Goal: Transaction & Acquisition: Purchase product/service

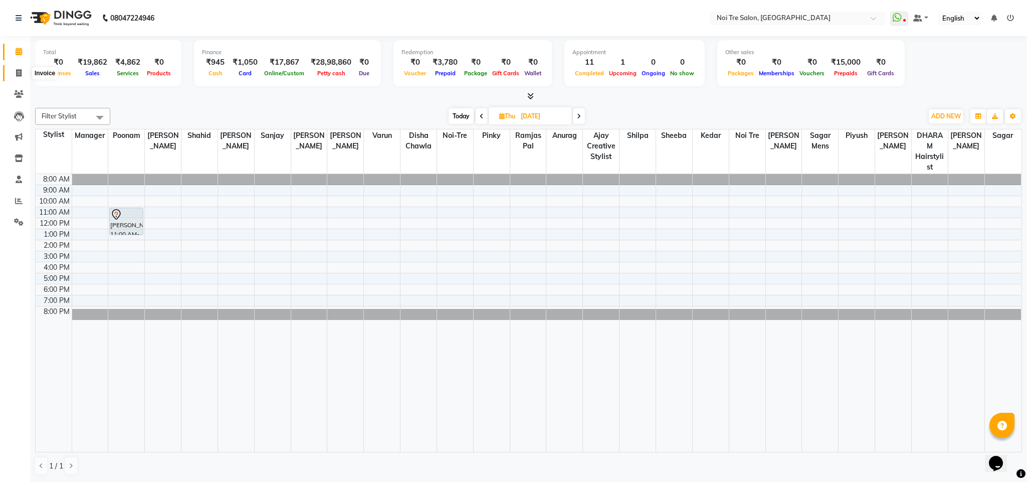
click at [17, 70] on icon at bounding box center [19, 73] width 6 height 8
select select "4307"
select select "service"
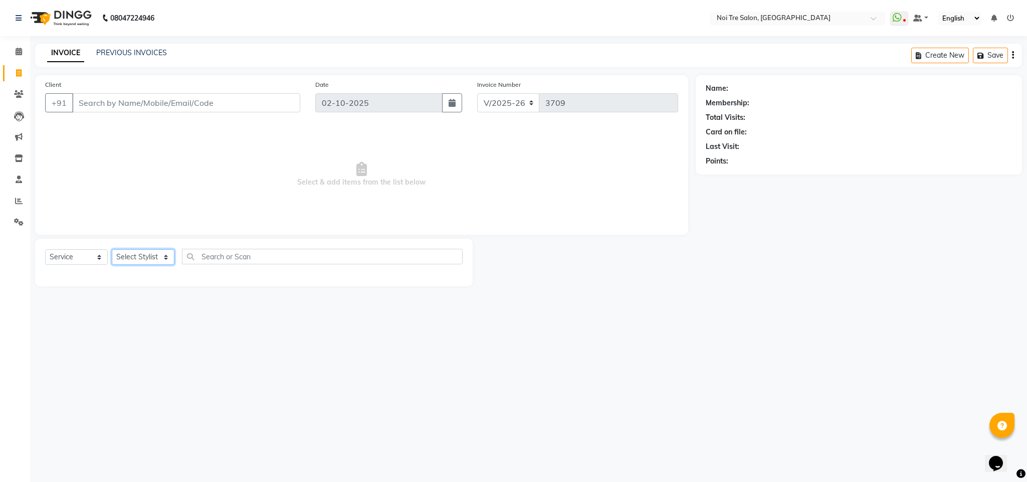
click at [164, 256] on select "Select Stylist" at bounding box center [143, 257] width 63 height 16
select select "23275"
click at [112, 250] on select "Select Stylist Ajay Creative Stylist Anurag [PERSON_NAME] [PERSON_NAME] [PERSON…" at bounding box center [143, 257] width 63 height 16
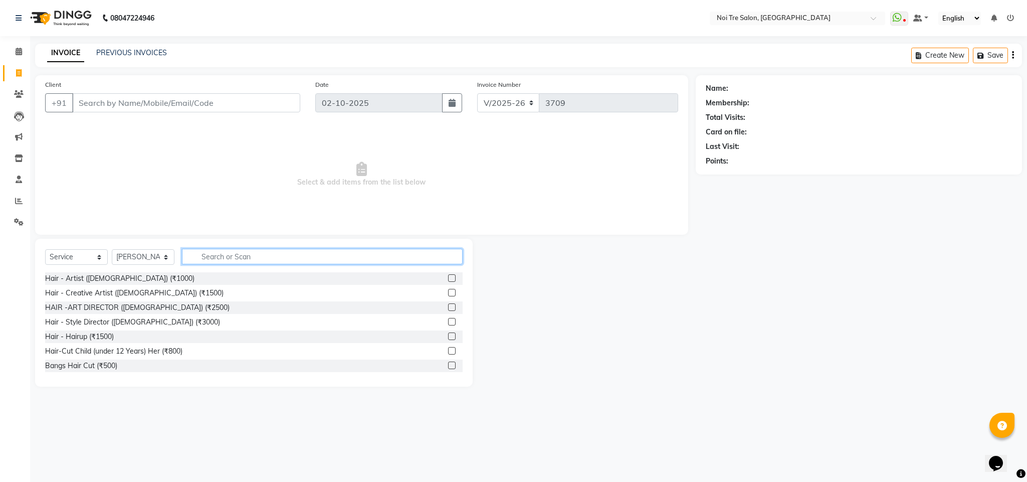
click at [227, 253] on input "text" at bounding box center [322, 257] width 281 height 16
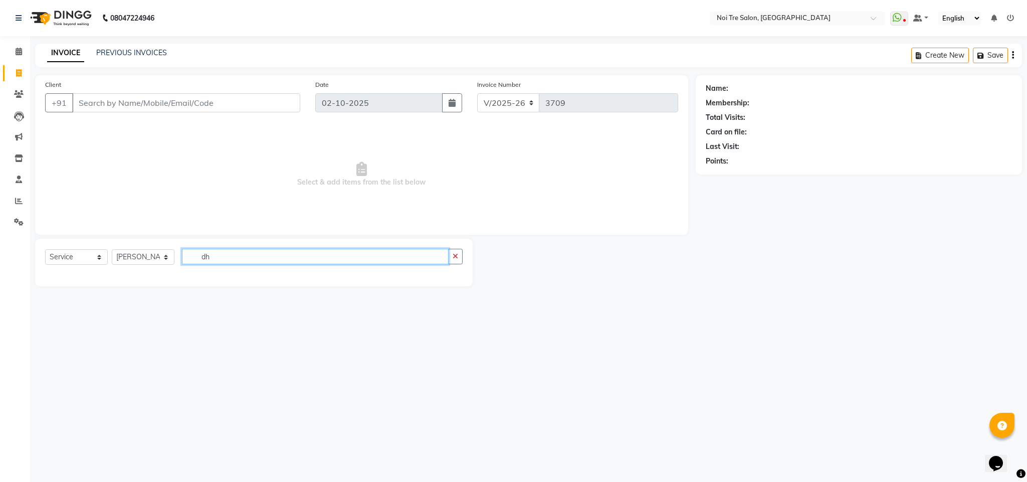
type input "d"
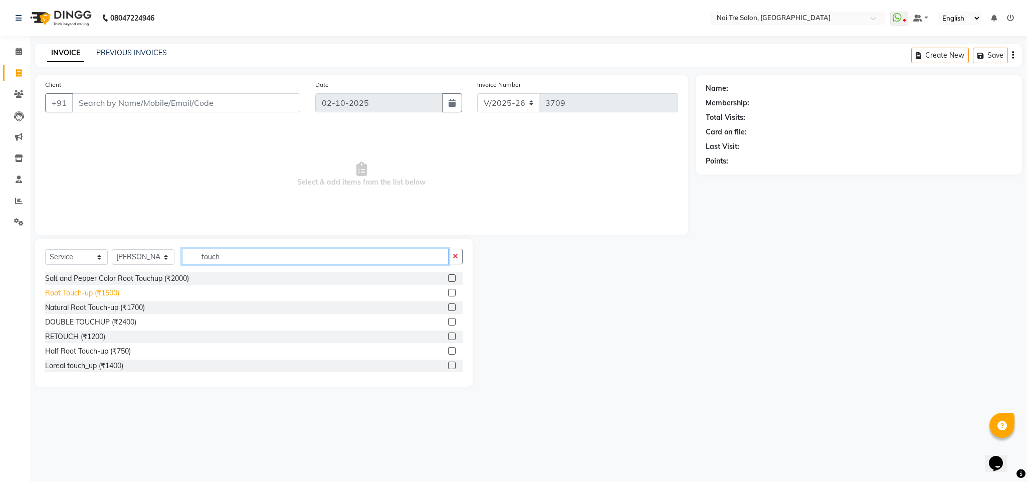
type input "touch"
click at [89, 297] on div "Root Touch-up (₹1500)" at bounding box center [82, 293] width 74 height 11
checkbox input "false"
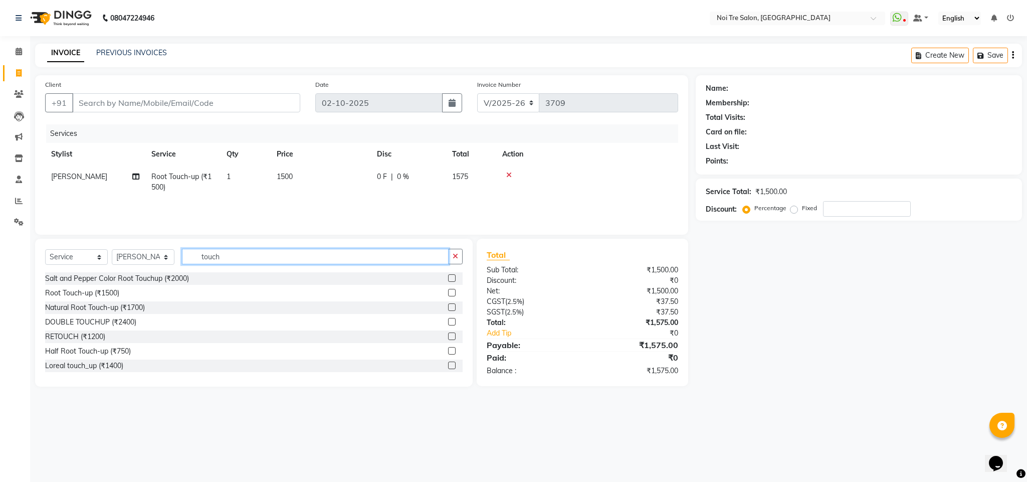
click at [208, 256] on input "touch" at bounding box center [315, 257] width 267 height 16
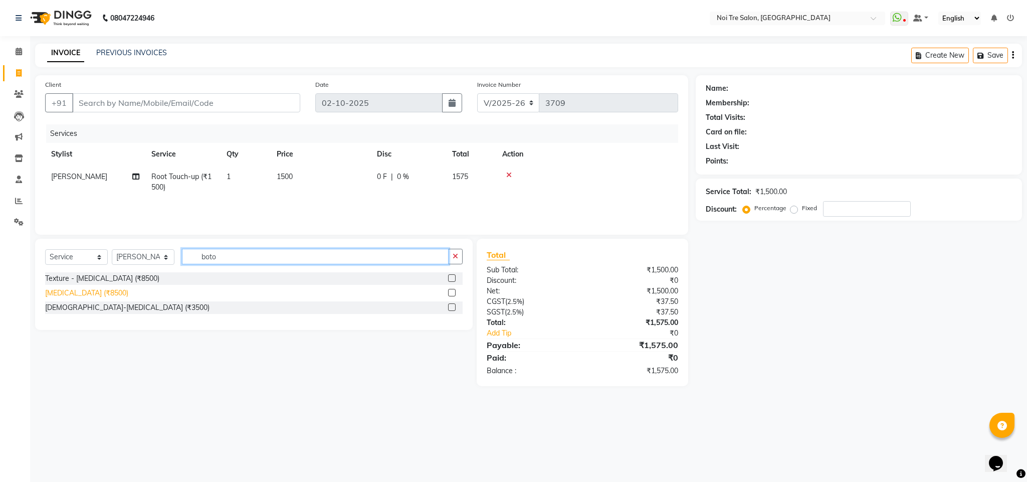
type input "boto"
click at [88, 295] on div "[MEDICAL_DATA] (₹8500)" at bounding box center [86, 293] width 83 height 11
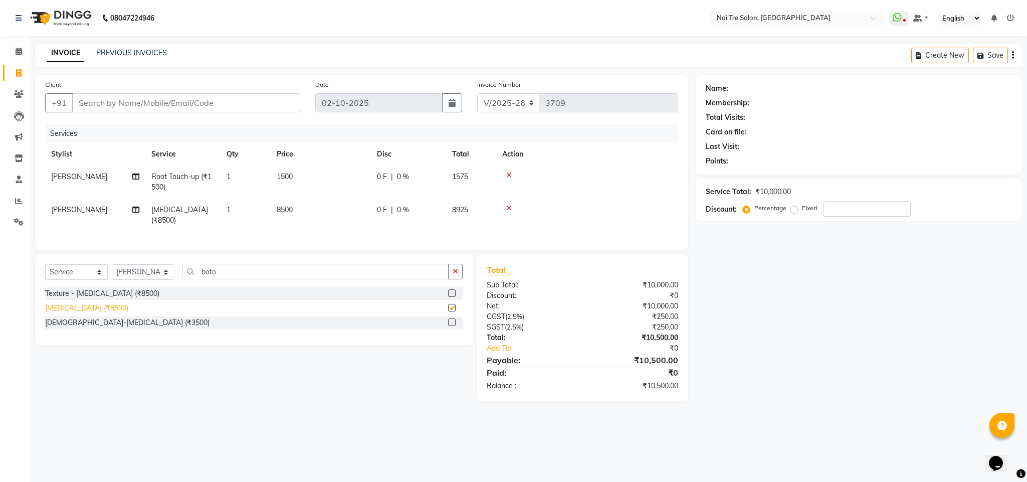
checkbox input "false"
click at [287, 211] on span "8500" at bounding box center [285, 209] width 16 height 9
select select "23275"
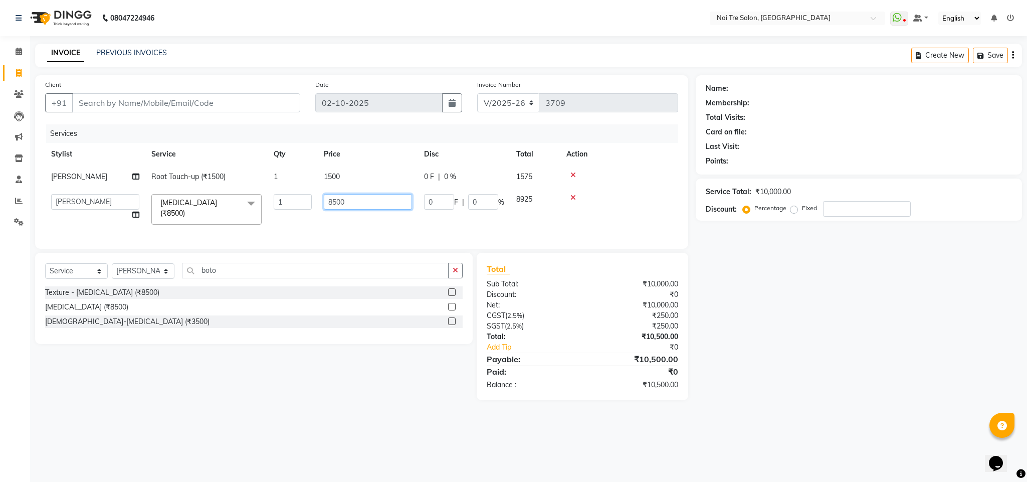
click at [337, 200] on input "8500" at bounding box center [368, 202] width 88 height 16
type input "7000"
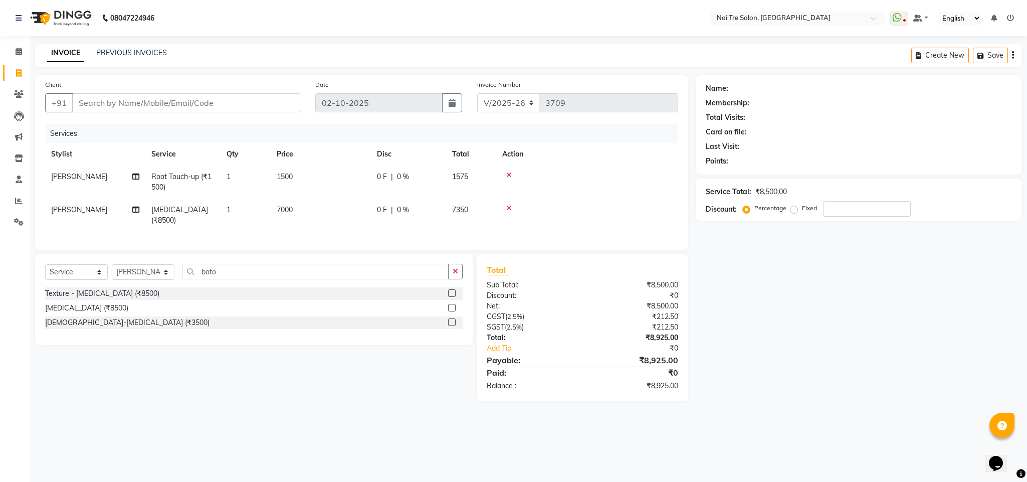
click at [617, 173] on div at bounding box center [587, 174] width 170 height 7
click at [407, 214] on span "0 %" at bounding box center [403, 210] width 12 height 11
select select "23275"
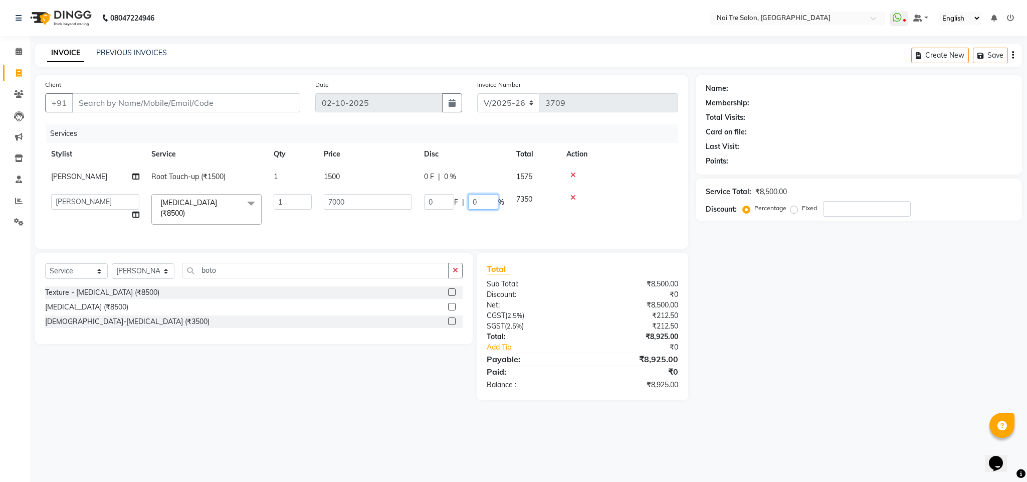
drag, startPoint x: 482, startPoint y: 203, endPoint x: 441, endPoint y: 192, distance: 42.7
click at [441, 192] on td "0 F | 0 %" at bounding box center [464, 209] width 92 height 43
type input "4"
click at [659, 193] on tbody "[PERSON_NAME] Root Touch-up (₹1500) 1 1500 0 F | 0 % 1575 Ajay Creative Stylist…" at bounding box center [361, 197] width 633 height 65
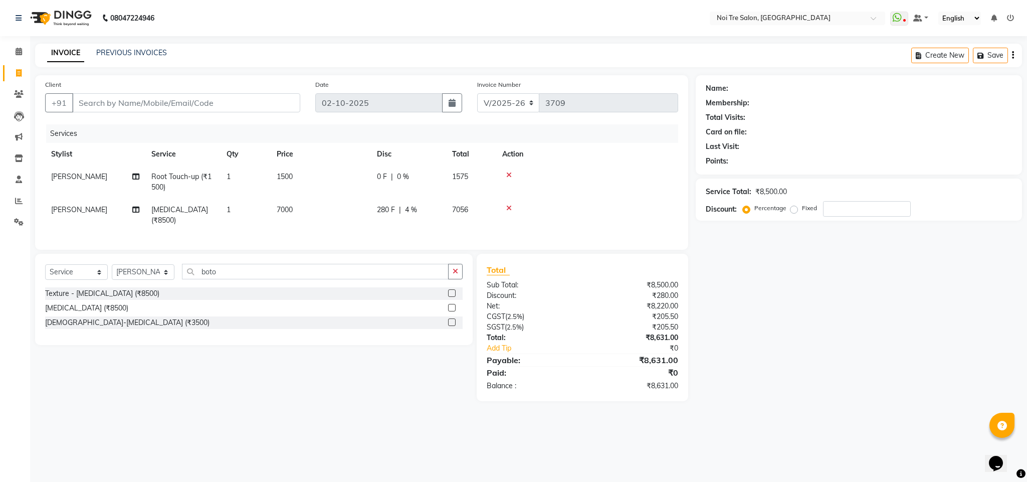
click at [408, 209] on span "4 %" at bounding box center [411, 210] width 12 height 11
select select "23275"
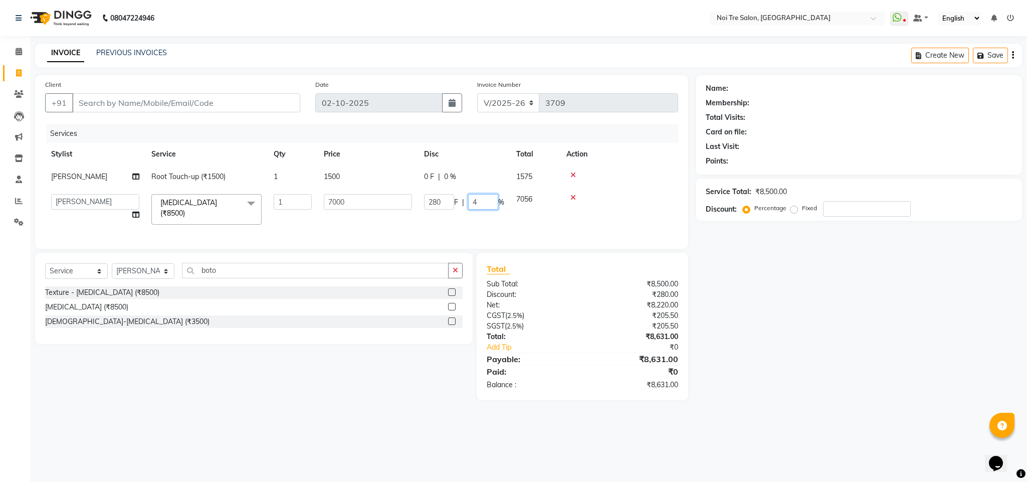
click at [479, 201] on input "4" at bounding box center [483, 202] width 30 height 16
type input "4.2"
click at [605, 199] on td at bounding box center [620, 209] width 118 height 43
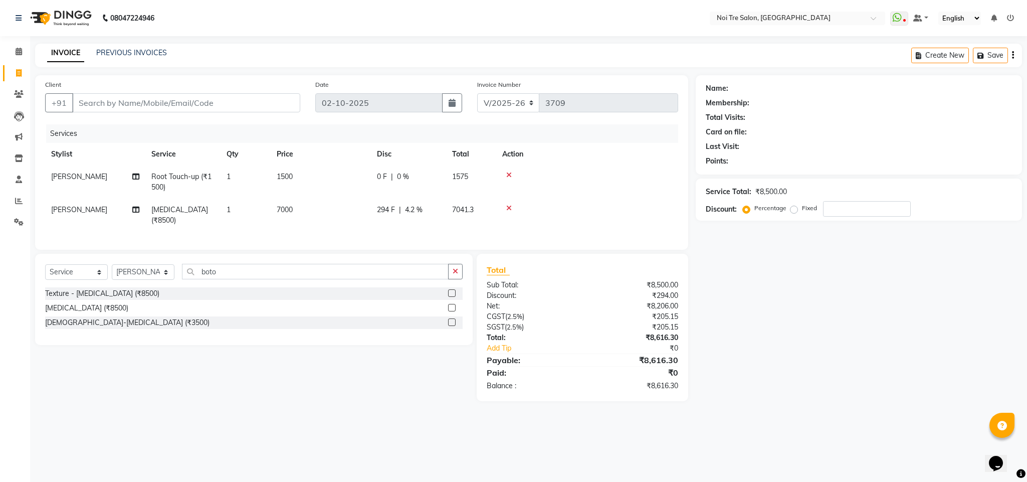
click at [399, 212] on span "|" at bounding box center [400, 210] width 2 height 11
select select "23275"
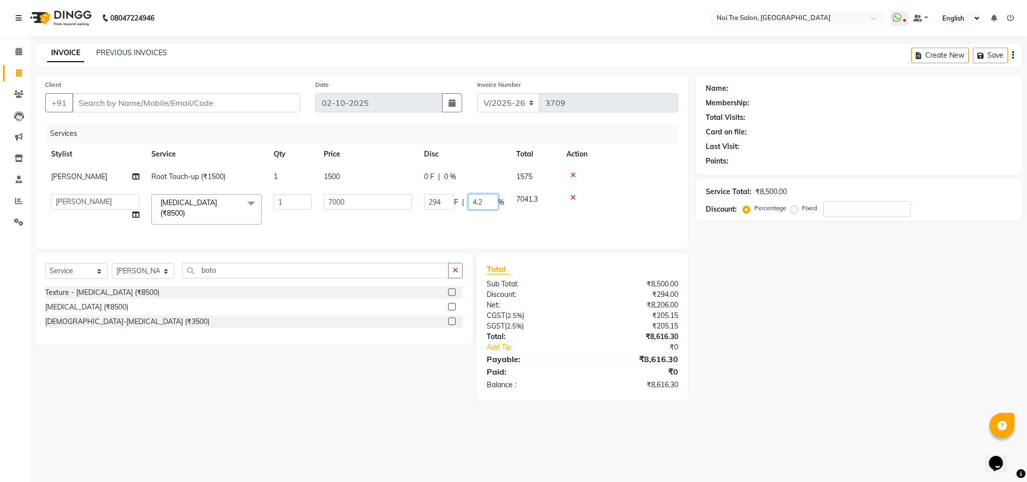
click at [488, 208] on input "4.2" at bounding box center [483, 202] width 30 height 16
type input "4.5"
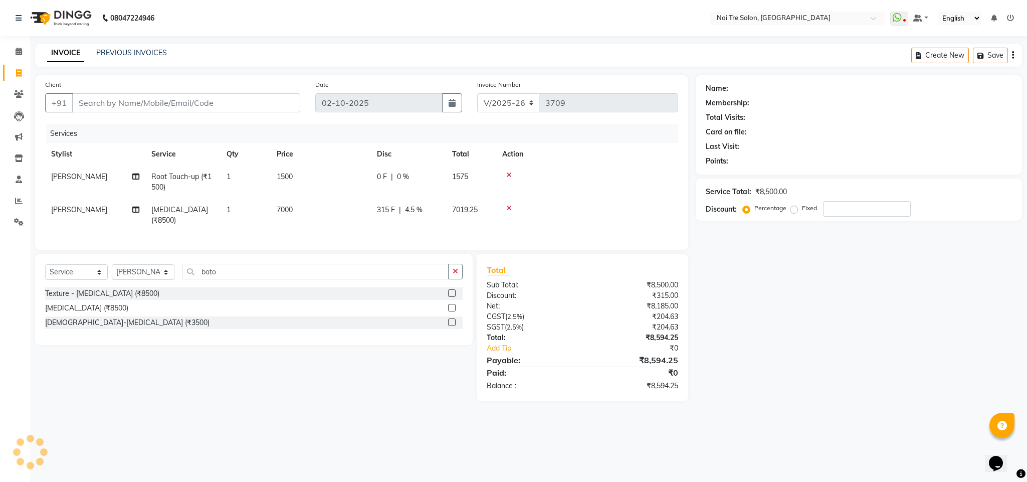
click at [626, 198] on tbody "[PERSON_NAME] Root Touch-up (₹1500) 1 1500 0 F | 0 % 1575 [PERSON_NAME][MEDICAL…" at bounding box center [361, 198] width 633 height 66
click at [414, 211] on span "4.5 %" at bounding box center [414, 210] width 18 height 11
select select "23275"
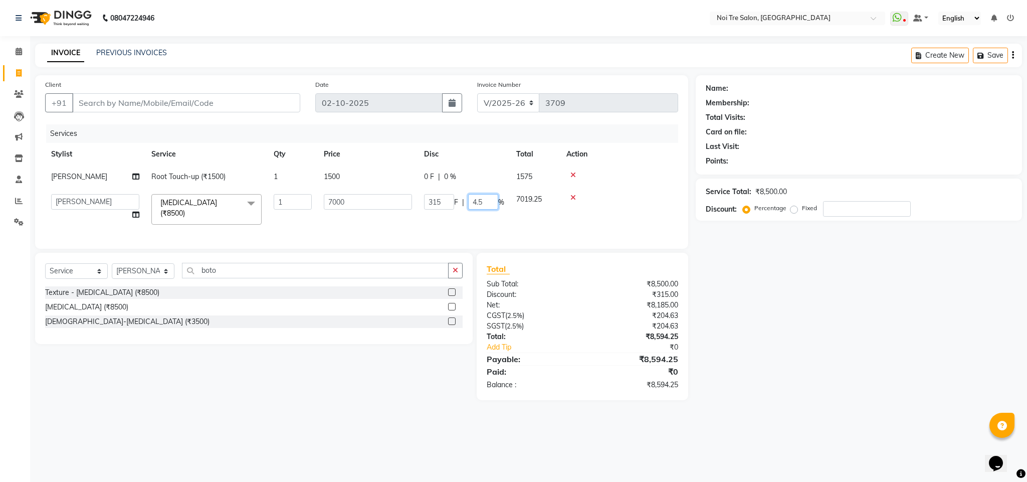
click at [488, 205] on input "4.5" at bounding box center [483, 202] width 30 height 16
type input "4.7"
click at [615, 201] on td at bounding box center [620, 209] width 118 height 43
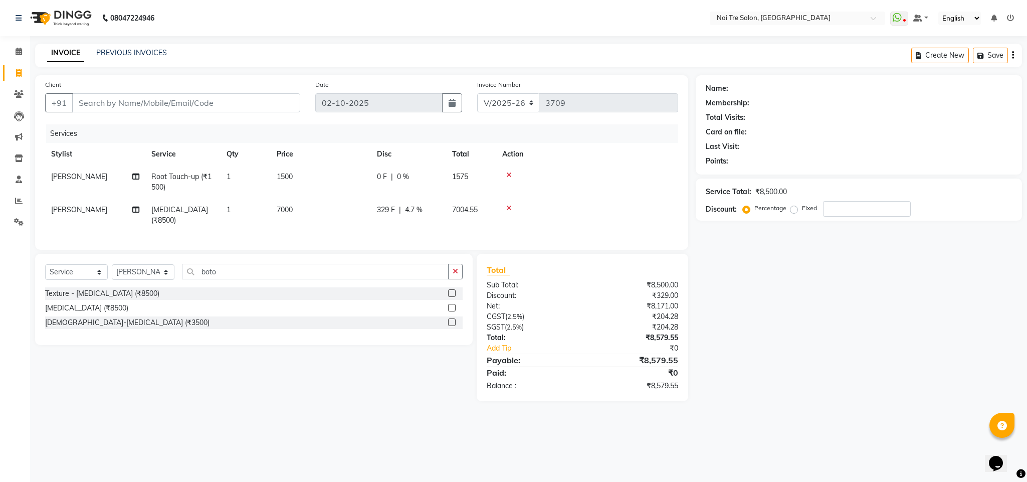
click at [407, 212] on span "4.7 %" at bounding box center [414, 210] width 18 height 11
select select "23275"
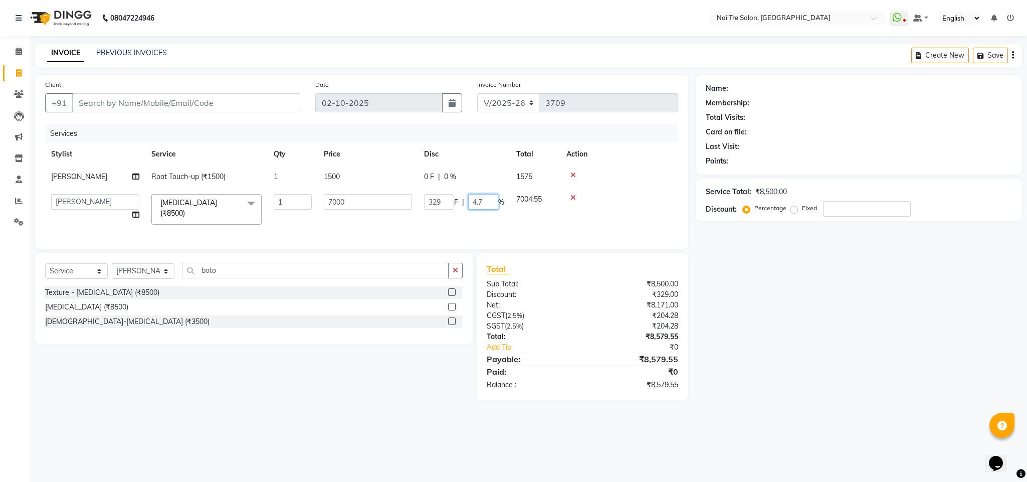
click at [488, 203] on input "4.7" at bounding box center [483, 202] width 30 height 16
type input "4.8"
click at [630, 200] on td at bounding box center [620, 209] width 118 height 43
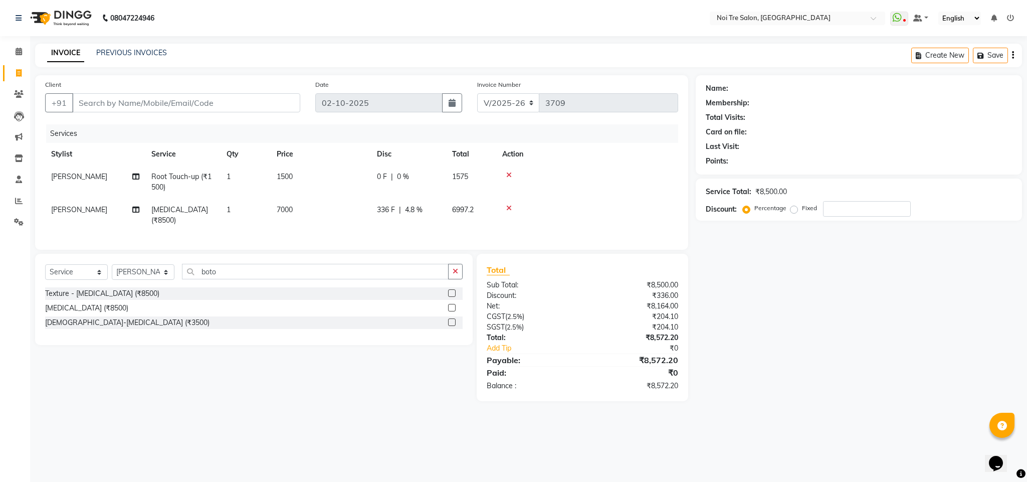
click at [416, 210] on span "4.8 %" at bounding box center [414, 210] width 18 height 11
select select "23275"
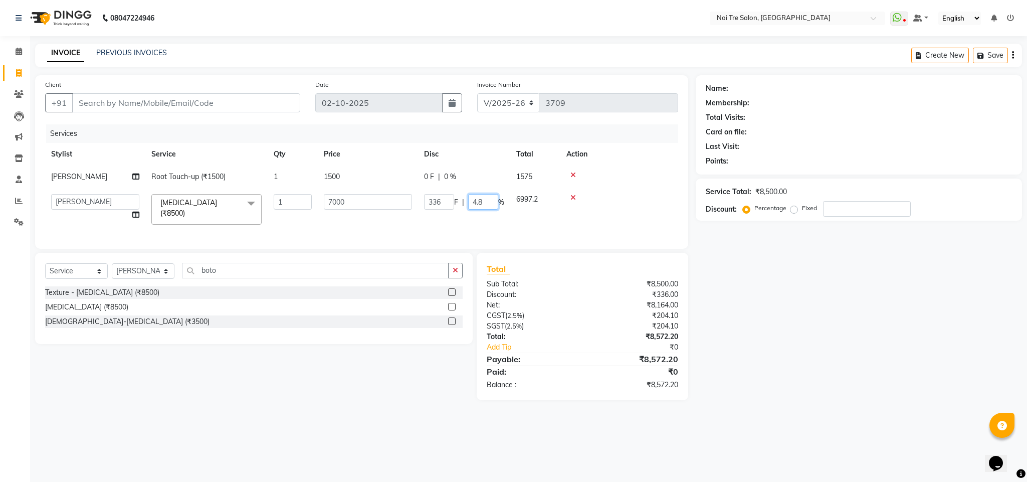
click at [488, 201] on input "4.8" at bounding box center [483, 202] width 30 height 16
type input "4.75"
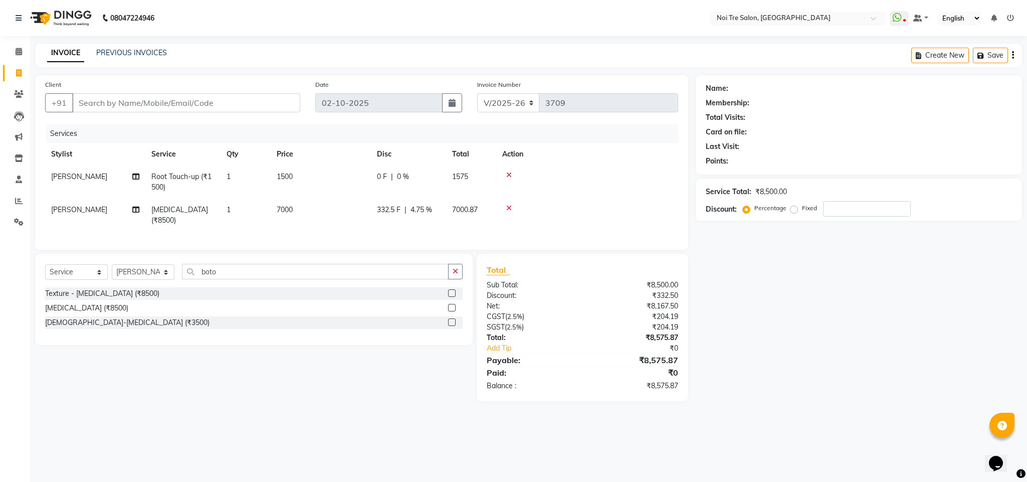
click at [605, 211] on td at bounding box center [587, 215] width 182 height 33
click at [432, 208] on span "4.75 %" at bounding box center [422, 210] width 22 height 11
select select "23275"
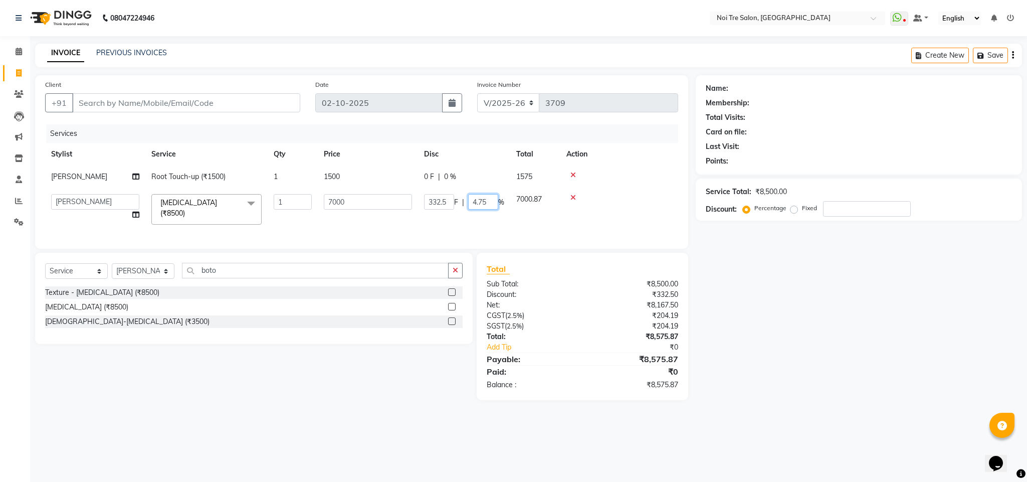
click at [483, 208] on input "4.75" at bounding box center [483, 202] width 30 height 16
click at [488, 203] on input "4.75" at bounding box center [483, 202] width 30 height 16
type input "4.76"
click at [620, 189] on tbody "[PERSON_NAME] Root Touch-up (₹1500) 1 1500 0 F | 0 % 1575 Ajay Creative Stylist…" at bounding box center [361, 197] width 633 height 65
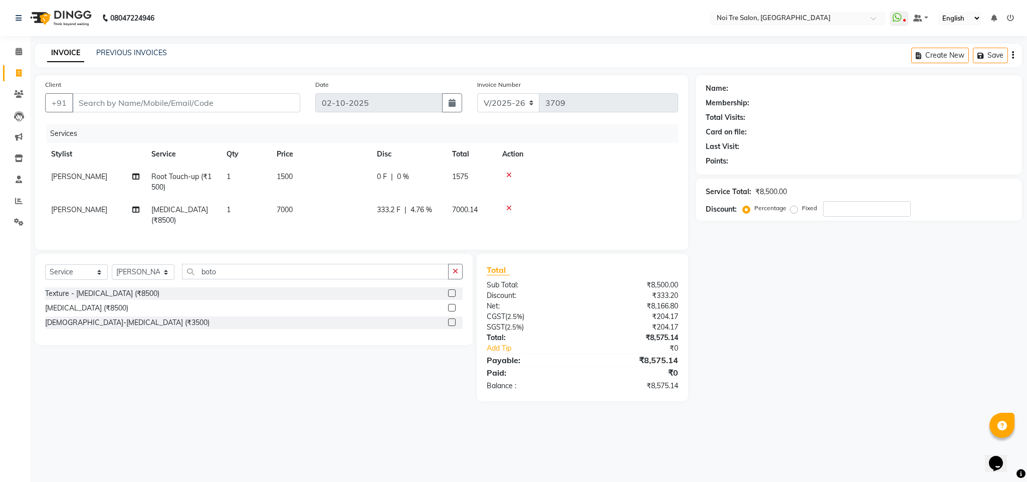
click at [423, 213] on span "4.76 %" at bounding box center [422, 210] width 22 height 11
select select "23275"
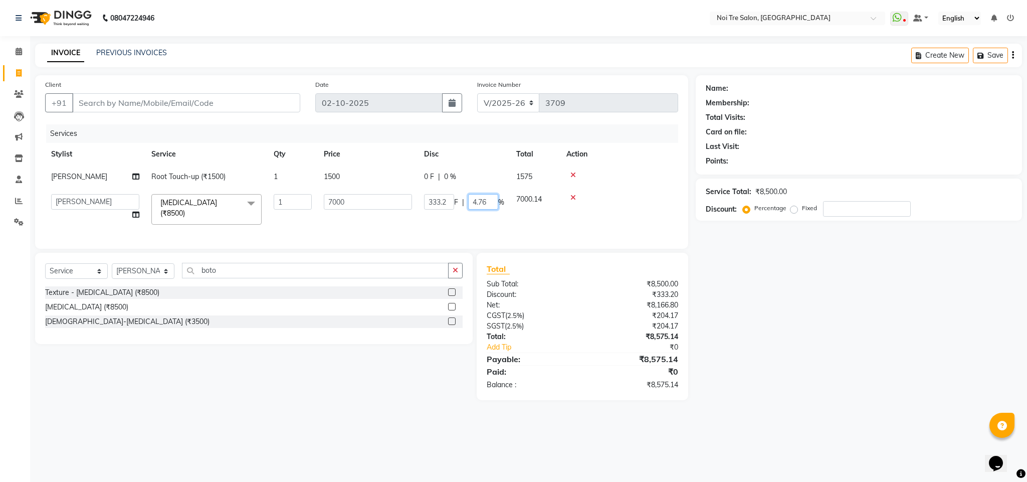
click at [488, 203] on input "4.76" at bounding box center [483, 202] width 30 height 16
type input "4.766"
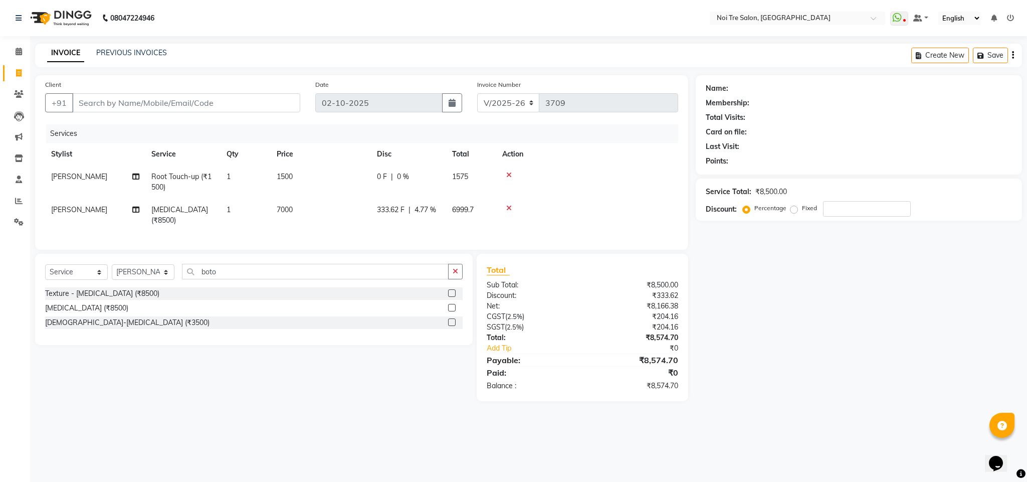
click at [595, 202] on td at bounding box center [587, 215] width 182 height 33
click at [424, 214] on span "4.77 %" at bounding box center [426, 210] width 22 height 11
select select "23275"
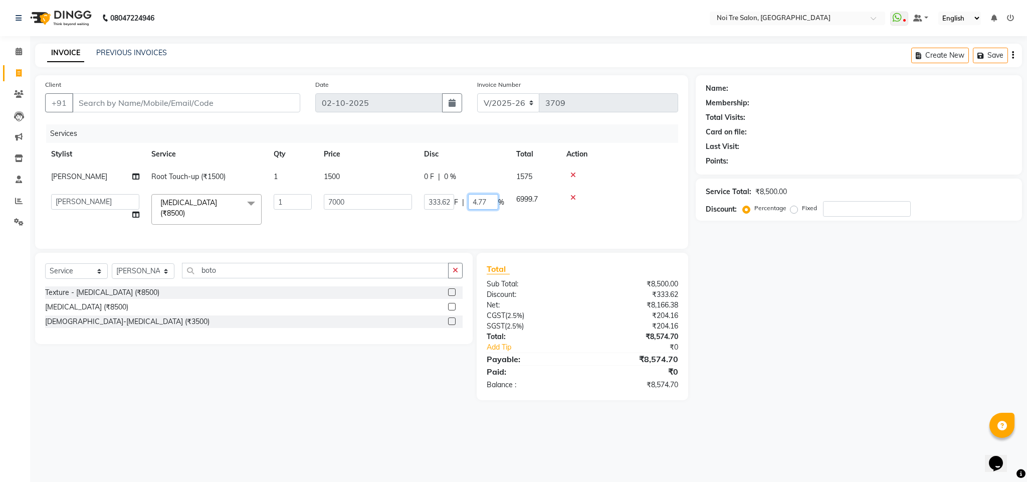
click at [487, 202] on input "4.77" at bounding box center [483, 202] width 30 height 16
type input "4.765"
click at [648, 199] on td at bounding box center [620, 209] width 118 height 43
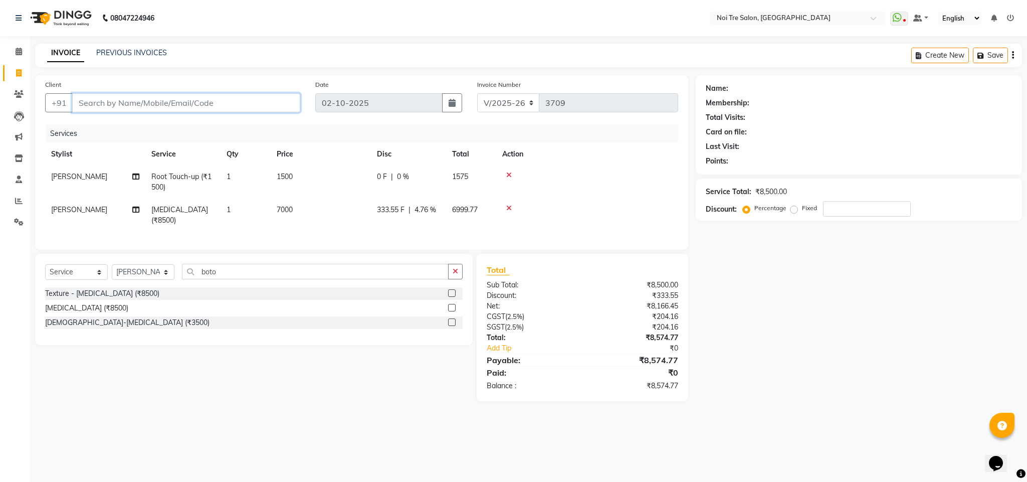
click at [101, 104] on input "Client" at bounding box center [186, 102] width 228 height 19
type input "n"
type input "0"
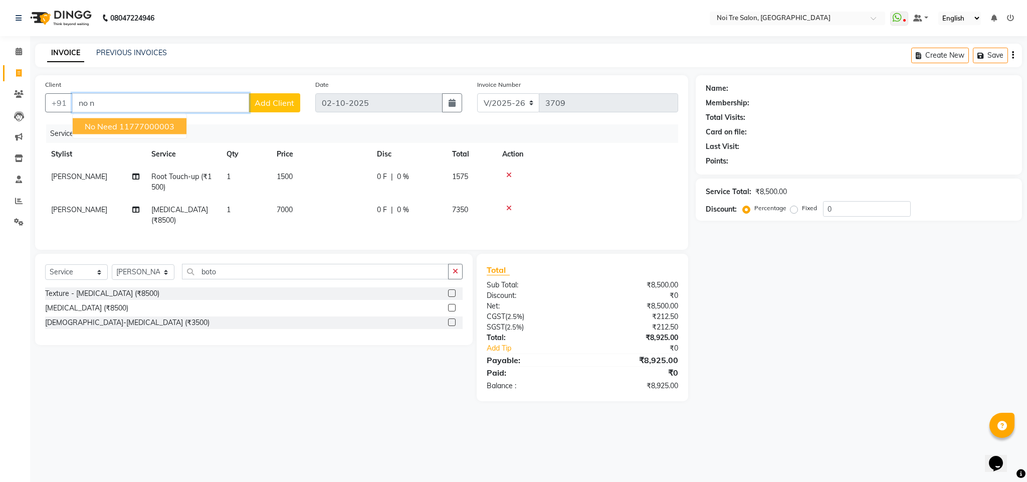
click at [125, 122] on ngb-highlight "11777000003" at bounding box center [146, 126] width 55 height 10
type input "11777000003"
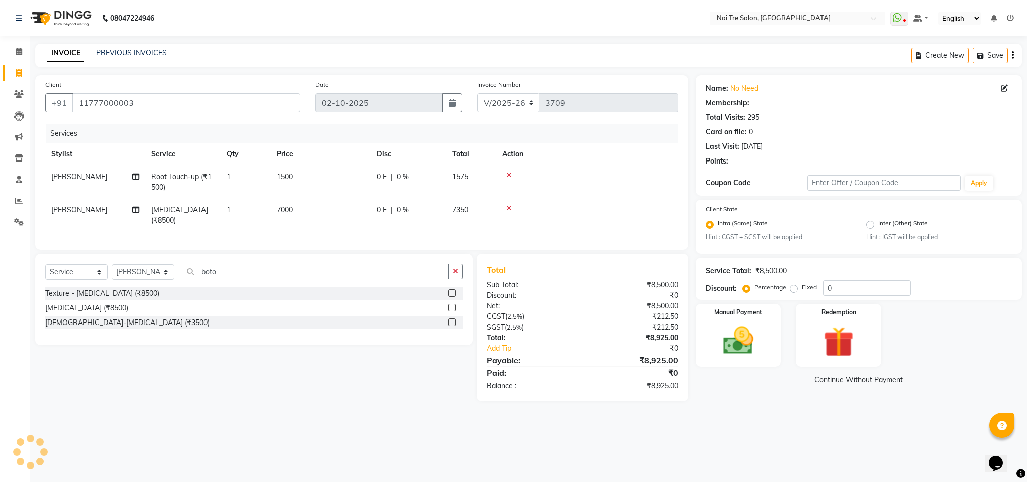
select select "1: Object"
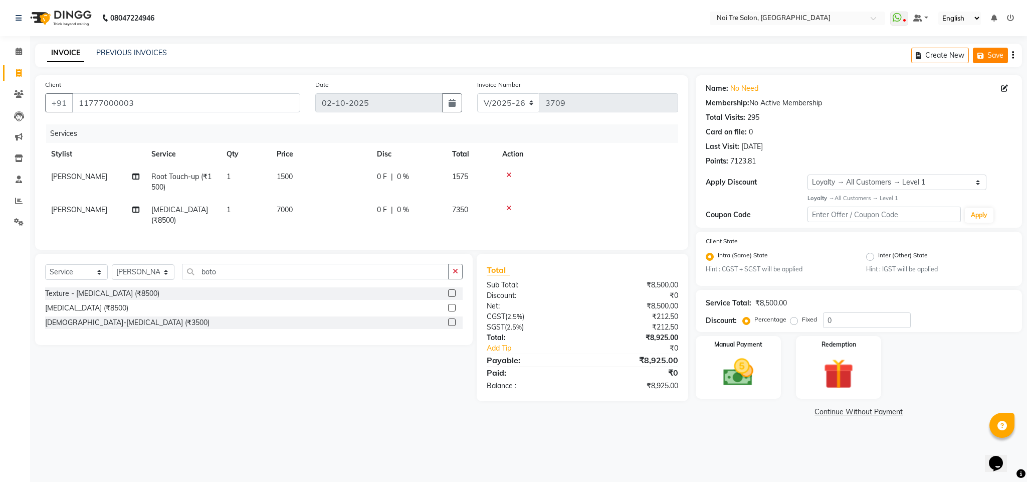
click at [983, 53] on icon "button" at bounding box center [983, 55] width 10 height 7
click at [114, 99] on input "11777000003" at bounding box center [186, 102] width 228 height 19
click at [144, 277] on select "Select Stylist Ajay Creative Stylist Anurag [PERSON_NAME] [PERSON_NAME] [PERSON…" at bounding box center [143, 272] width 63 height 16
select select "24614"
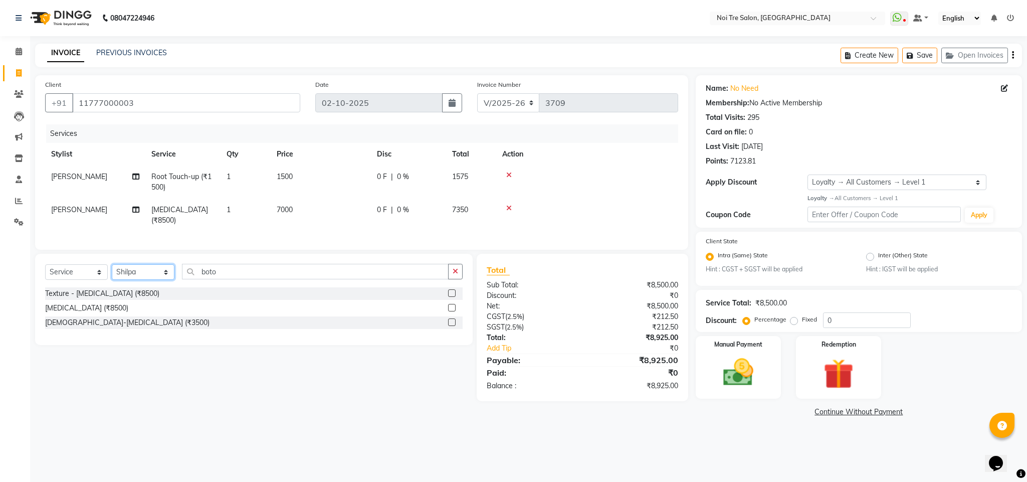
click at [112, 265] on select "Select Stylist Ajay Creative Stylist Anurag [PERSON_NAME] [PERSON_NAME] [PERSON…" at bounding box center [143, 272] width 63 height 16
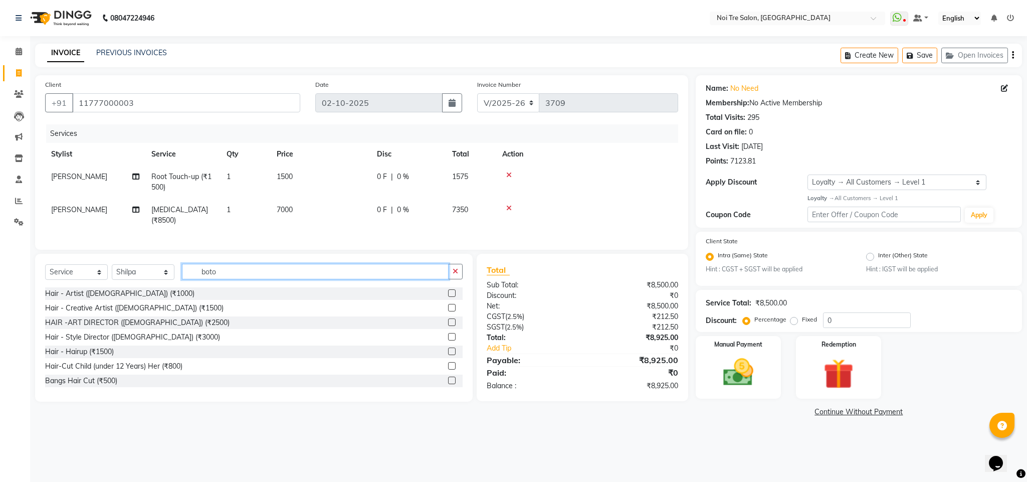
click at [213, 271] on input "boto" at bounding box center [315, 272] width 267 height 16
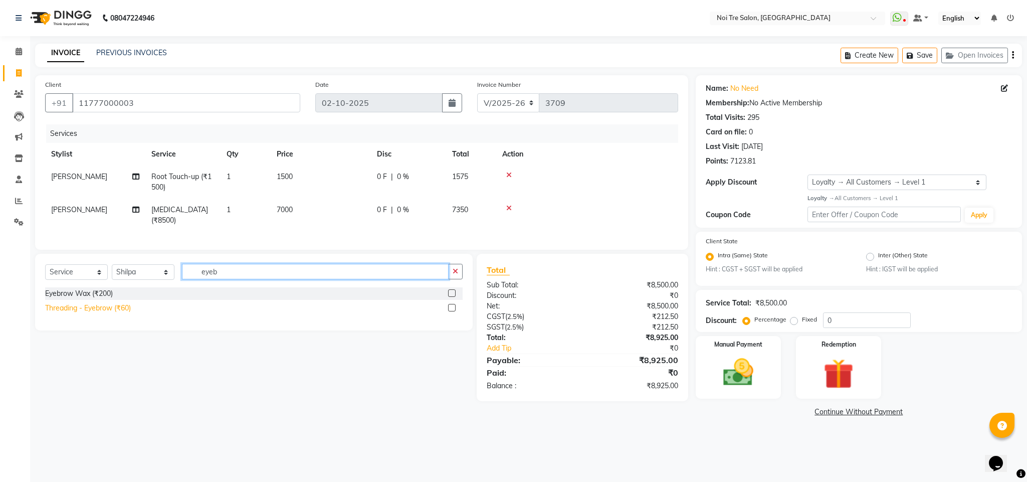
type input "eyeb"
click at [123, 307] on div "Threading - Eyebrow (₹60)" at bounding box center [88, 308] width 86 height 11
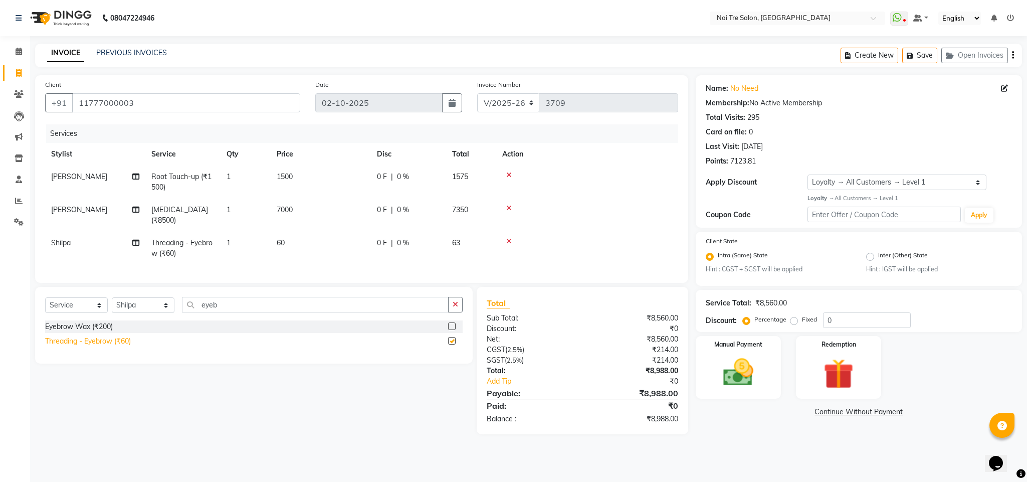
checkbox input "false"
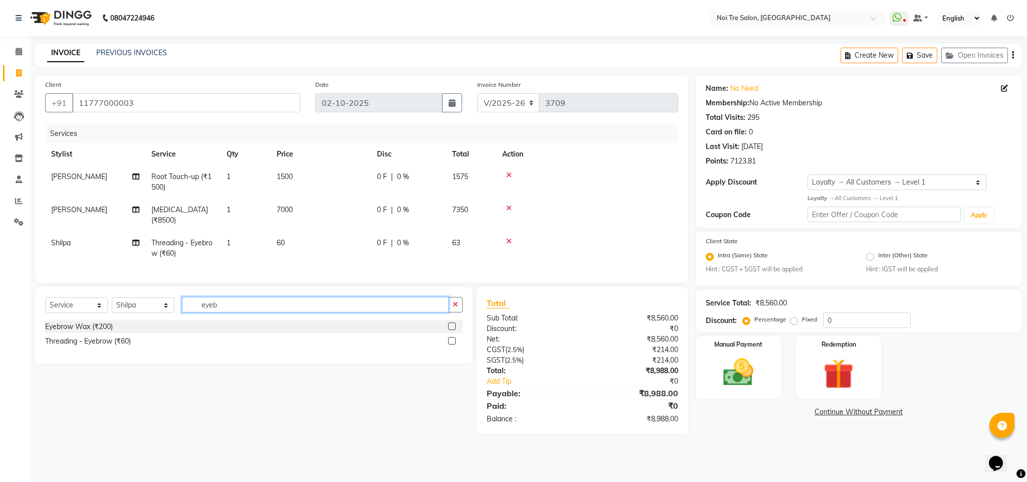
click at [202, 309] on input "eyeb" at bounding box center [315, 305] width 267 height 16
type input "upper"
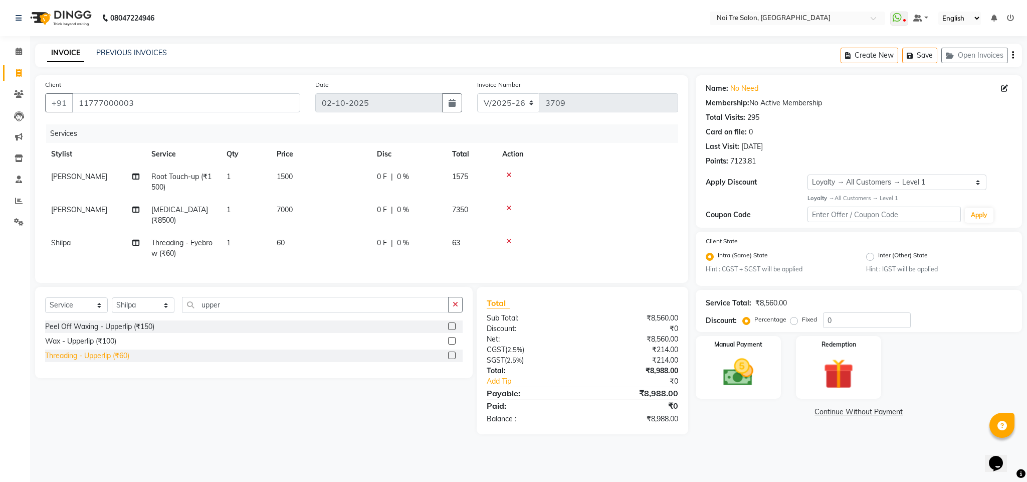
click at [110, 359] on div "Threading - Upperlip (₹60)" at bounding box center [87, 356] width 84 height 11
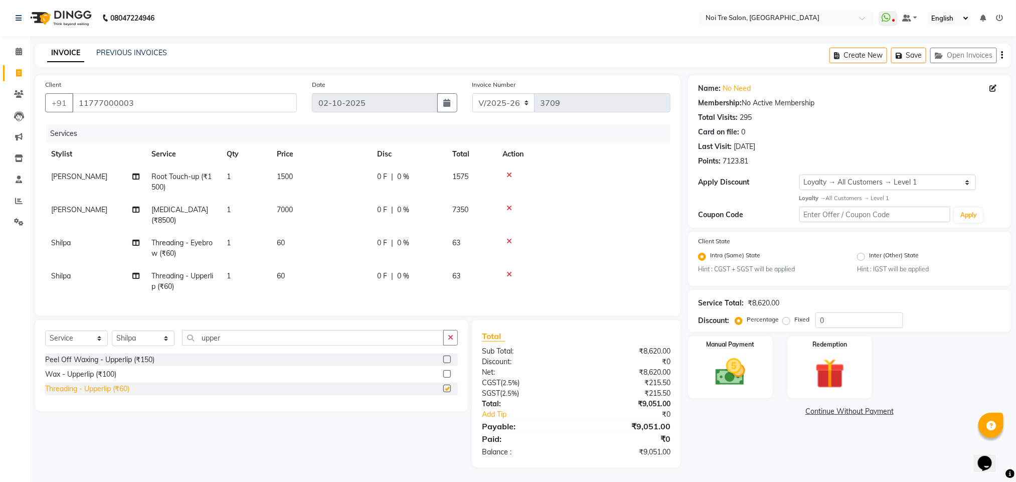
checkbox input "false"
click at [903, 53] on icon "button" at bounding box center [901, 55] width 10 height 7
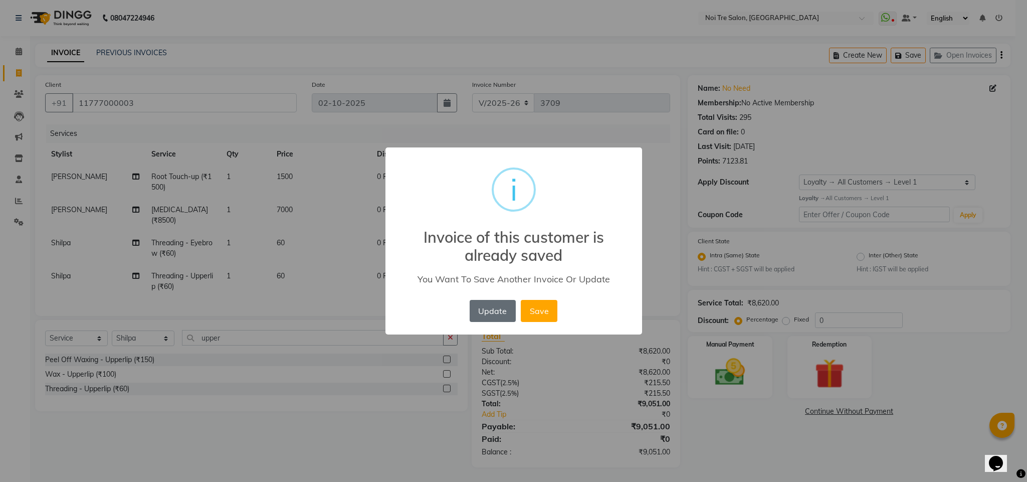
click at [498, 304] on button "Update" at bounding box center [493, 311] width 46 height 22
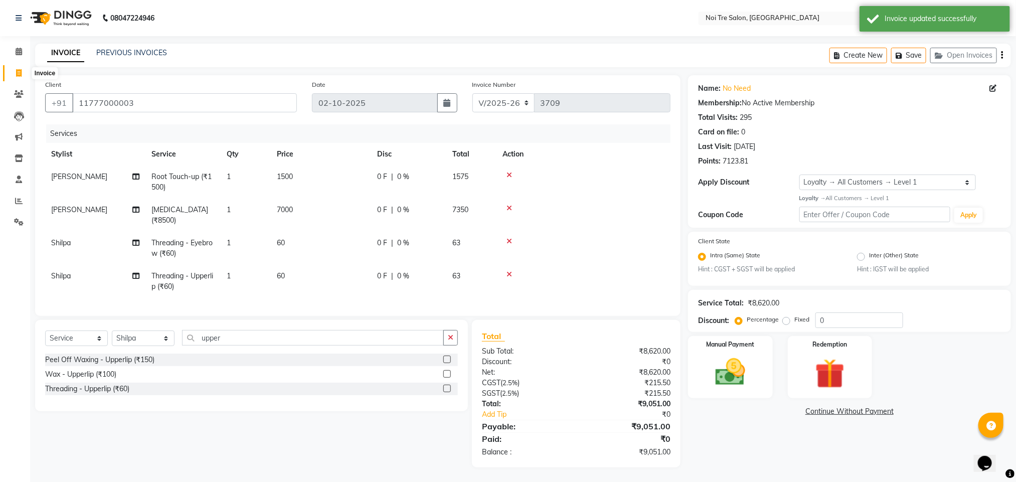
click at [20, 72] on icon at bounding box center [19, 73] width 6 height 8
select select "service"
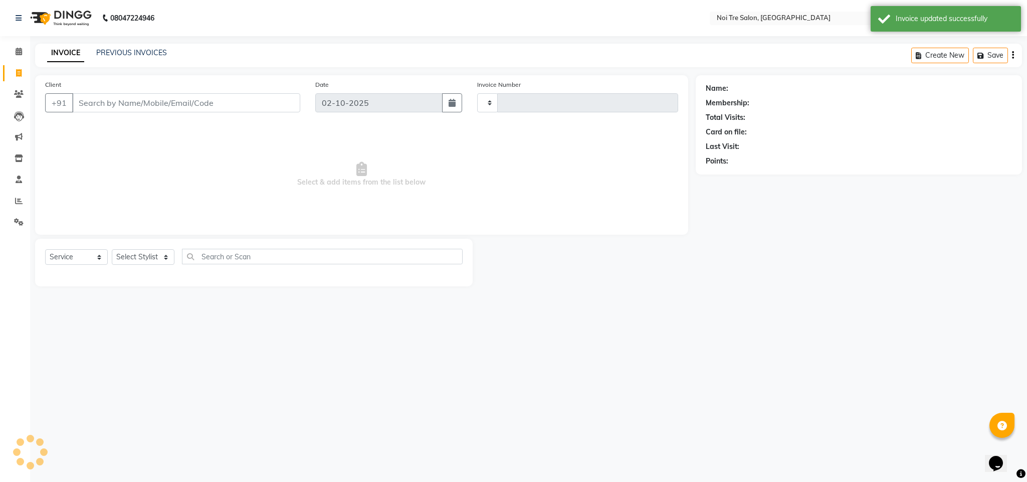
type input "3709"
select select "4307"
click at [153, 256] on select "Select Stylist Ajay Creative Stylist Anurag [PERSON_NAME] [PERSON_NAME] [PERSON…" at bounding box center [143, 257] width 63 height 16
select select "24530"
click at [112, 250] on select "Select Stylist Ajay Creative Stylist Anurag [PERSON_NAME] [PERSON_NAME] [PERSON…" at bounding box center [143, 257] width 63 height 16
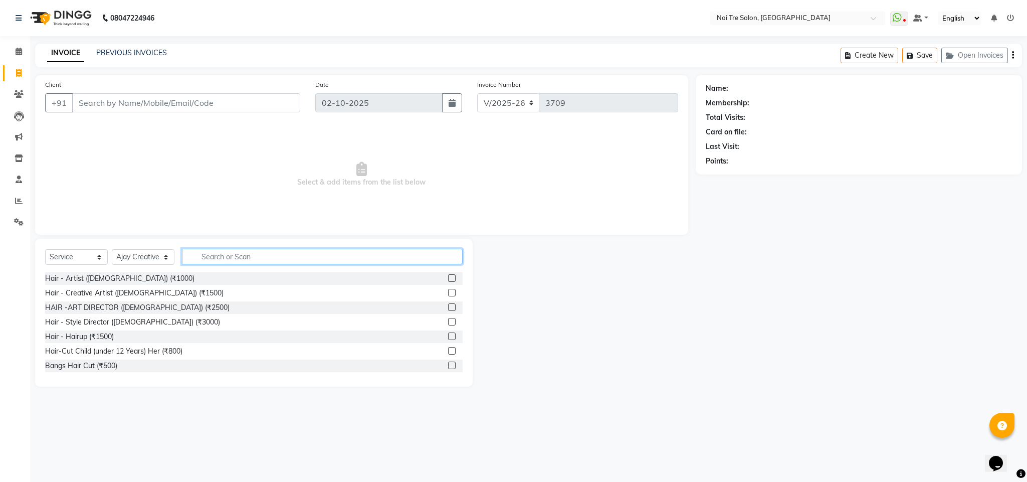
click at [230, 256] on input "text" at bounding box center [322, 257] width 281 height 16
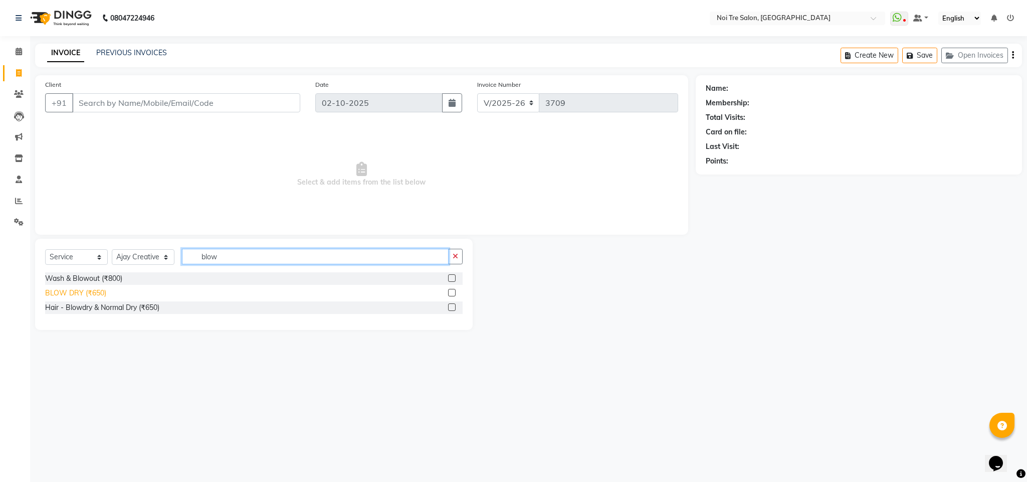
type input "blow"
click at [88, 294] on div "BLOW DRY (₹650)" at bounding box center [75, 293] width 61 height 11
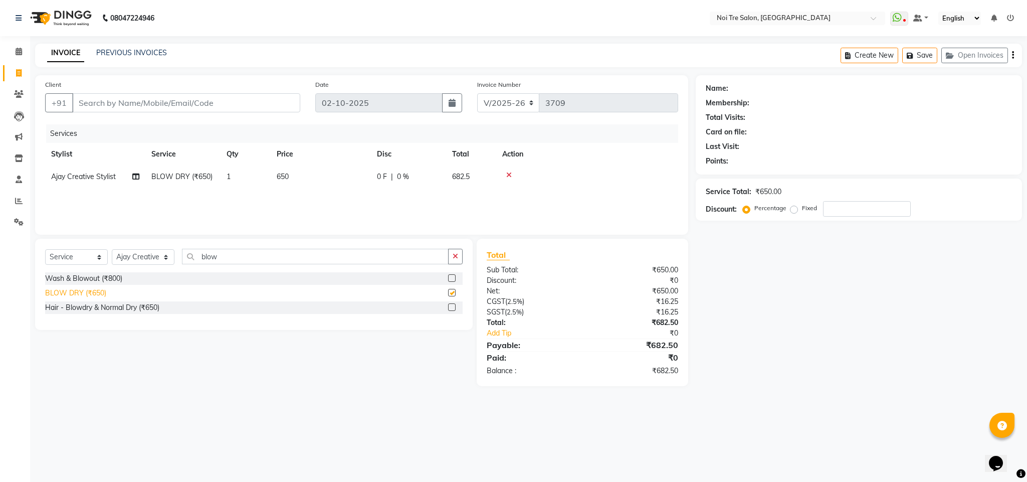
checkbox input "false"
click at [136, 257] on select "Select Stylist Ajay Creative Stylist Anurag [PERSON_NAME] [PERSON_NAME] [PERSON…" at bounding box center [143, 257] width 63 height 16
select select "24510"
click at [112, 250] on select "Select Stylist Ajay Creative Stylist Anurag [PERSON_NAME] [PERSON_NAME] [PERSON…" at bounding box center [143, 257] width 63 height 16
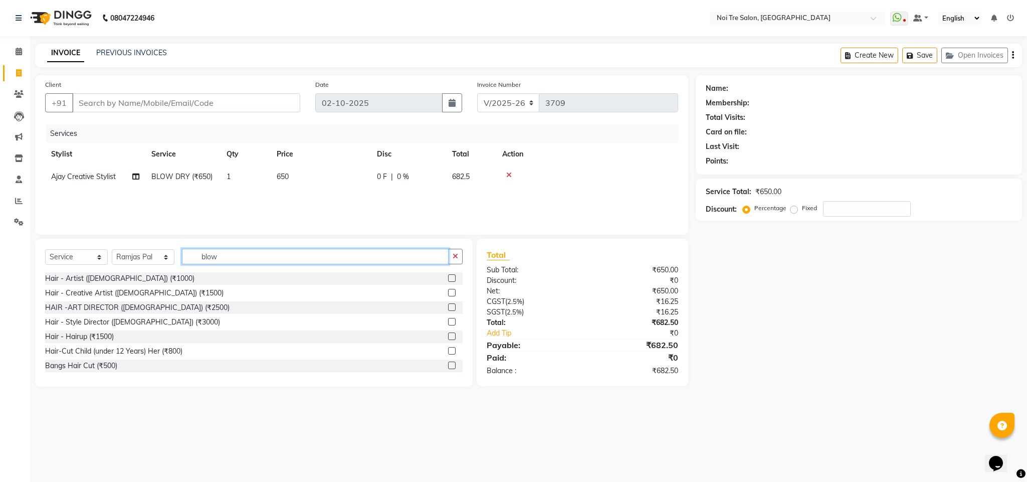
click at [208, 252] on input "blow" at bounding box center [315, 257] width 267 height 16
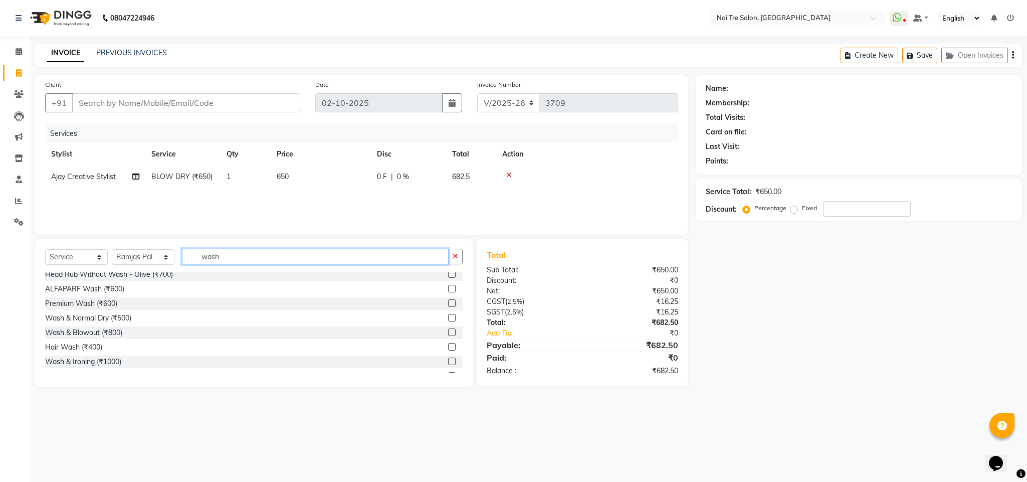
scroll to position [59, 0]
type input "wash"
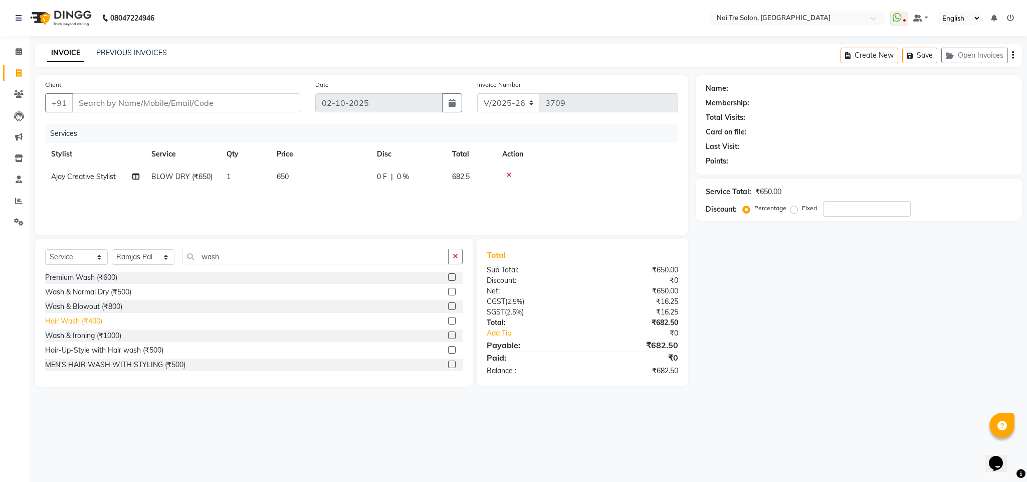
click at [92, 318] on div "Hair Wash (₹400)" at bounding box center [73, 321] width 57 height 11
checkbox input "false"
click at [277, 196] on span "400" at bounding box center [283, 199] width 12 height 9
select select "24510"
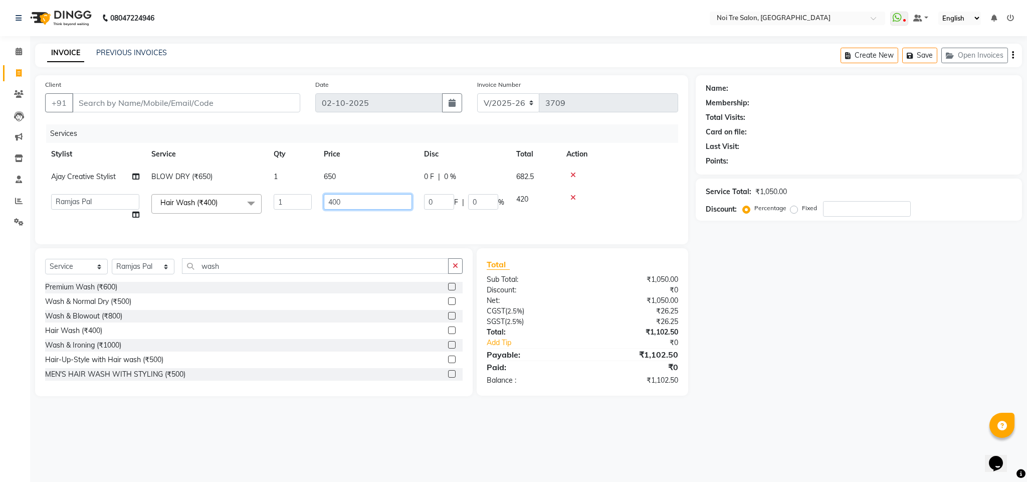
click at [332, 197] on input "400" at bounding box center [368, 202] width 88 height 16
type input "500"
click at [164, 280] on div "Select Service Product Membership Package Voucher Prepaid Gift Card Select Styl…" at bounding box center [254, 322] width 438 height 148
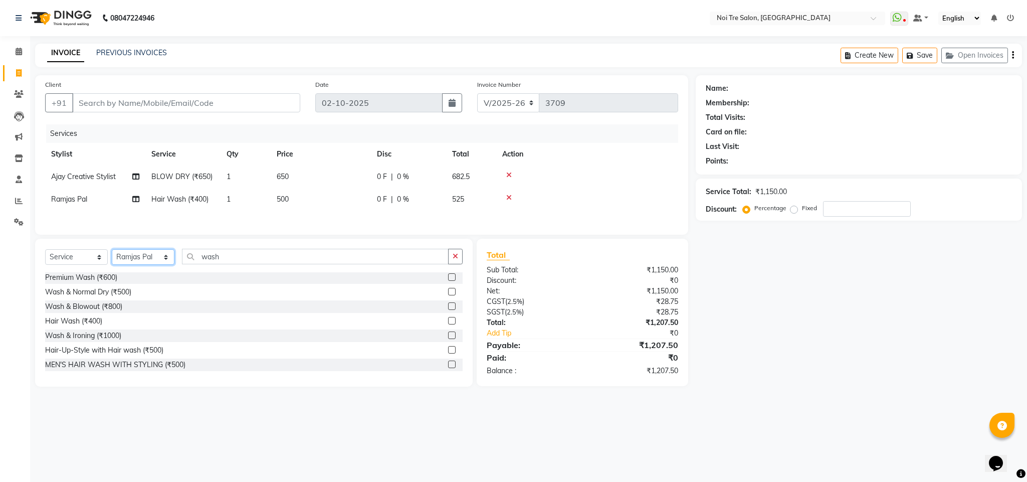
select select "24614"
click at [112, 255] on select "Select Stylist Ajay Creative Stylist Anurag [PERSON_NAME] [PERSON_NAME] [PERSON…" at bounding box center [143, 257] width 63 height 16
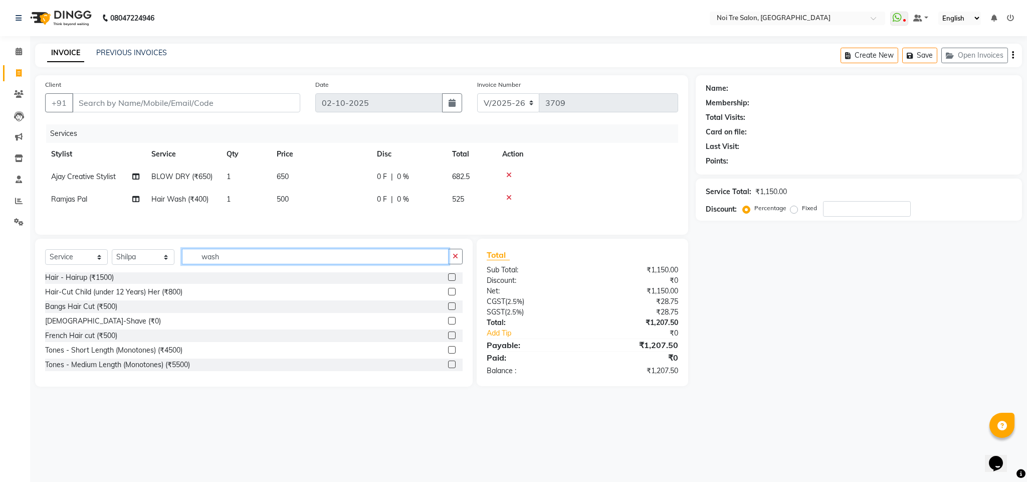
click at [205, 264] on input "wash" at bounding box center [315, 257] width 267 height 16
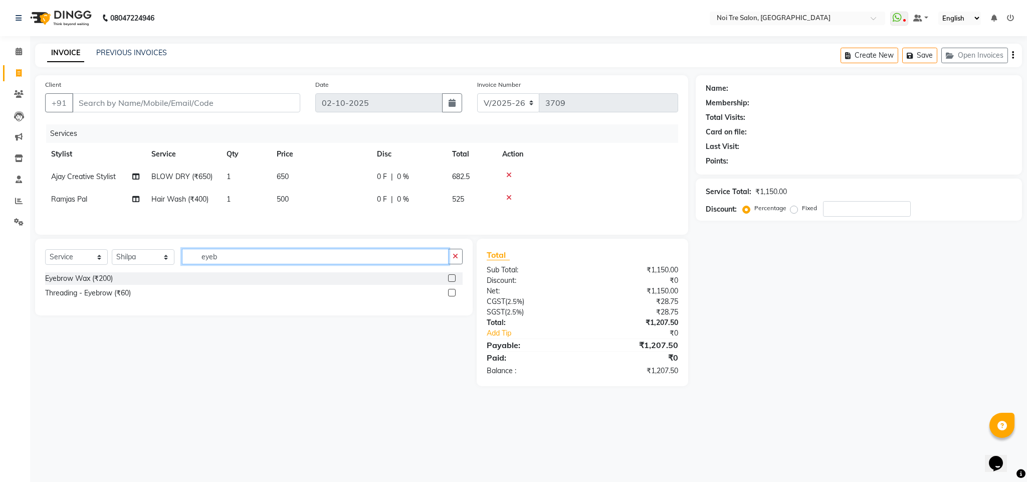
scroll to position [0, 0]
type input "eyeb"
click at [124, 298] on div "Threading - Eyebrow (₹60)" at bounding box center [88, 293] width 86 height 11
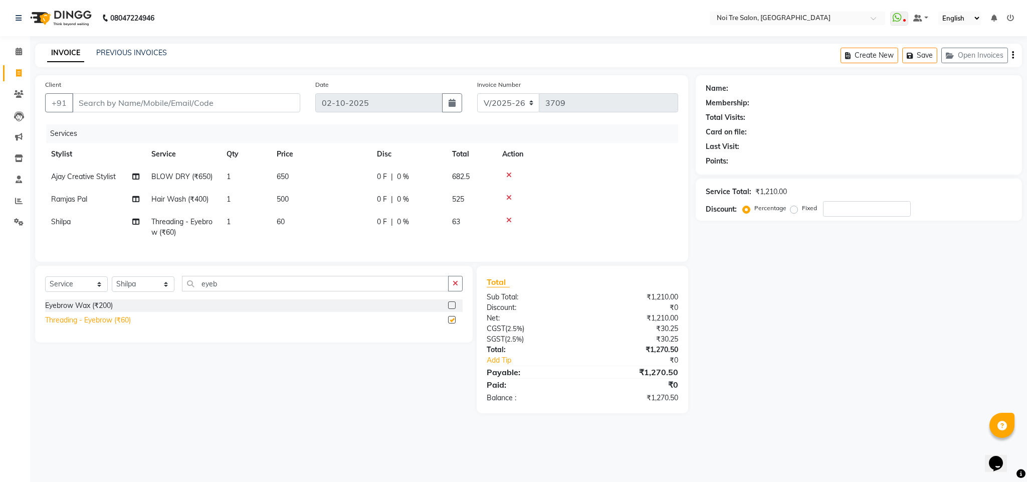
checkbox input "false"
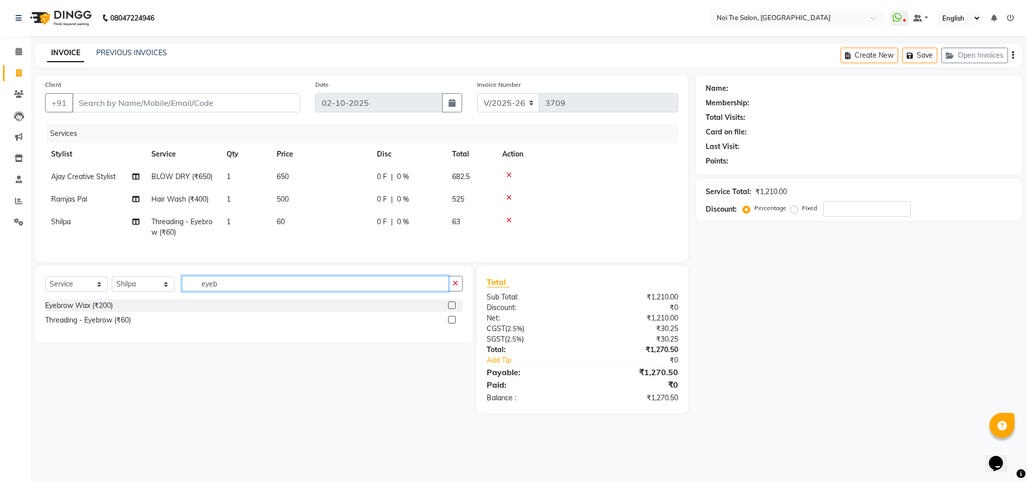
click at [204, 291] on input "eyeb" at bounding box center [315, 284] width 267 height 16
type input "upper"
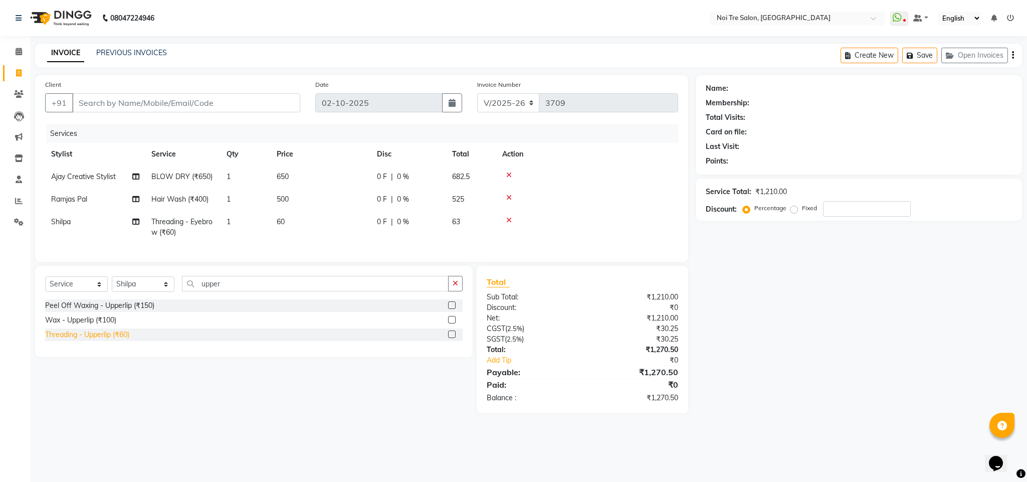
click at [115, 340] on div "Threading - Upperlip (₹60)" at bounding box center [87, 334] width 84 height 11
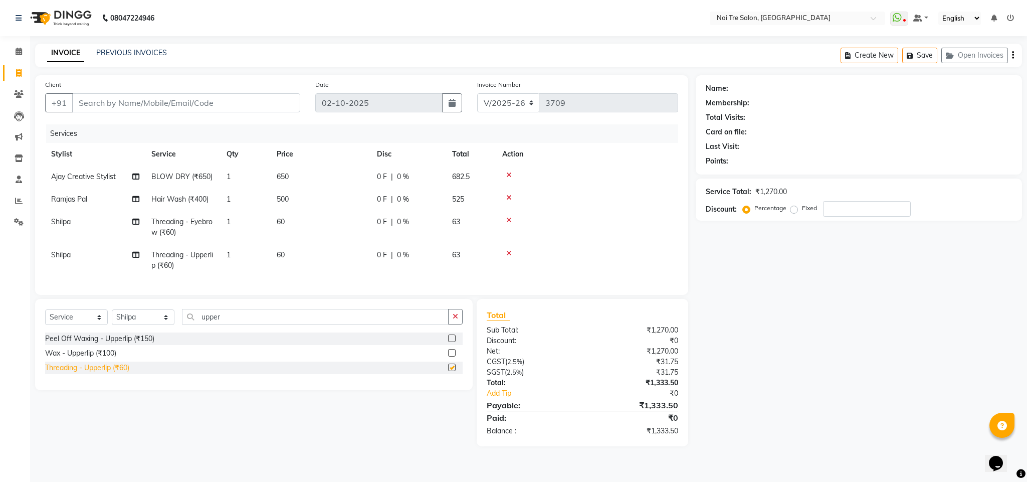
checkbox input "false"
click at [164, 97] on input "Client" at bounding box center [186, 102] width 228 height 19
type input "s"
type input "0"
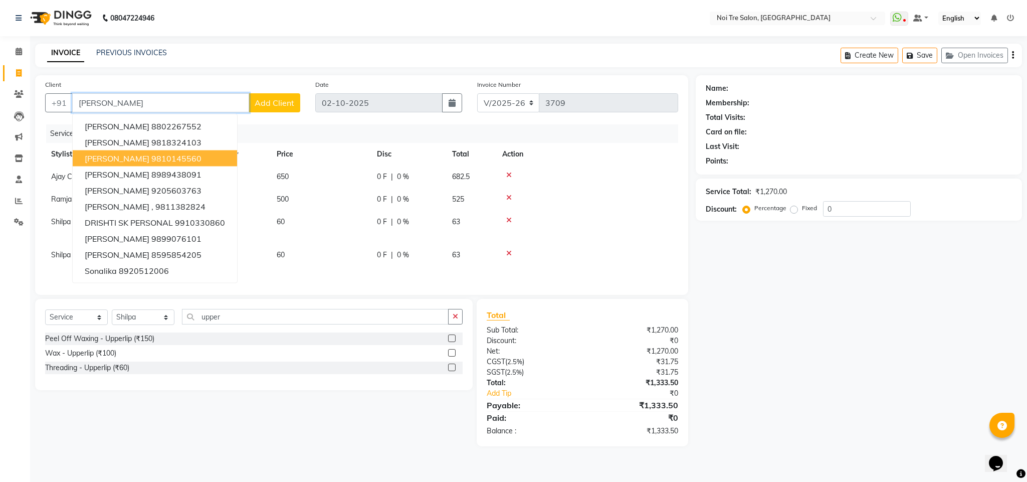
click at [151, 153] on ngb-highlight "9810145560" at bounding box center [176, 158] width 50 height 10
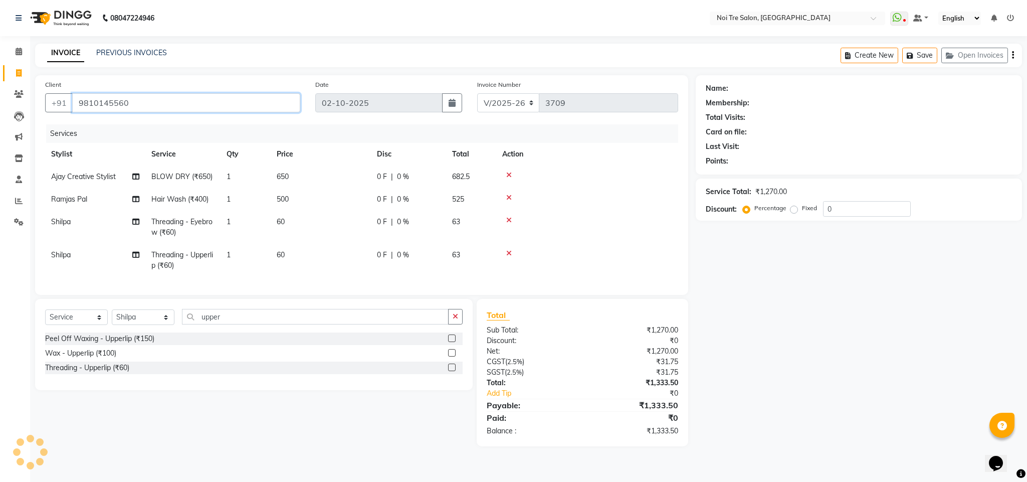
type input "9810145560"
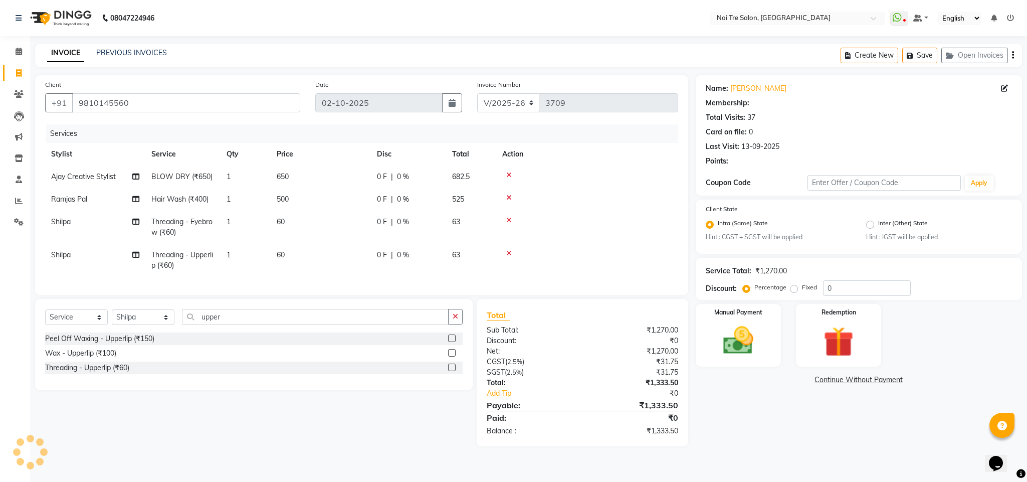
select select "1: Object"
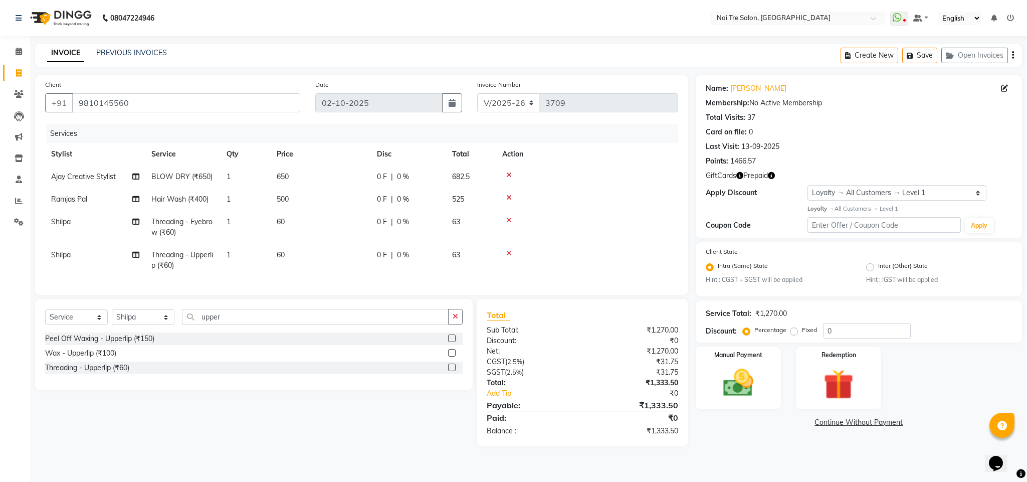
click at [772, 178] on icon "button" at bounding box center [771, 175] width 7 height 7
click at [769, 208] on div "Name: [PERSON_NAME] Membership: No Active Membership Total Visits: 37 Card on f…" at bounding box center [859, 156] width 326 height 163
click at [739, 173] on icon "button" at bounding box center [740, 175] width 7 height 7
click at [745, 211] on div "Name: [PERSON_NAME] Membership: No Active Membership Total Visits: 37 Card on f…" at bounding box center [859, 156] width 326 height 163
click at [920, 58] on button "Save" at bounding box center [920, 56] width 35 height 16
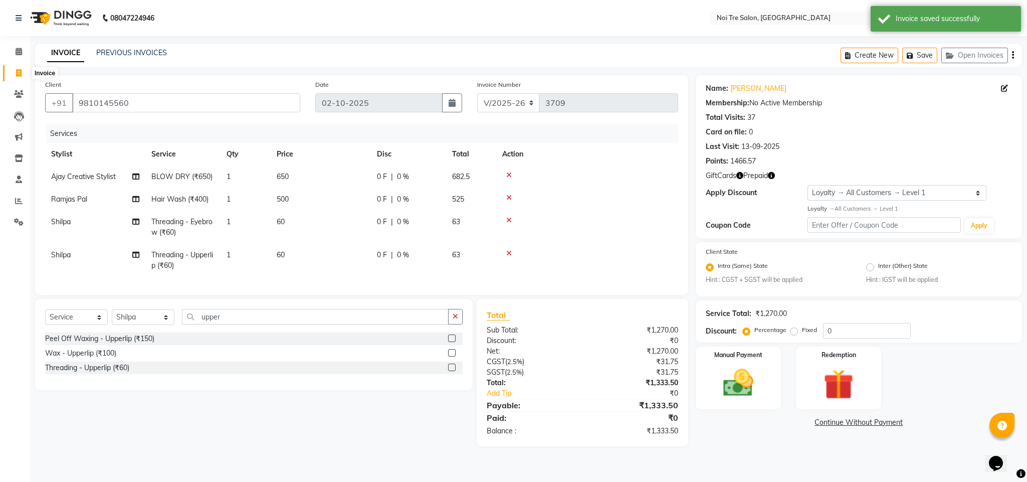
click at [17, 74] on icon at bounding box center [19, 73] width 6 height 8
select select "service"
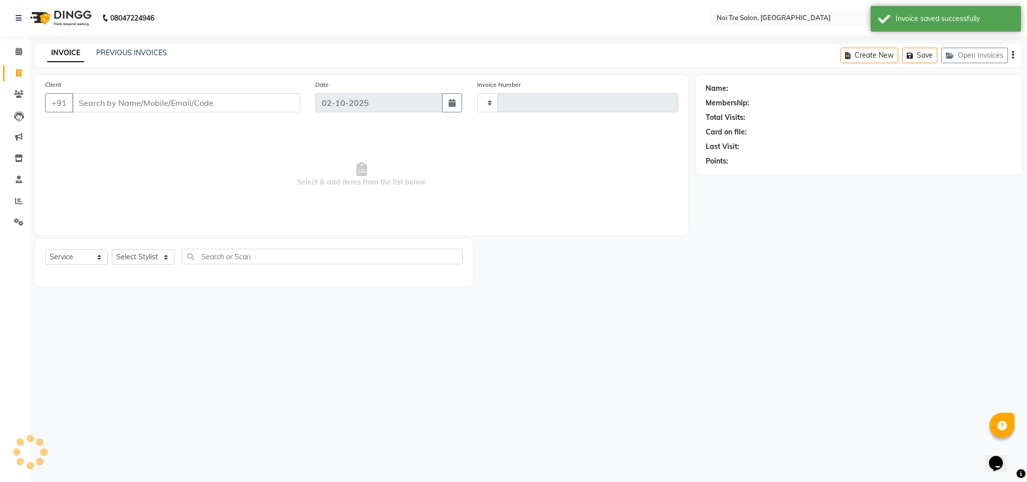
type input "3709"
select select "4307"
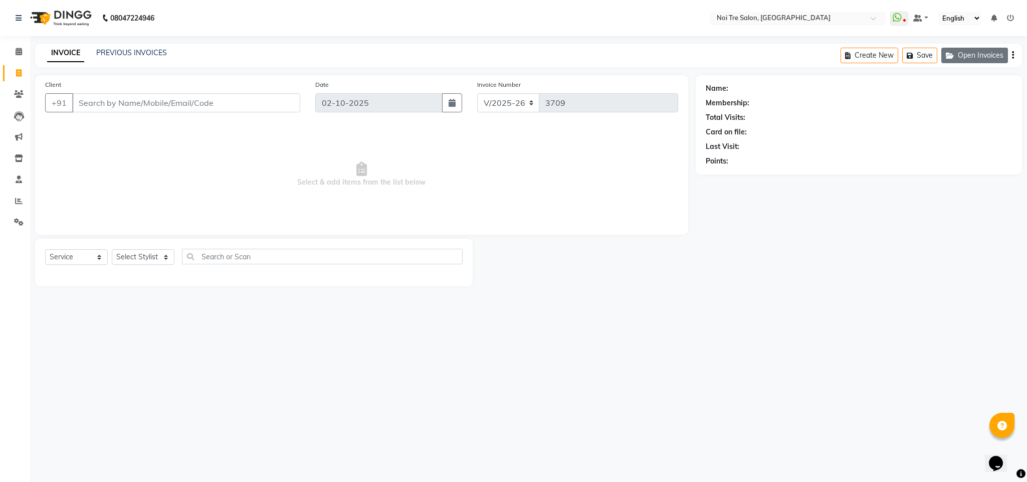
click at [961, 56] on button "Open Invoices" at bounding box center [975, 56] width 67 height 16
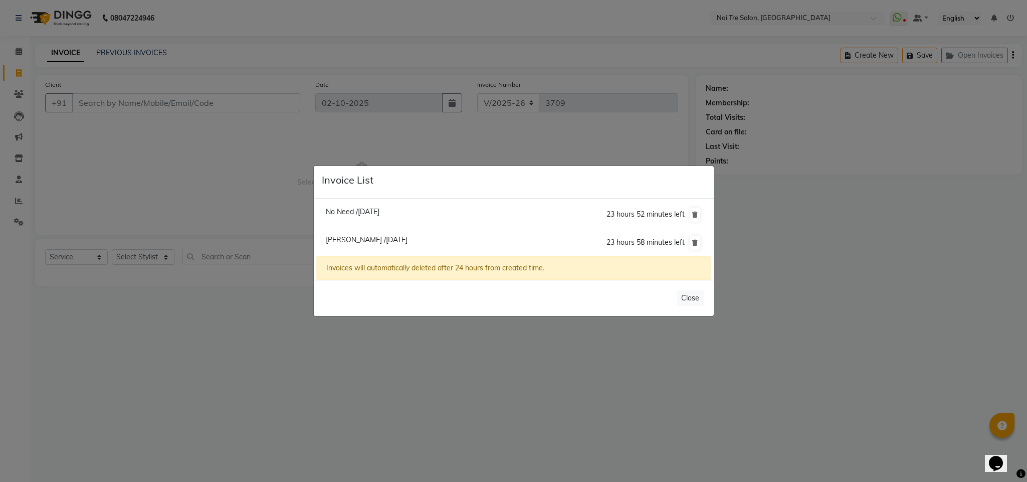
click at [372, 217] on li "No Need /[DATE] 23 hours 52 minutes left" at bounding box center [513, 215] width 395 height 29
click at [372, 209] on span "No Need /[DATE]" at bounding box center [353, 211] width 54 height 9
type input "11777000003"
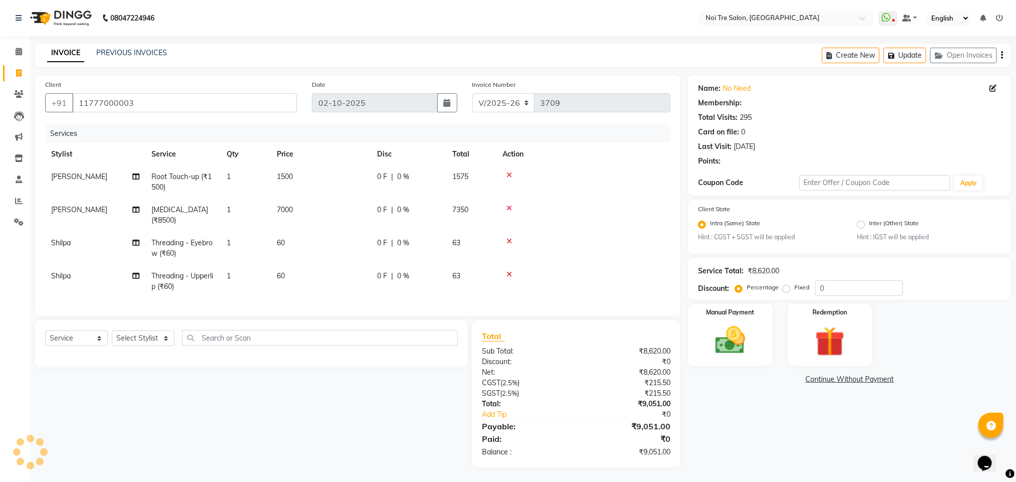
select select "1: Object"
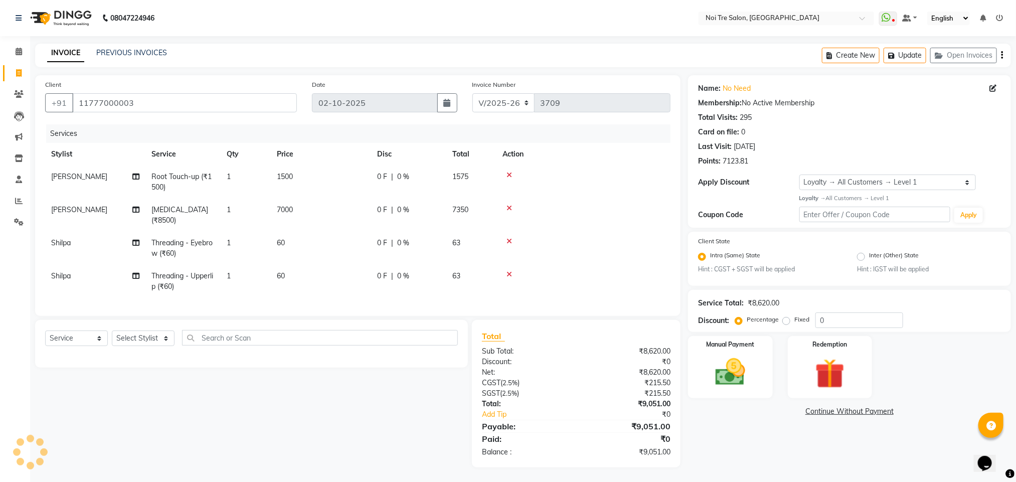
click at [372, 209] on td "0 F | 0 %" at bounding box center [408, 215] width 75 height 33
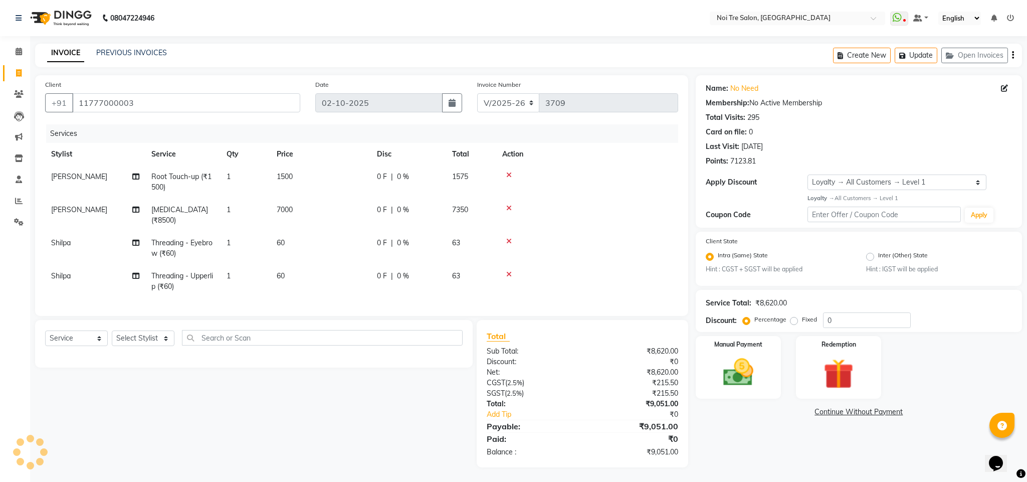
select select "23275"
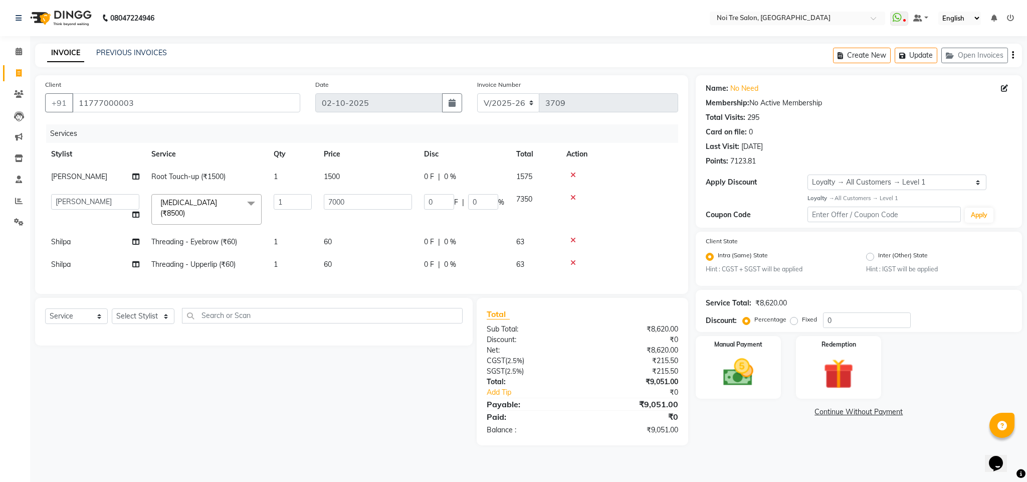
click at [574, 259] on icon at bounding box center [574, 262] width 6 height 7
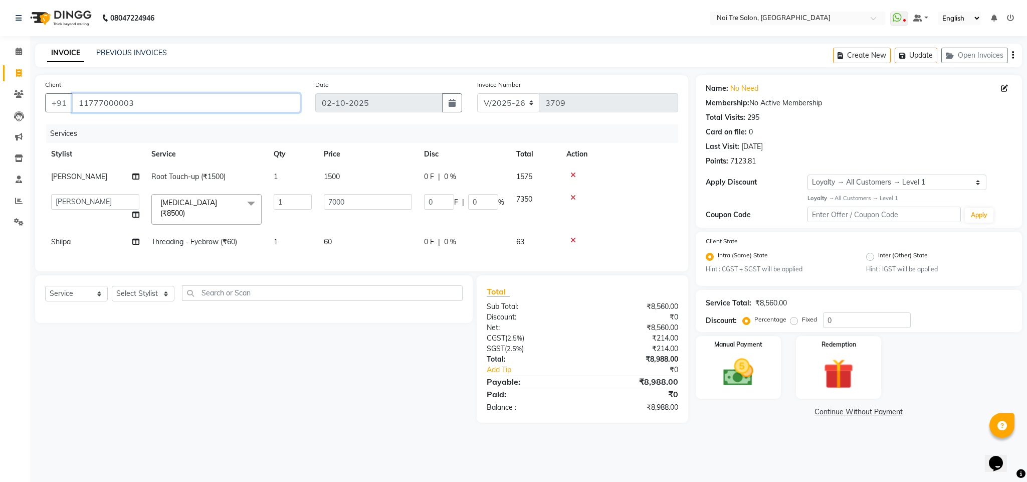
click at [93, 107] on input "11777000003" at bounding box center [186, 102] width 228 height 19
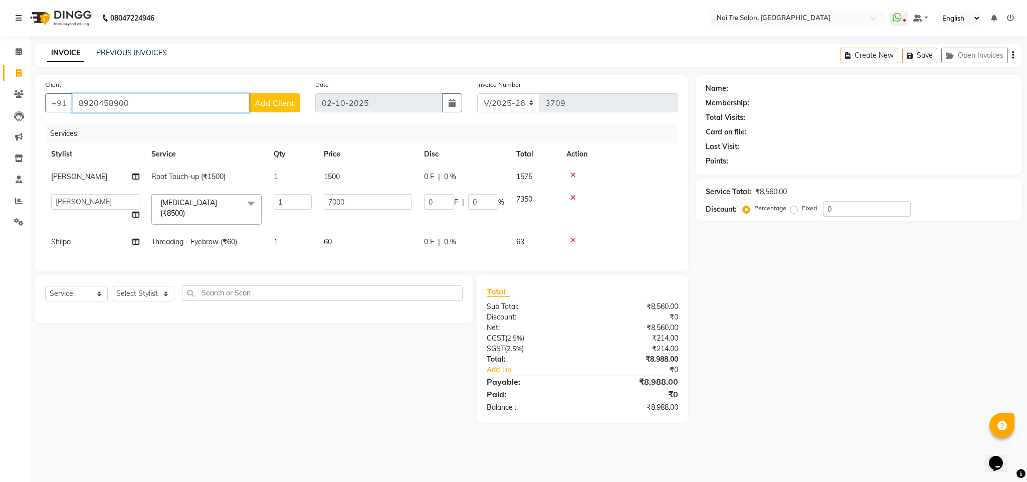
type input "8920458900"
click at [284, 100] on span "Add Client" at bounding box center [275, 103] width 40 height 10
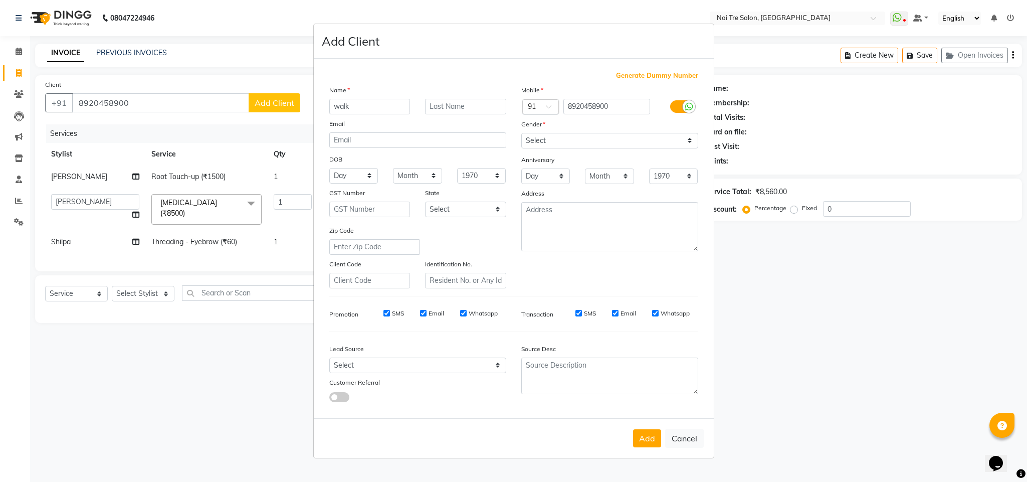
type input "walk"
click at [562, 142] on select "Select [DEMOGRAPHIC_DATA] [DEMOGRAPHIC_DATA] Other Prefer Not To Say" at bounding box center [610, 141] width 177 height 16
select select "[DEMOGRAPHIC_DATA]"
click at [522, 133] on select "Select [DEMOGRAPHIC_DATA] [DEMOGRAPHIC_DATA] Other Prefer Not To Say" at bounding box center [610, 141] width 177 height 16
click at [644, 441] on button "Add" at bounding box center [647, 438] width 28 height 18
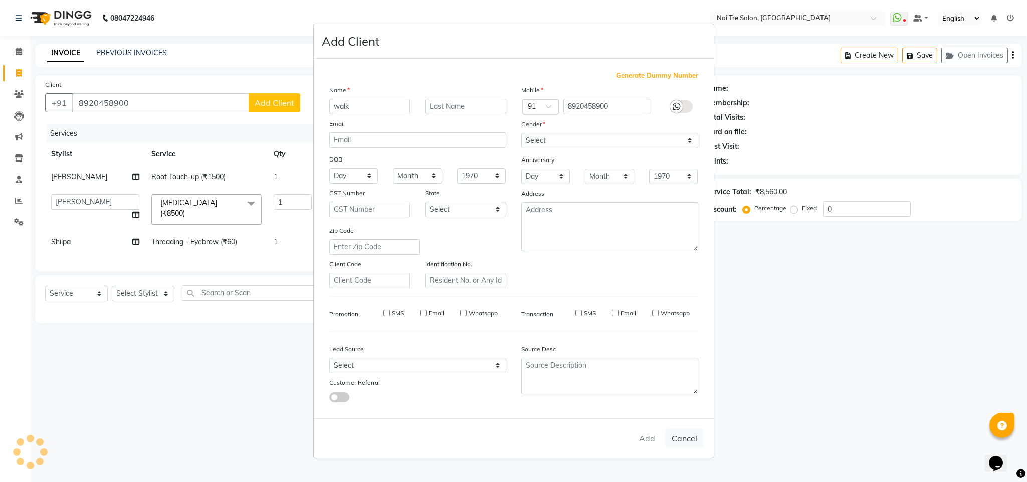
select select
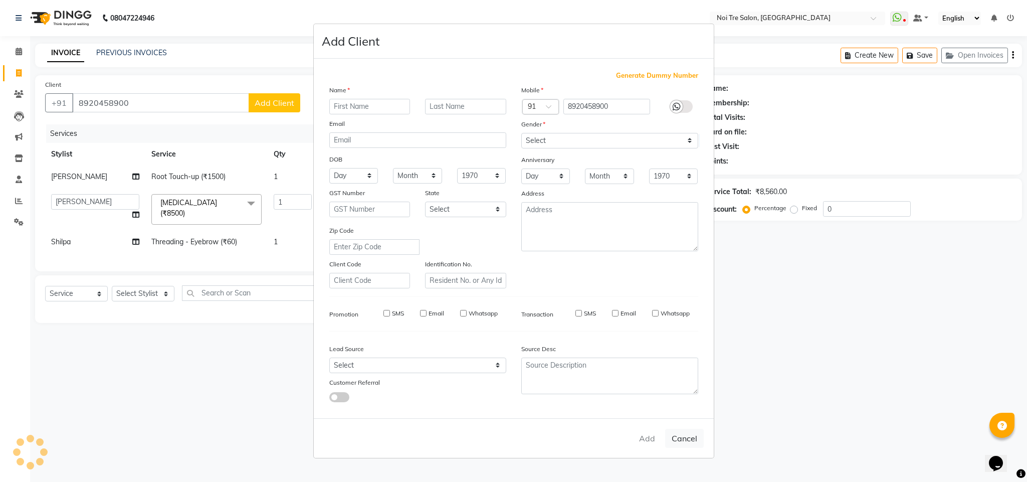
select select
checkbox input "false"
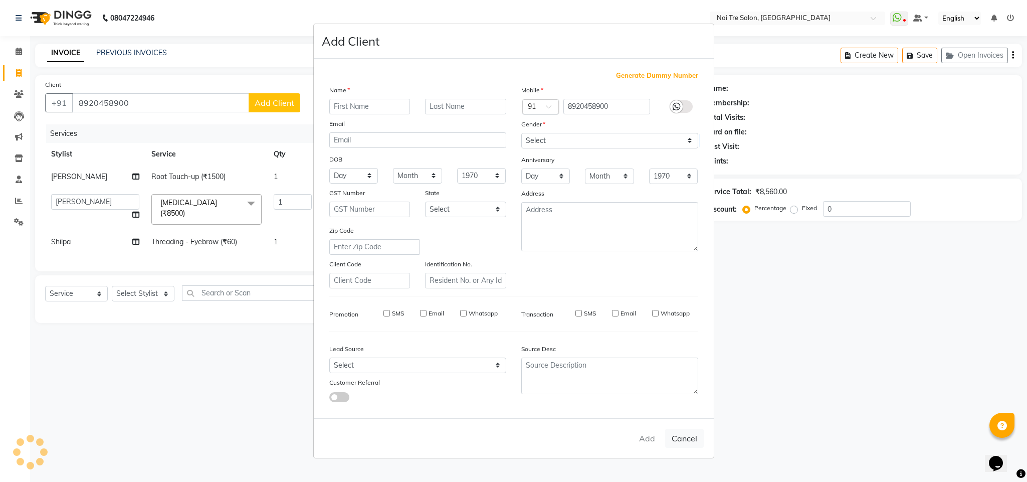
checkbox input "false"
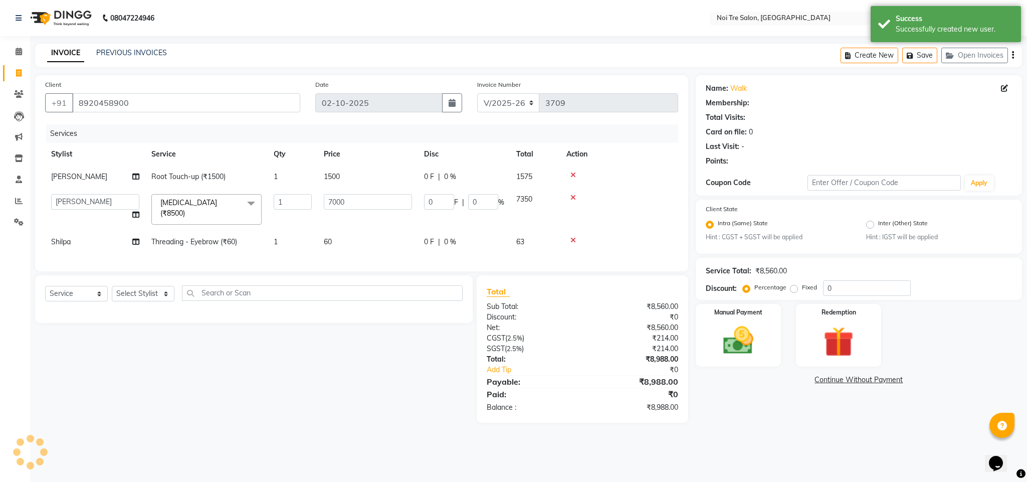
select select "1: Object"
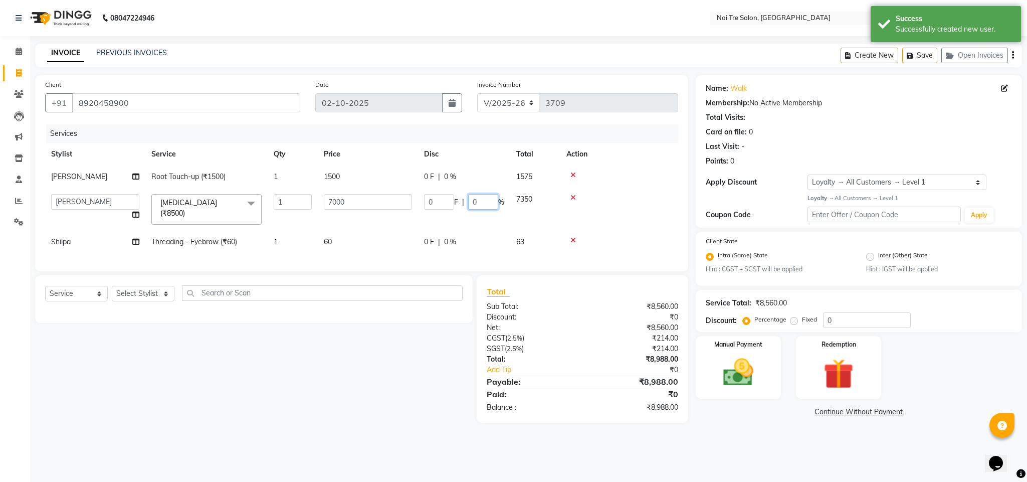
drag, startPoint x: 483, startPoint y: 206, endPoint x: 464, endPoint y: 205, distance: 19.6
click at [464, 205] on div "0 F | 0 %" at bounding box center [464, 202] width 80 height 16
type input "7"
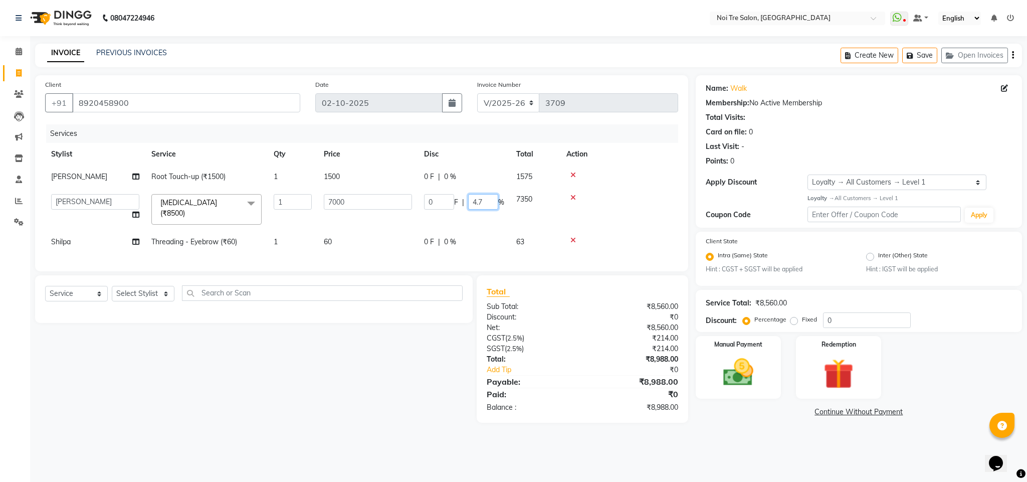
type input "4.76"
click at [632, 217] on td at bounding box center [620, 209] width 118 height 43
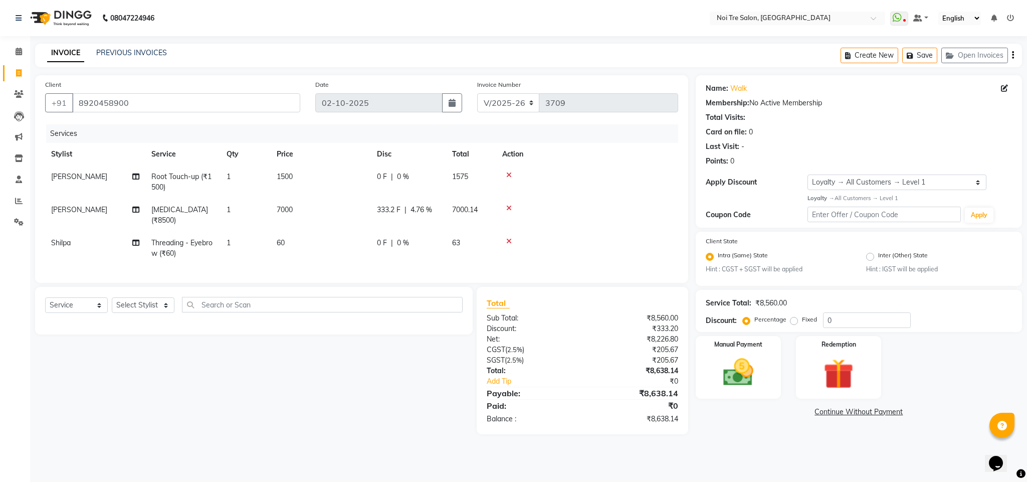
click at [607, 143] on th "Action" at bounding box center [587, 154] width 182 height 23
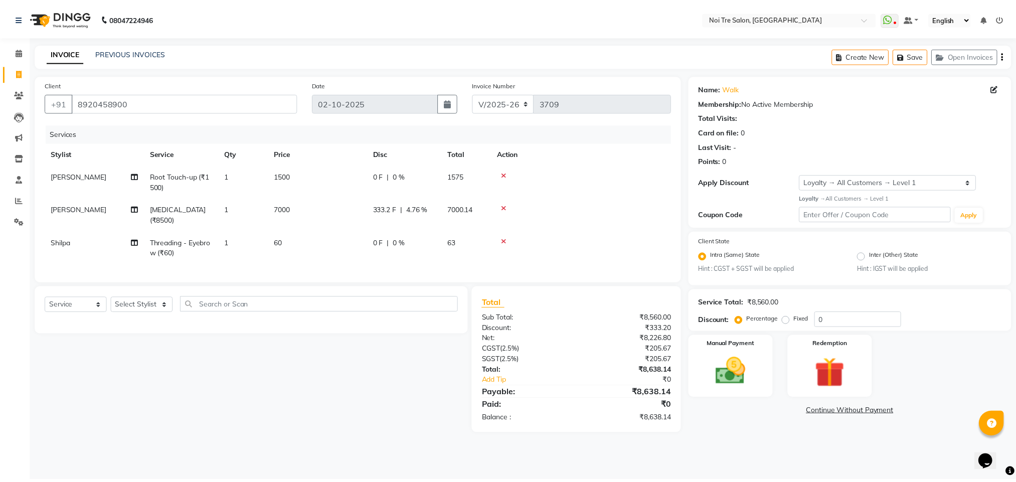
scroll to position [0, 8]
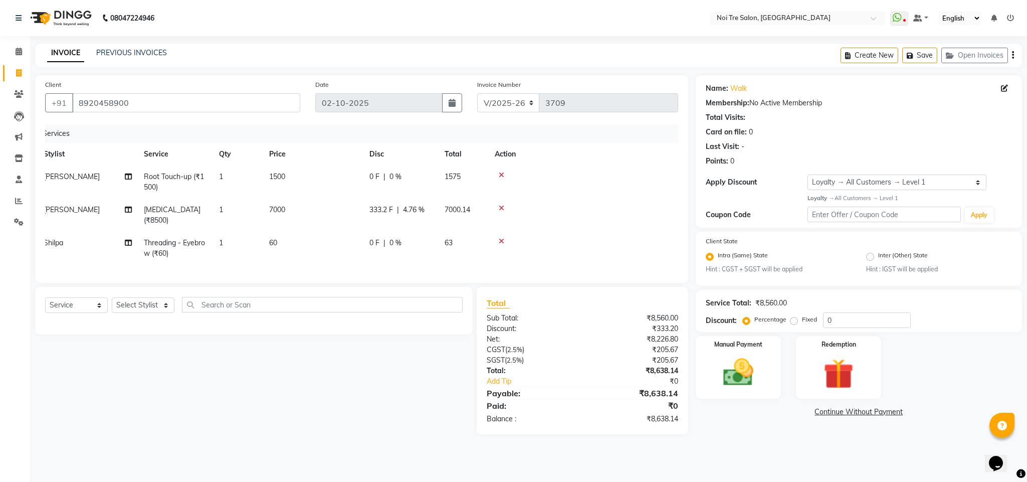
click at [569, 146] on th "Action" at bounding box center [580, 154] width 182 height 23
click at [776, 379] on div "Manual Payment" at bounding box center [738, 367] width 89 height 65
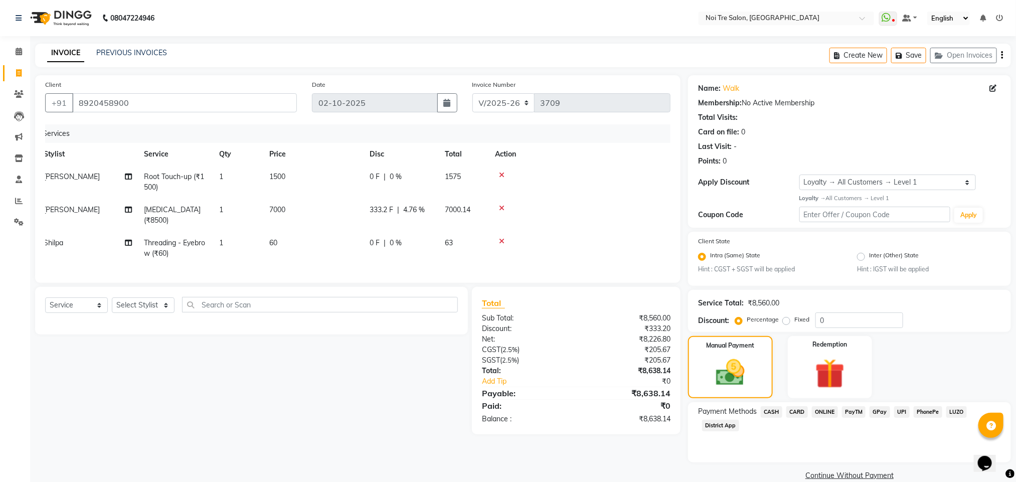
click at [774, 406] on span "CASH" at bounding box center [772, 412] width 22 height 12
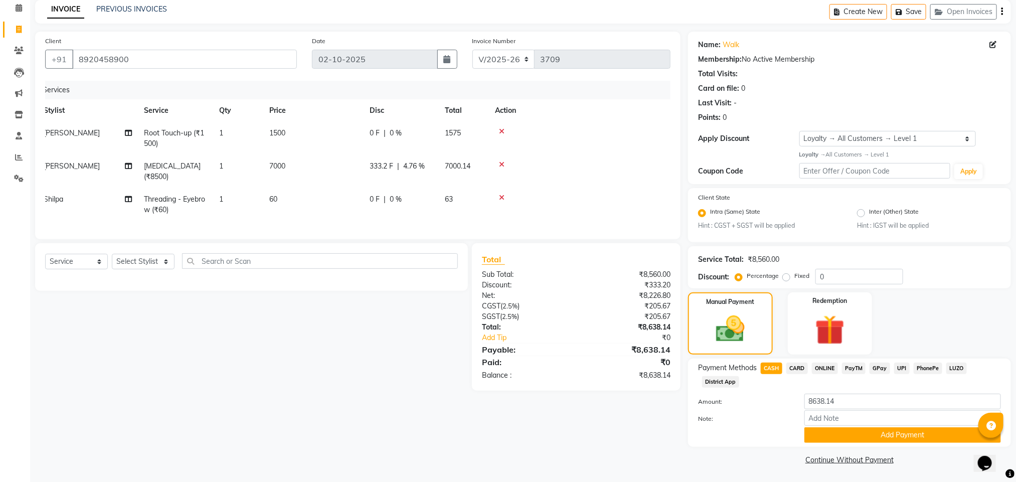
scroll to position [0, 0]
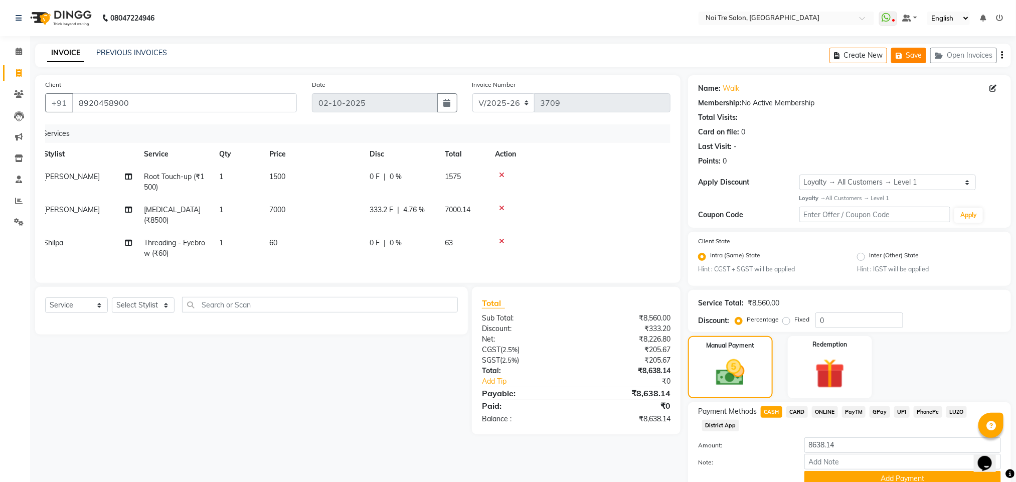
click at [909, 50] on button "Save" at bounding box center [908, 56] width 35 height 16
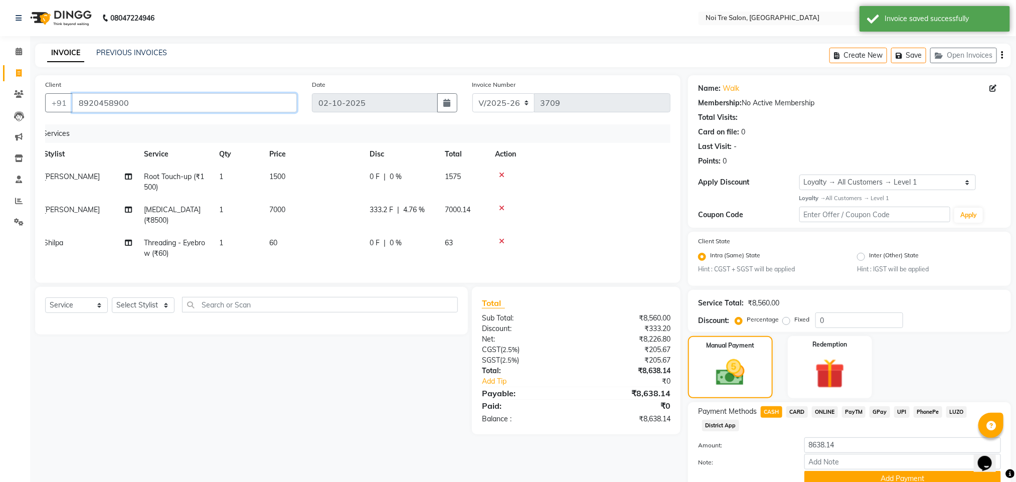
drag, startPoint x: 156, startPoint y: 107, endPoint x: 76, endPoint y: 104, distance: 80.8
click at [76, 104] on input "8920458900" at bounding box center [184, 102] width 225 height 19
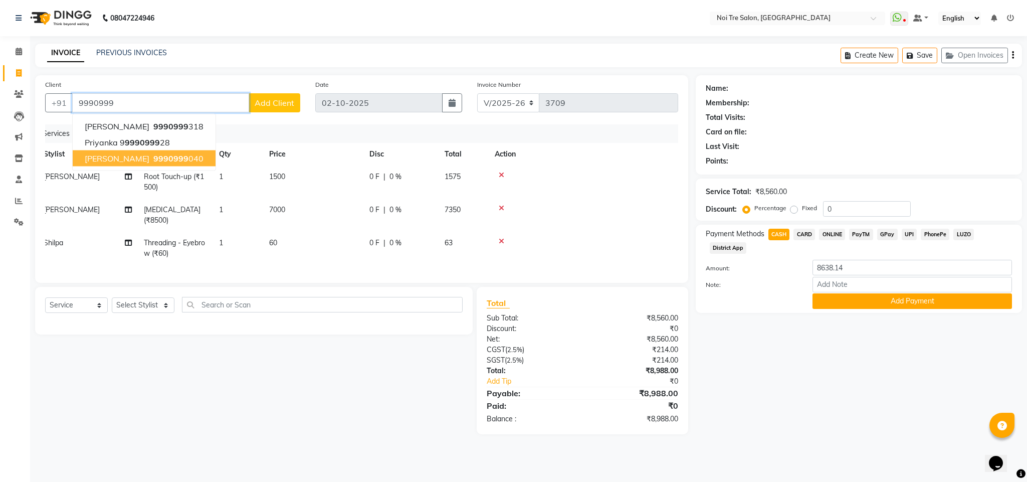
click at [153, 154] on span "9990999" at bounding box center [170, 158] width 35 height 10
type input "9990999040"
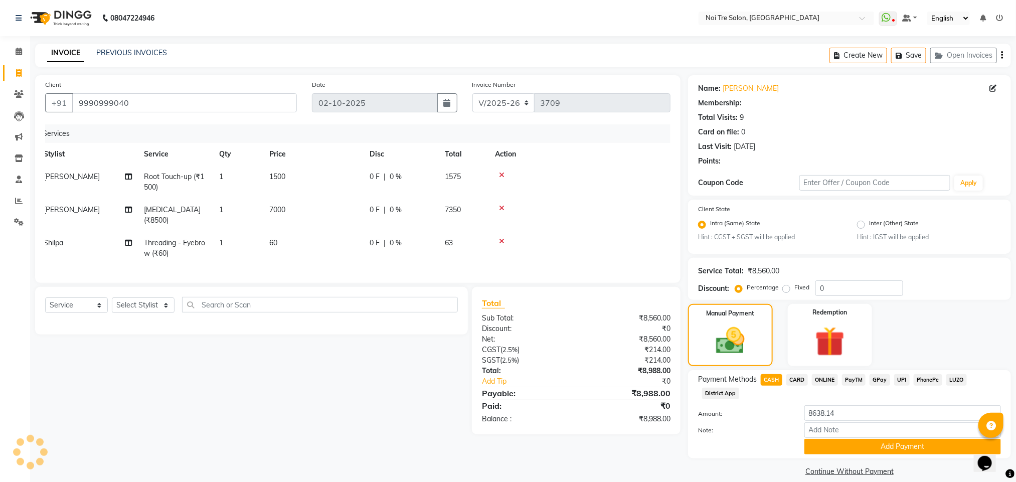
select select "1: Object"
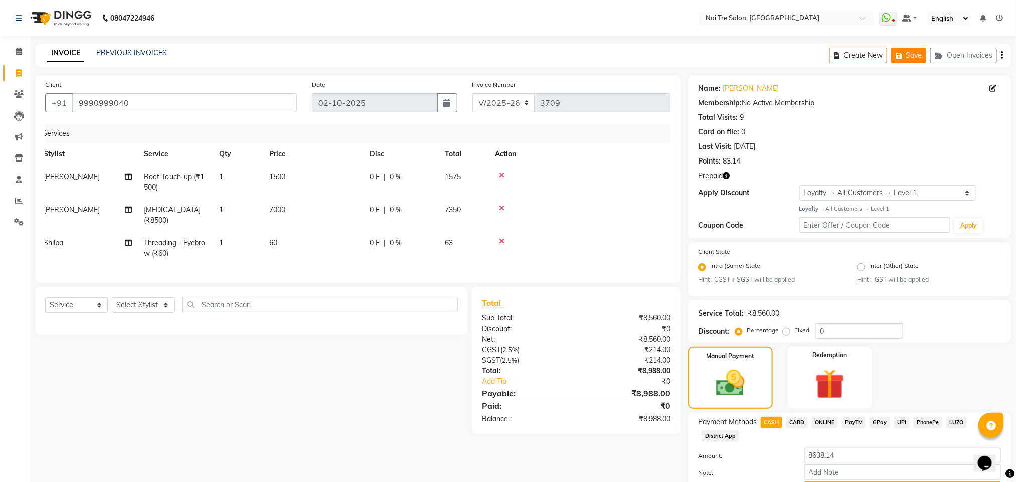
click at [906, 58] on button "Save" at bounding box center [908, 56] width 35 height 16
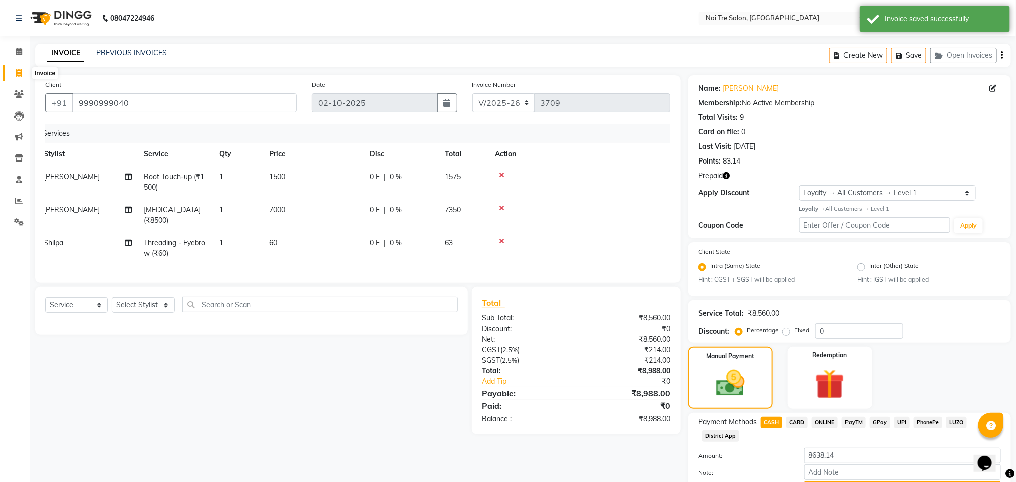
click at [17, 73] on icon at bounding box center [19, 73] width 6 height 8
select select "service"
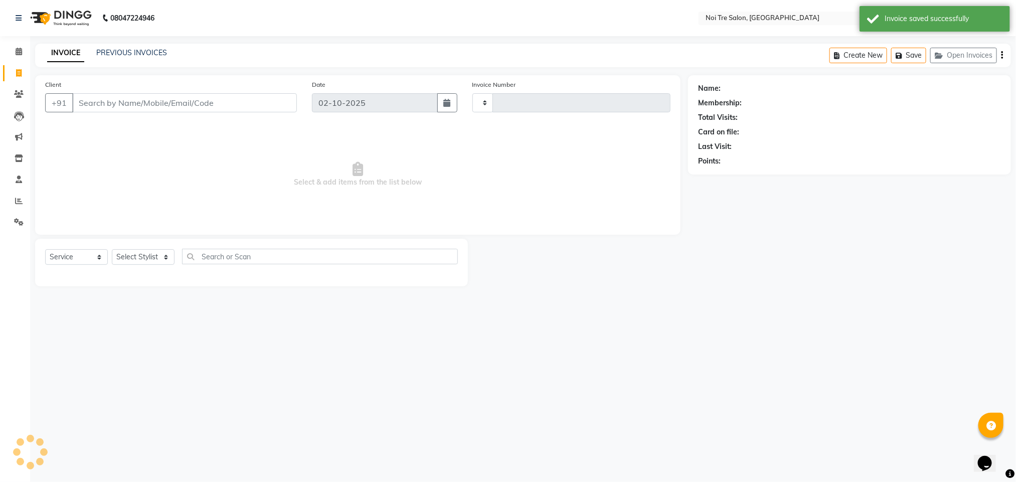
type input "3709"
select select "4307"
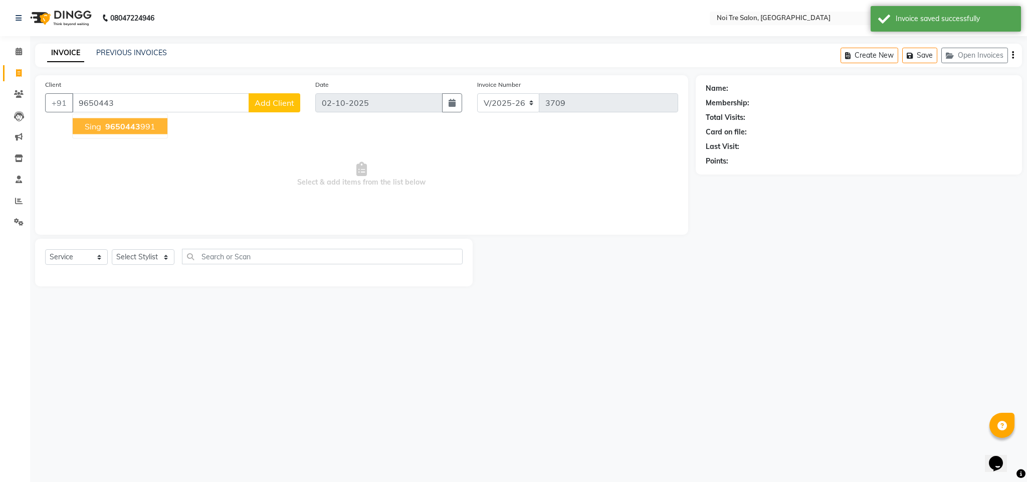
click at [153, 128] on ngb-highlight "9650443 991" at bounding box center [129, 126] width 52 height 10
type input "9650443991"
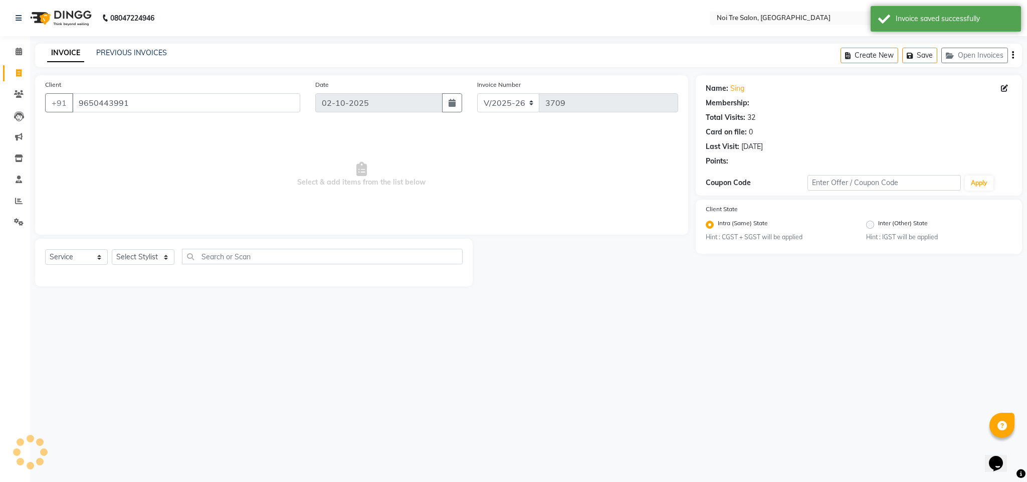
select select "1: Object"
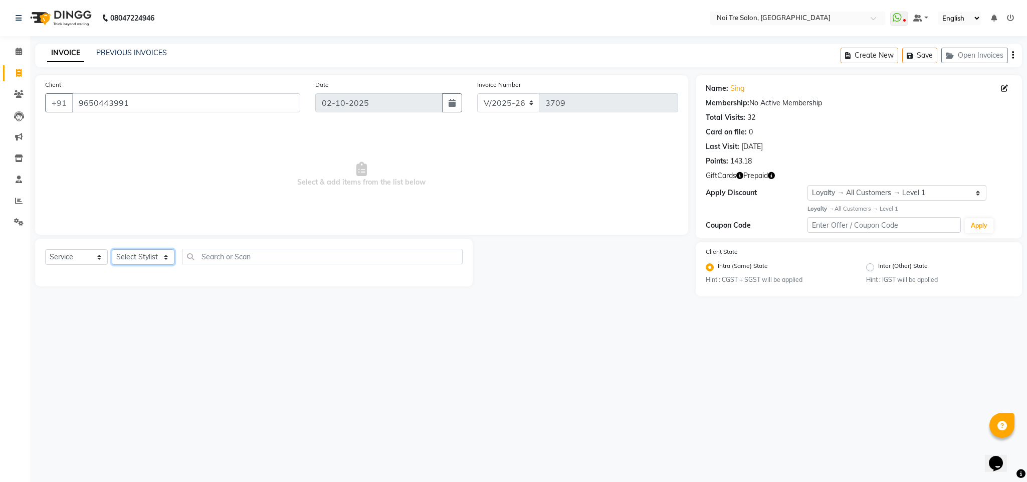
click at [147, 254] on select "Select Stylist Ajay Creative Stylist Anurag [PERSON_NAME] [PERSON_NAME] [PERSON…" at bounding box center [143, 257] width 63 height 16
select select "24530"
click at [112, 250] on select "Select Stylist Ajay Creative Stylist Anurag [PERSON_NAME] [PERSON_NAME] [PERSON…" at bounding box center [143, 257] width 63 height 16
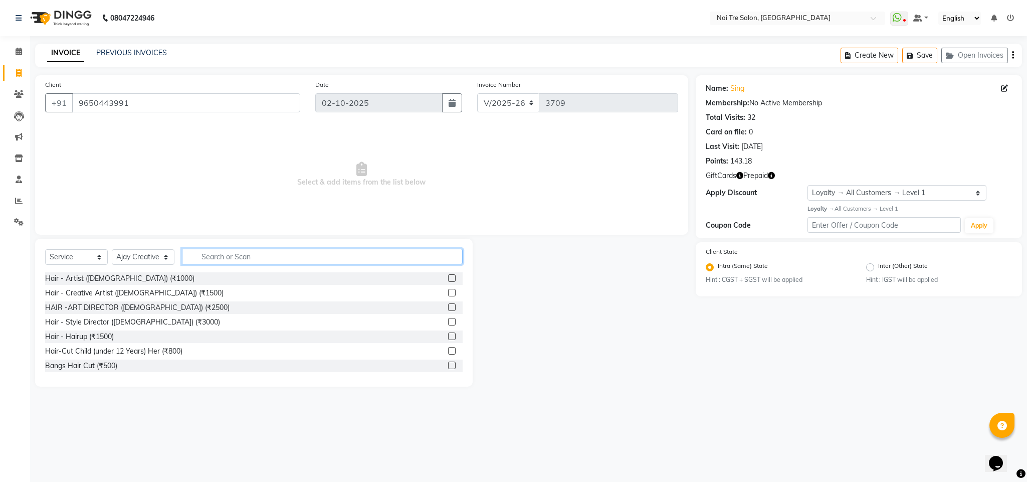
click at [220, 253] on input "text" at bounding box center [322, 257] width 281 height 16
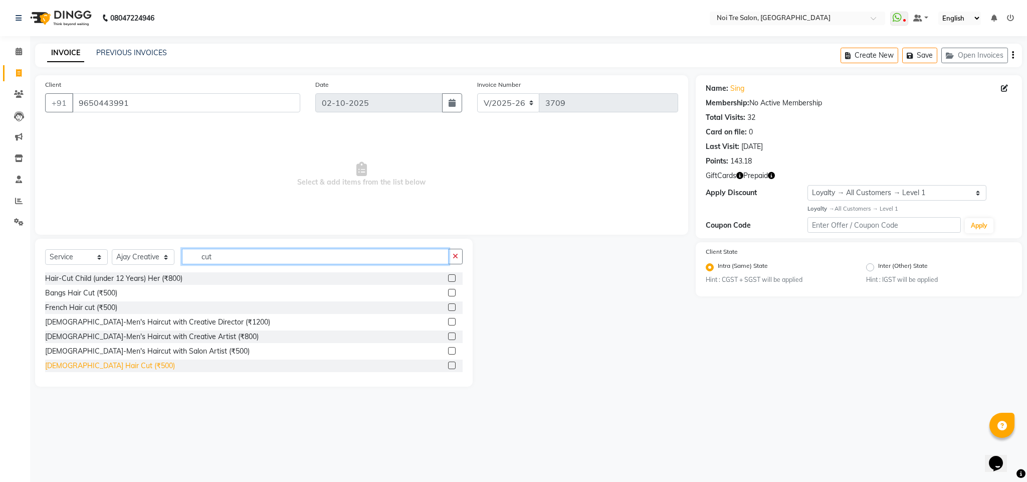
type input "cut"
click at [103, 367] on div "[DEMOGRAPHIC_DATA] Hair Cut (₹500)" at bounding box center [110, 366] width 130 height 11
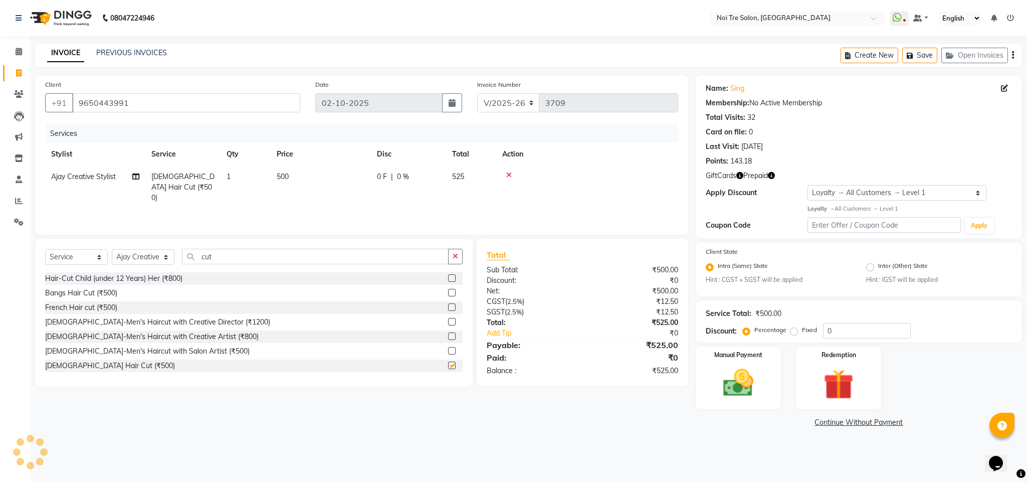
checkbox input "false"
click at [207, 256] on input "cut" at bounding box center [315, 257] width 267 height 16
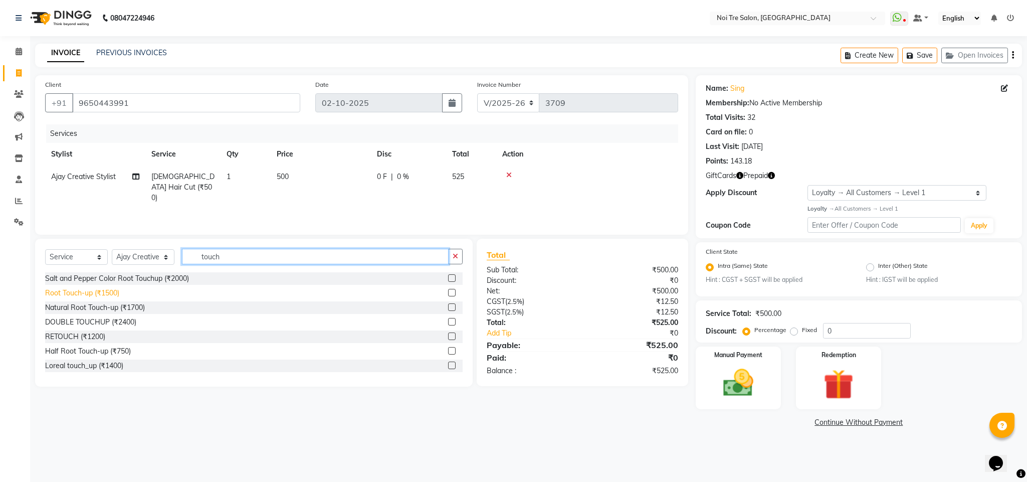
type input "touch"
click at [87, 295] on div "Root Touch-up (₹1500)" at bounding box center [82, 293] width 74 height 11
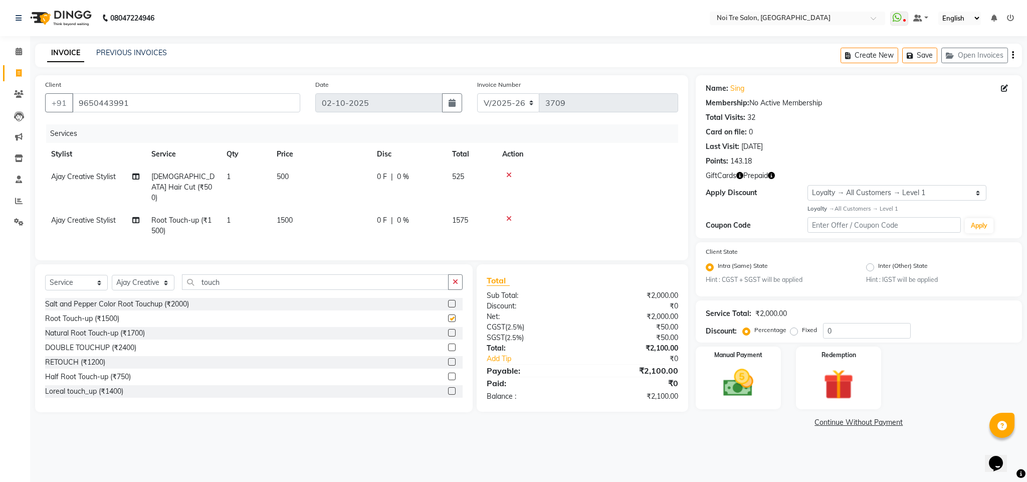
checkbox input "false"
click at [216, 283] on input "touch" at bounding box center [315, 282] width 267 height 16
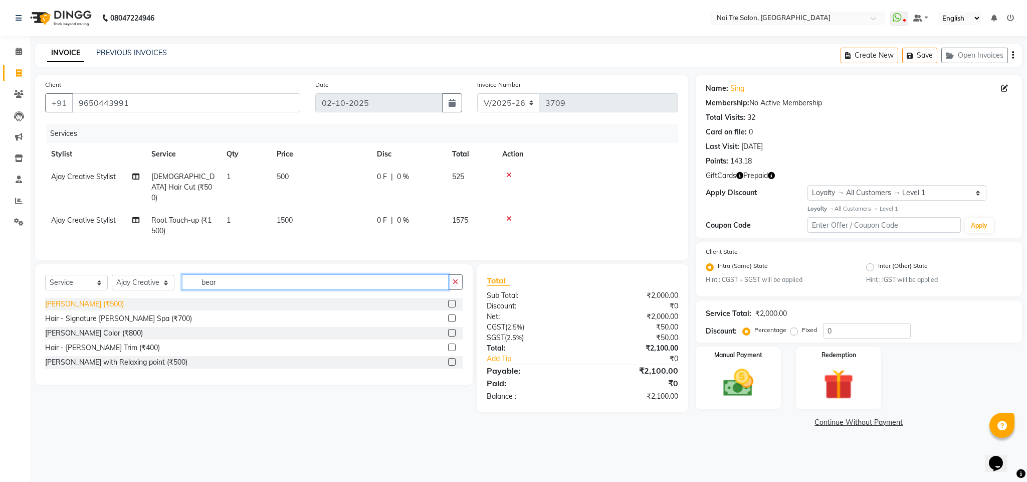
type input "bear"
click at [57, 307] on div "[PERSON_NAME] (₹500)" at bounding box center [84, 304] width 79 height 11
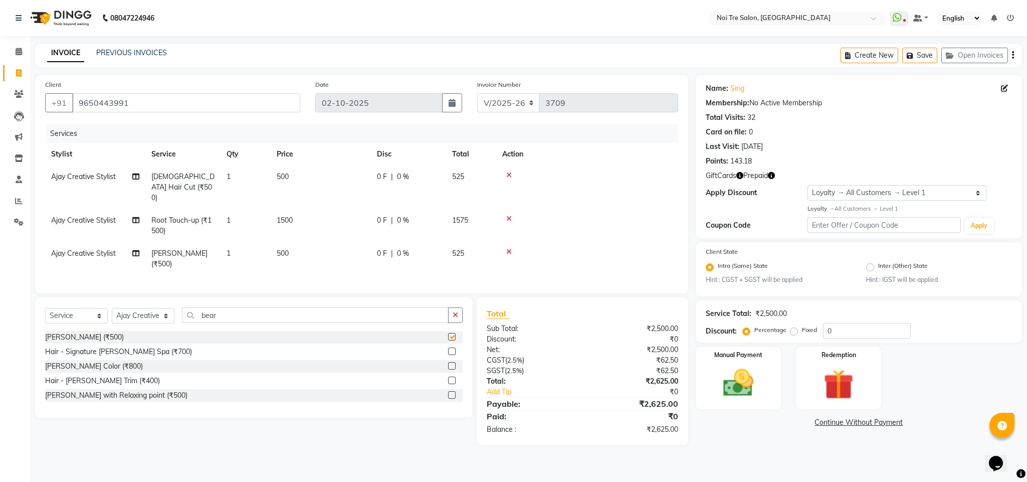
checkbox input "false"
click at [832, 390] on img at bounding box center [838, 384] width 51 height 39
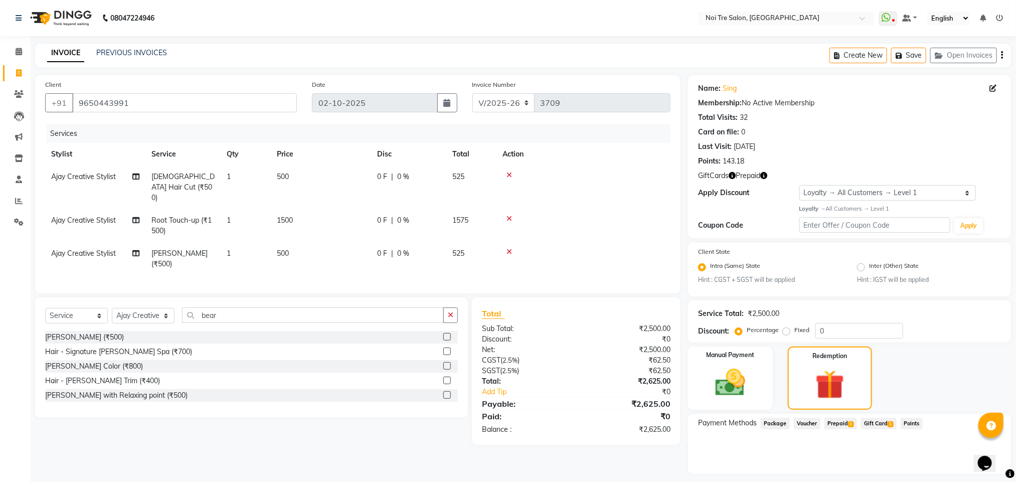
click at [887, 429] on div "Gift Card 1" at bounding box center [877, 425] width 40 height 14
click at [886, 427] on span "Gift Card 1" at bounding box center [879, 424] width 36 height 12
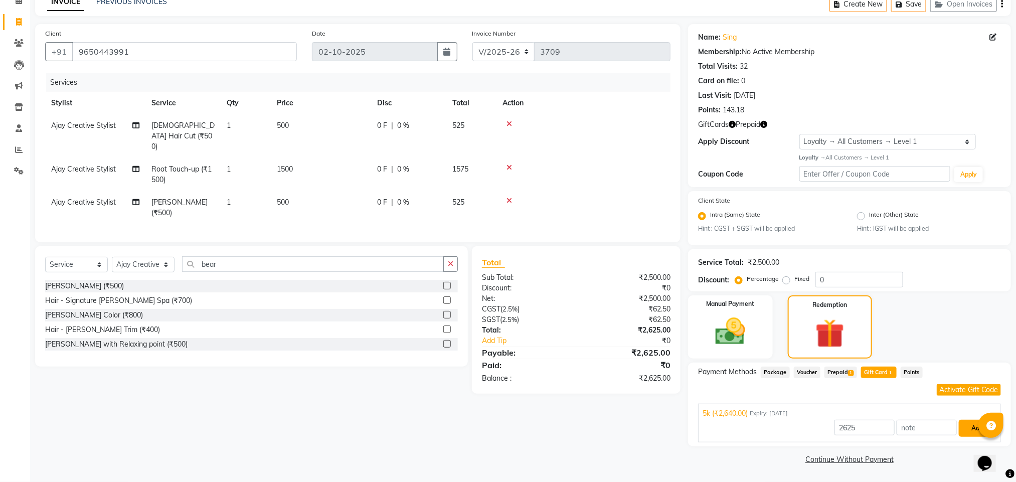
click at [965, 428] on button "Add" at bounding box center [977, 428] width 37 height 17
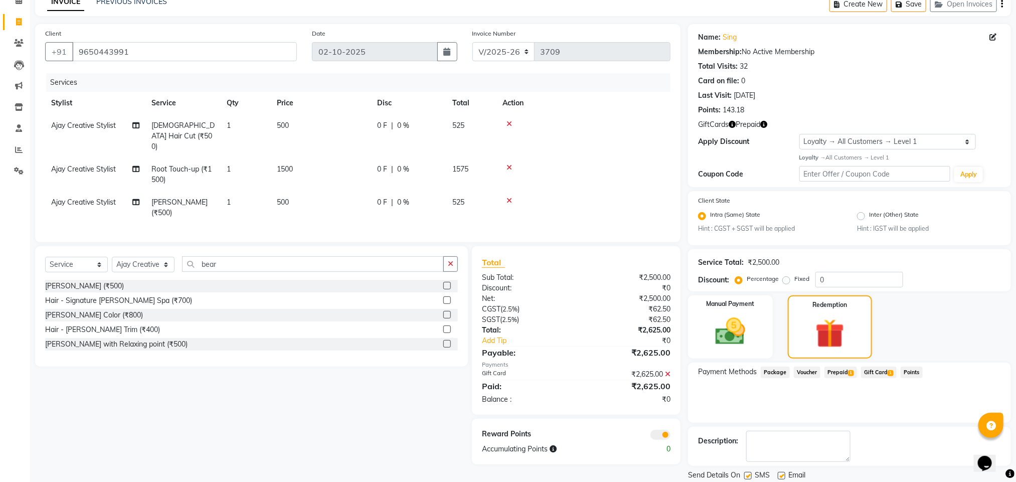
scroll to position [84, 0]
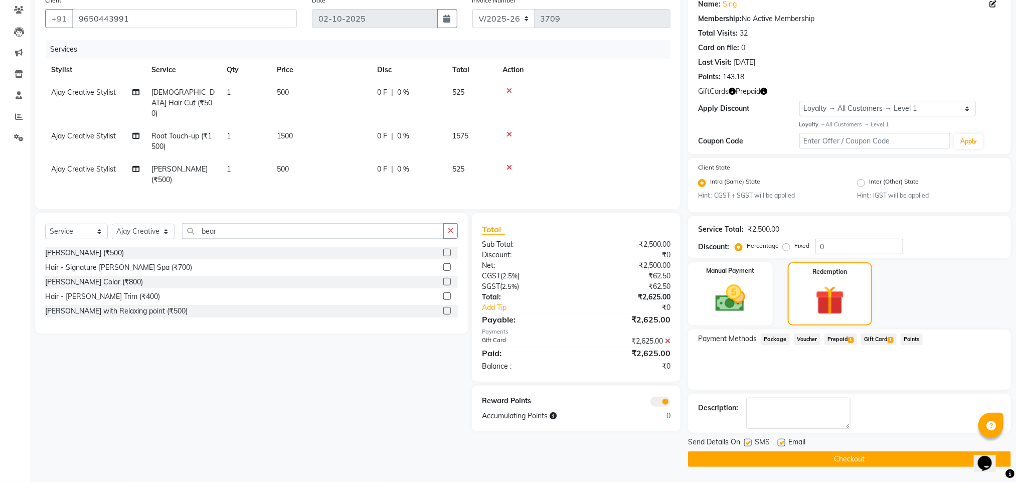
click at [800, 456] on button "Checkout" at bounding box center [849, 459] width 323 height 16
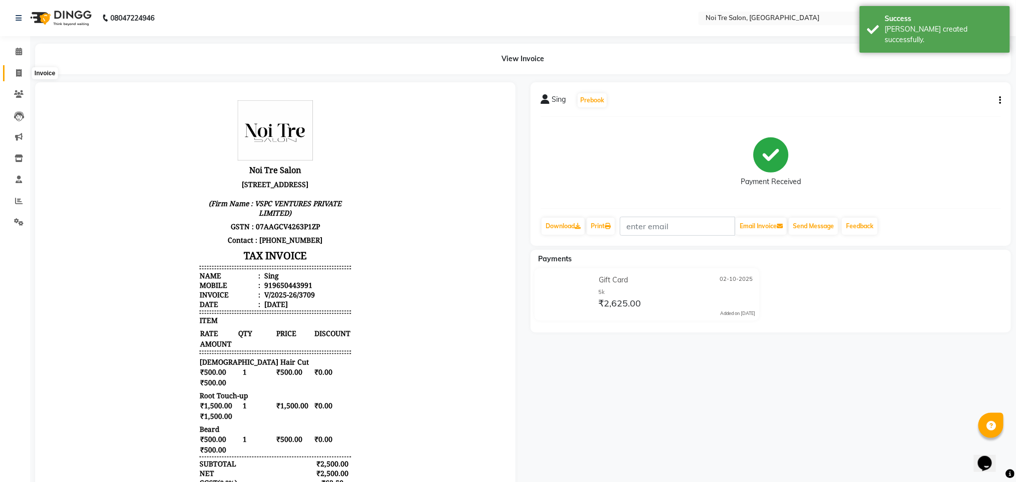
click at [17, 74] on icon at bounding box center [19, 73] width 6 height 8
select select "service"
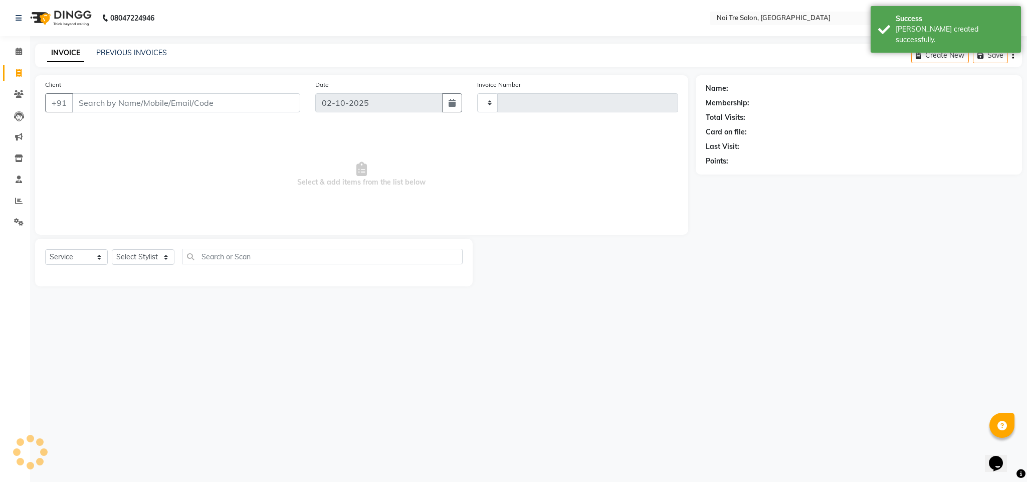
type input "3710"
select select "4307"
click at [958, 56] on button "Open Invoices" at bounding box center [975, 56] width 67 height 16
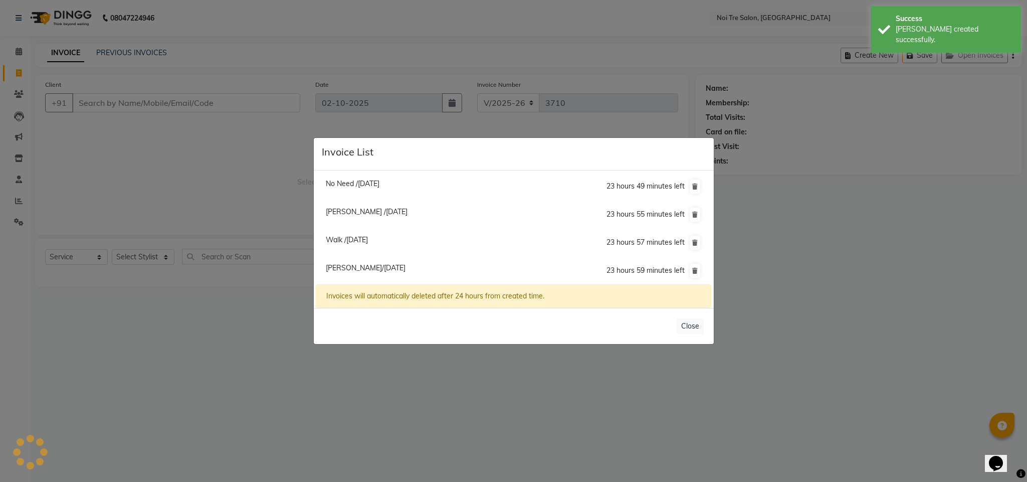
click at [405, 266] on span "[PERSON_NAME]/[DATE]" at bounding box center [366, 267] width 80 height 9
type input "9990999040"
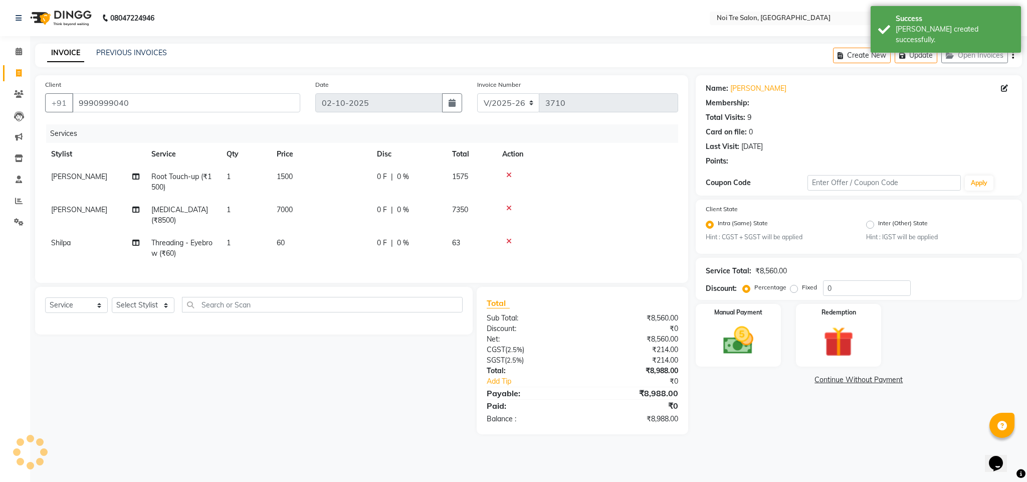
select select "1: Object"
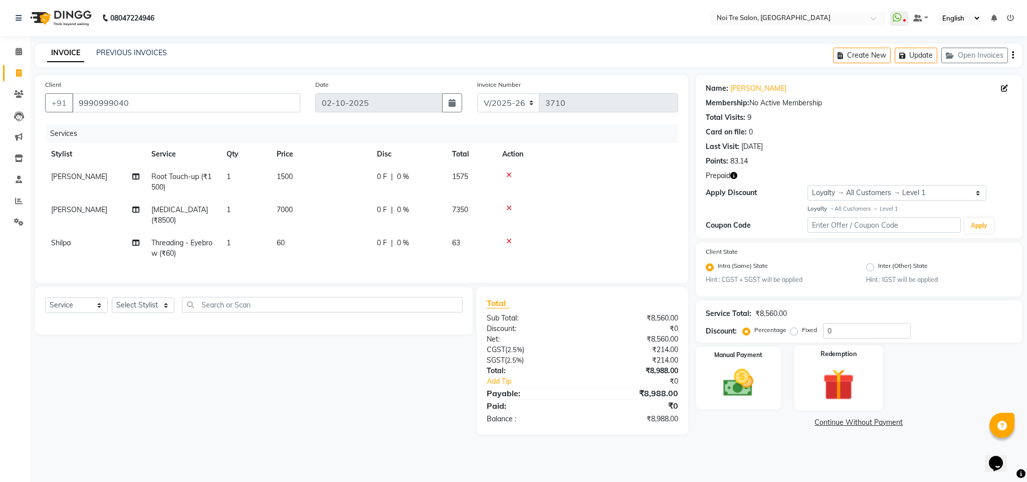
click at [841, 378] on img at bounding box center [838, 384] width 51 height 39
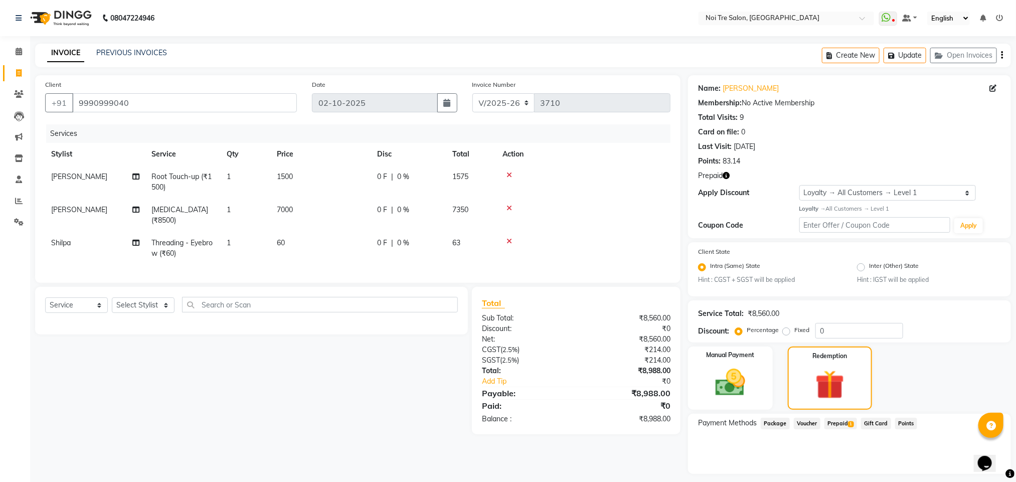
click at [841, 418] on span "Prepaid 1" at bounding box center [840, 424] width 33 height 12
click at [966, 460] on button "Add" at bounding box center [977, 463] width 37 height 17
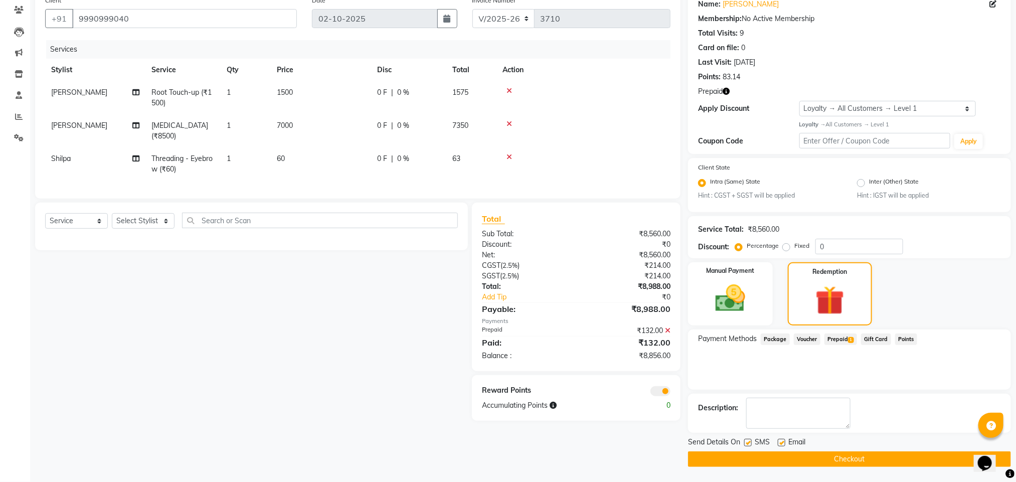
click at [390, 130] on div "0 F | 0 %" at bounding box center [408, 125] width 63 height 11
select select "23275"
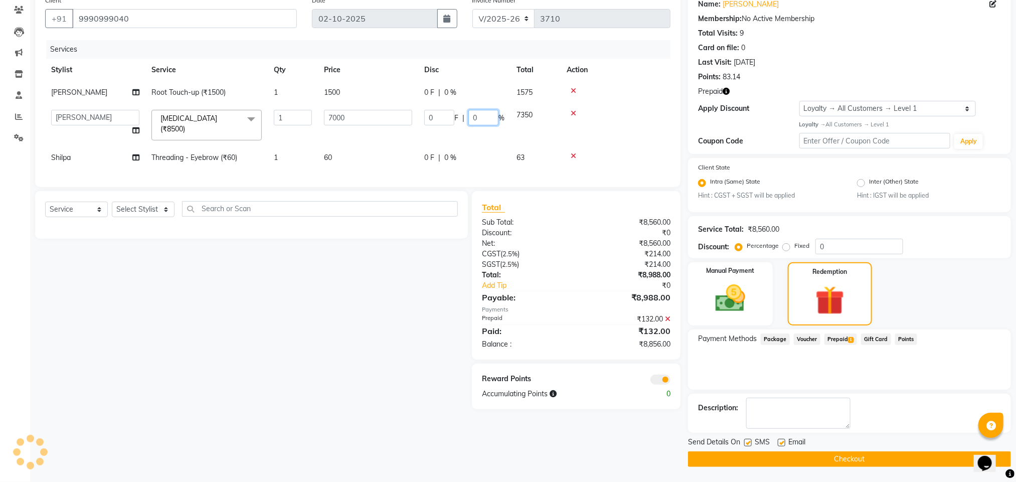
drag, startPoint x: 478, startPoint y: 120, endPoint x: 460, endPoint y: 120, distance: 18.1
click at [460, 120] on div "0 F | 0 %" at bounding box center [464, 118] width 80 height 16
type input "1"
type input "4.6"
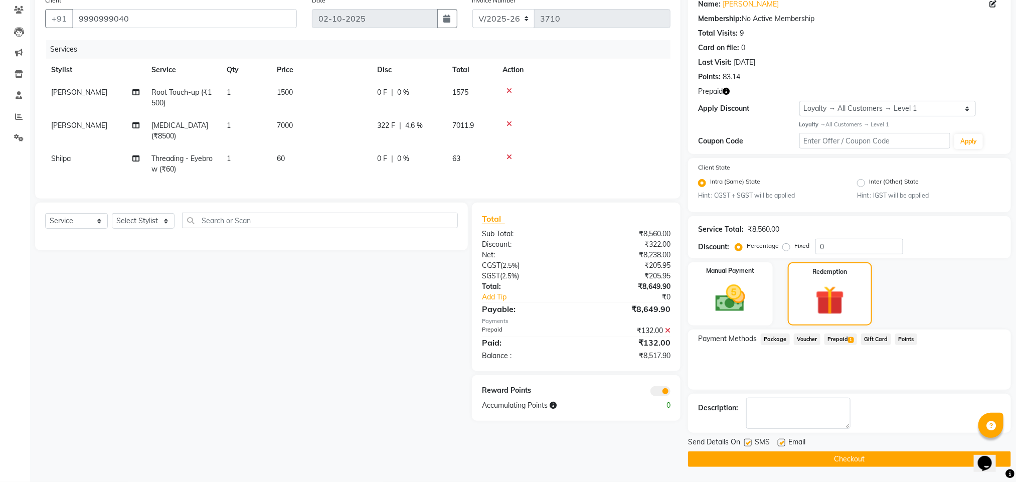
click at [619, 128] on td at bounding box center [583, 130] width 174 height 33
click at [665, 333] on icon at bounding box center [668, 330] width 6 height 7
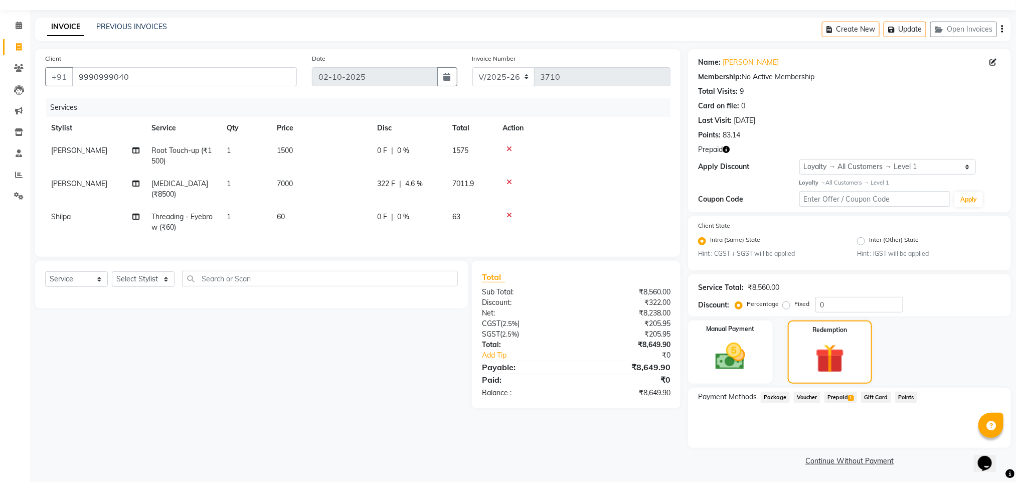
click at [647, 179] on div at bounding box center [583, 182] width 162 height 7
click at [369, 188] on td "7000" at bounding box center [321, 189] width 100 height 33
select select "23275"
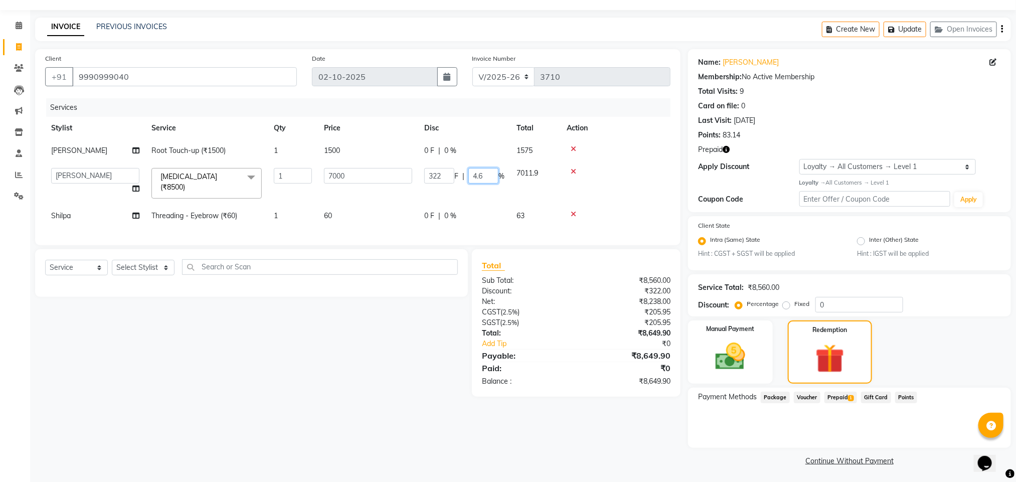
click at [492, 173] on input "4.6" at bounding box center [483, 176] width 30 height 16
type input "4.7"
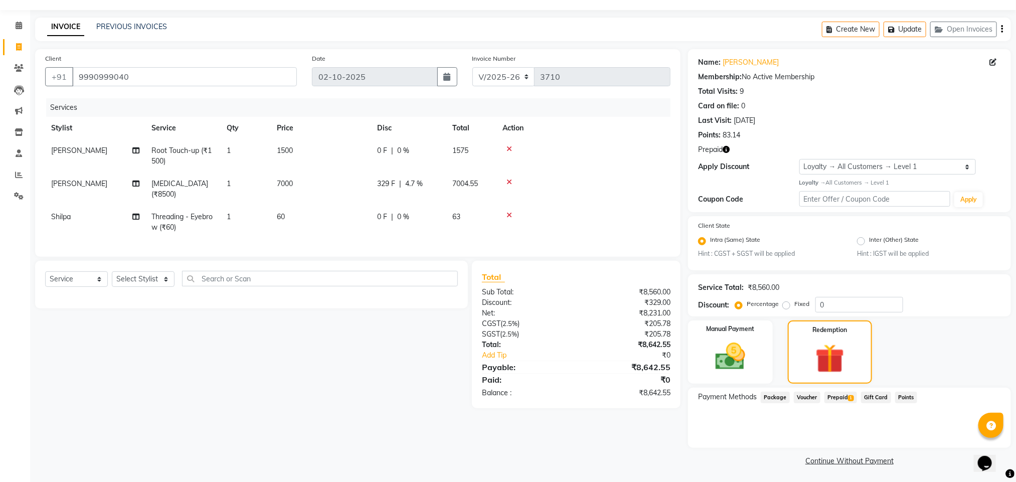
click at [618, 196] on tbody "[PERSON_NAME] Root Touch-up (₹1500) 1 1500 0 F | 0 % 1575 [PERSON_NAME][MEDICAL…" at bounding box center [357, 188] width 625 height 99
click at [402, 148] on span "0 %" at bounding box center [403, 150] width 12 height 11
select select "23275"
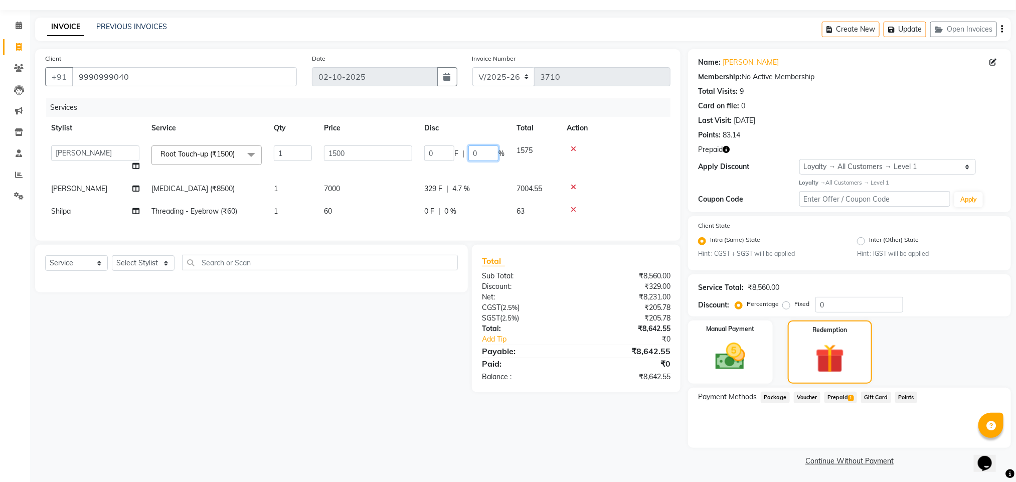
click at [489, 155] on input "0" at bounding box center [483, 153] width 30 height 16
type input "4.7"
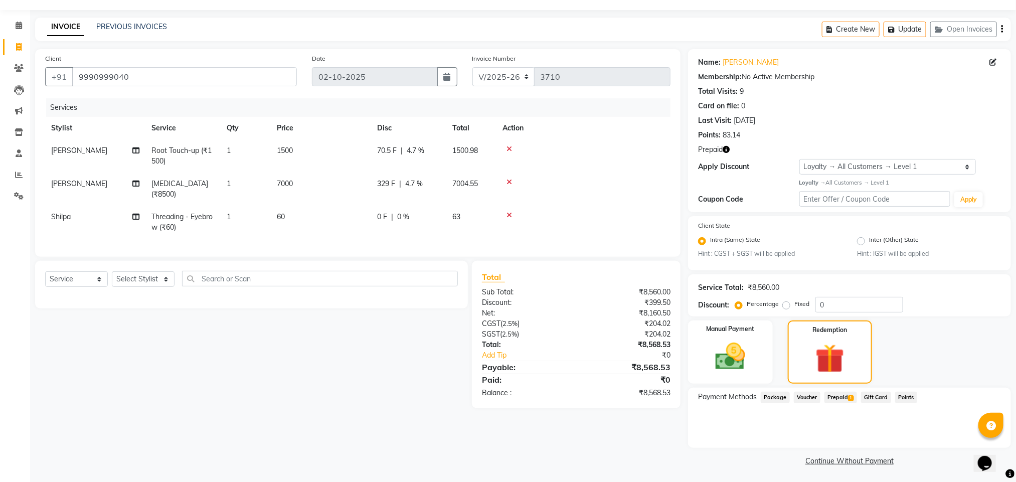
click at [626, 174] on tbody "[PERSON_NAME] Root Touch-up (₹1500) 1 1500 70.5 F | 4.7 % 1500.98 [PERSON_NAME]…" at bounding box center [357, 188] width 625 height 99
click at [755, 364] on img at bounding box center [730, 357] width 50 height 36
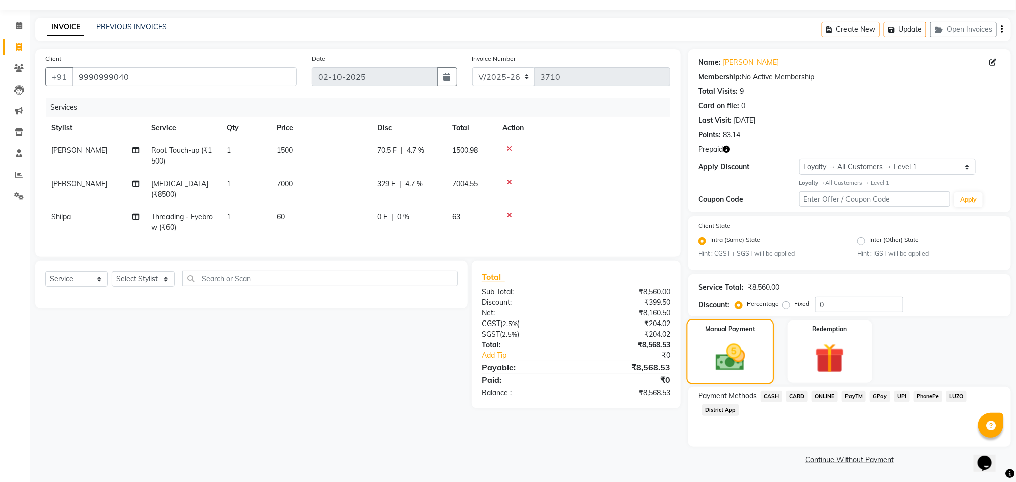
scroll to position [26, 0]
click at [777, 399] on span "CASH" at bounding box center [772, 397] width 22 height 12
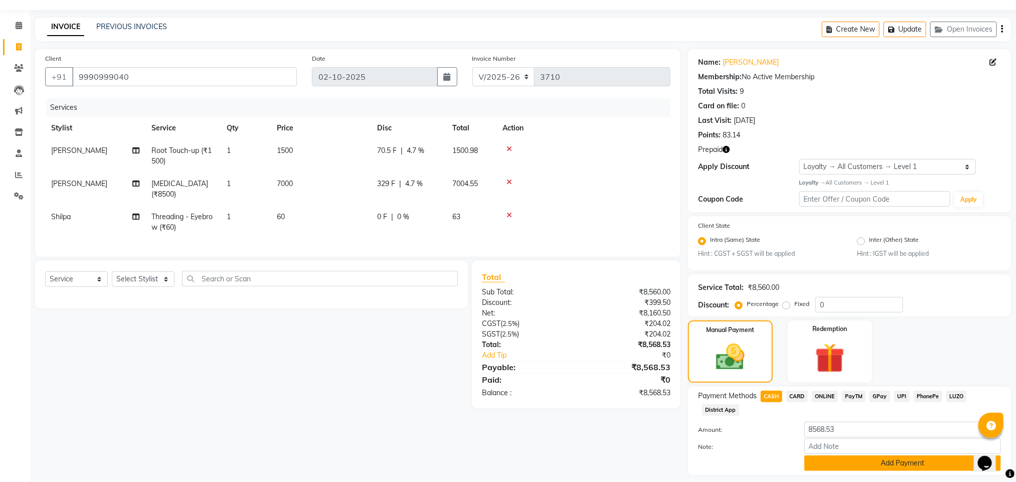
click at [837, 462] on button "Add Payment" at bounding box center [902, 463] width 197 height 16
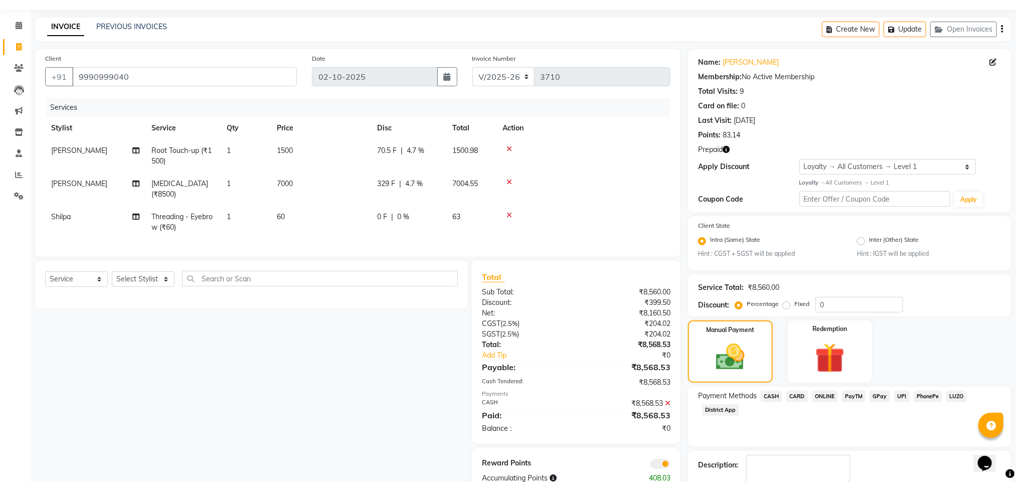
scroll to position [83, 0]
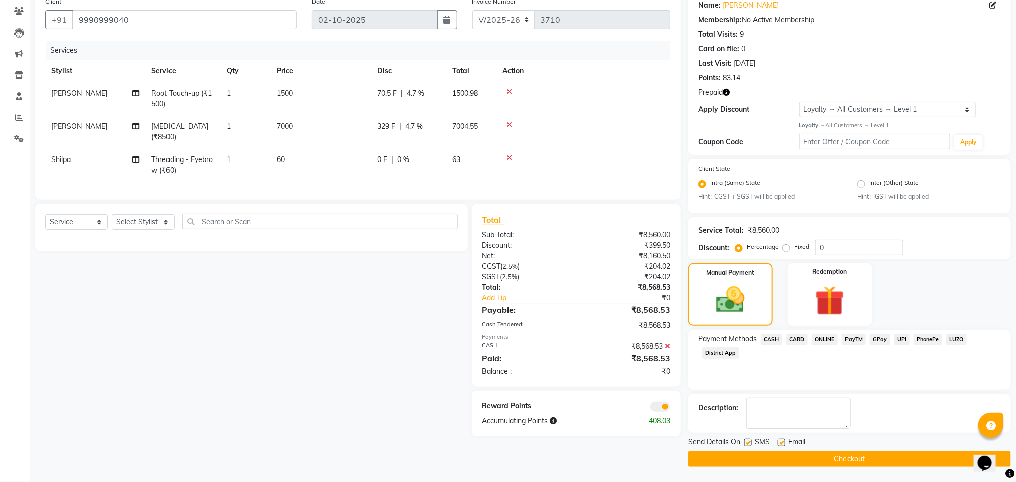
click at [775, 339] on span "CASH" at bounding box center [772, 339] width 22 height 12
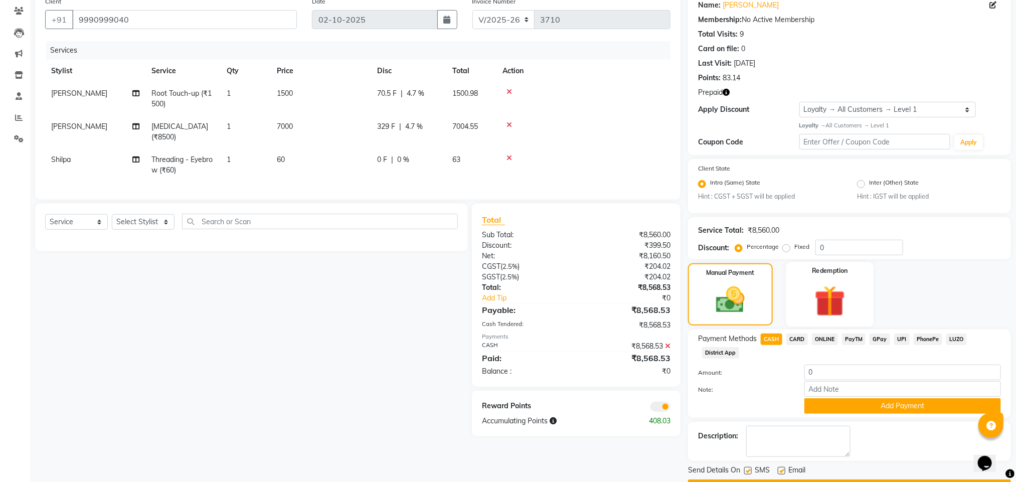
click at [834, 313] on img at bounding box center [830, 301] width 50 height 39
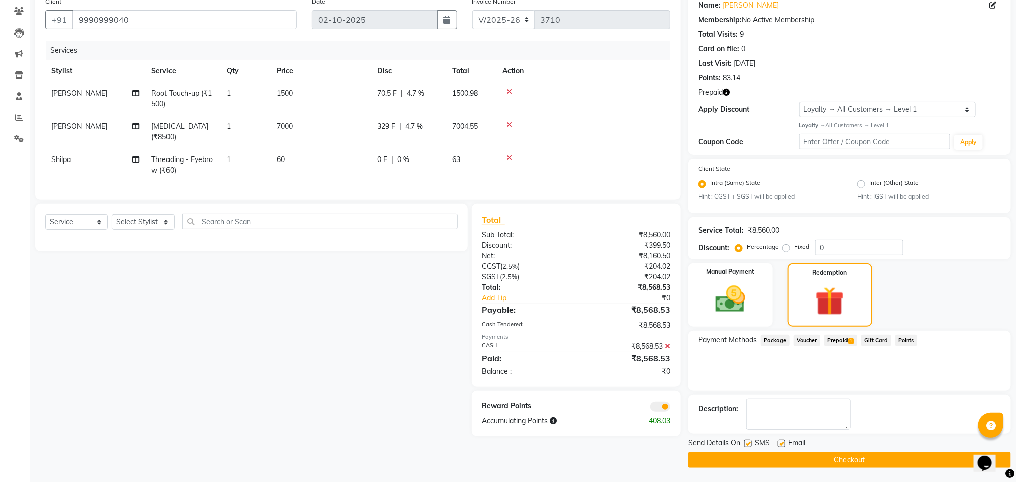
click at [854, 338] on span "Prepaid 1" at bounding box center [840, 340] width 33 height 12
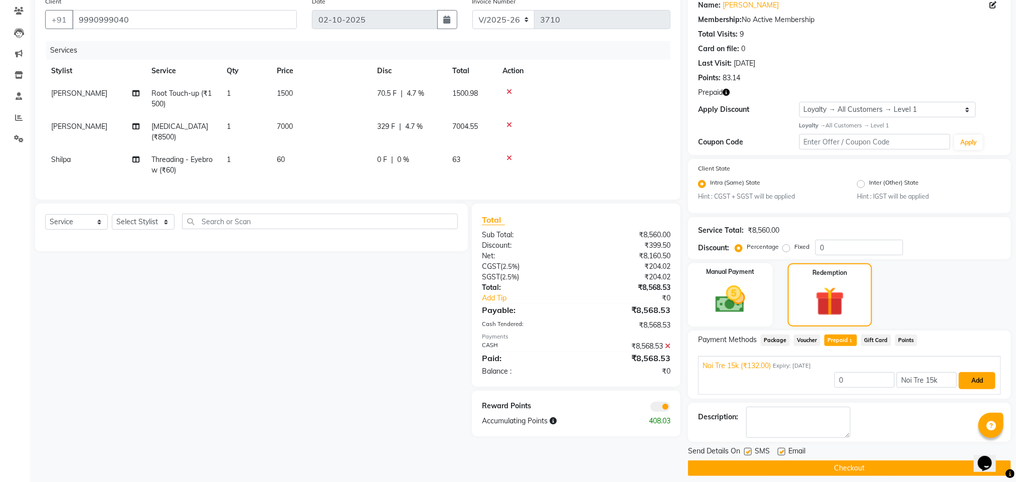
click at [974, 381] on button "Add" at bounding box center [977, 380] width 37 height 17
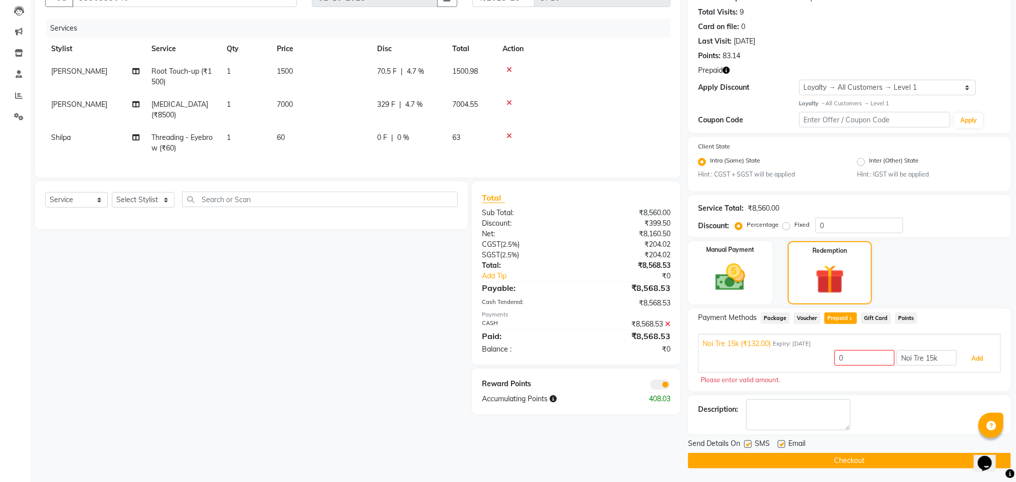
scroll to position [107, 0]
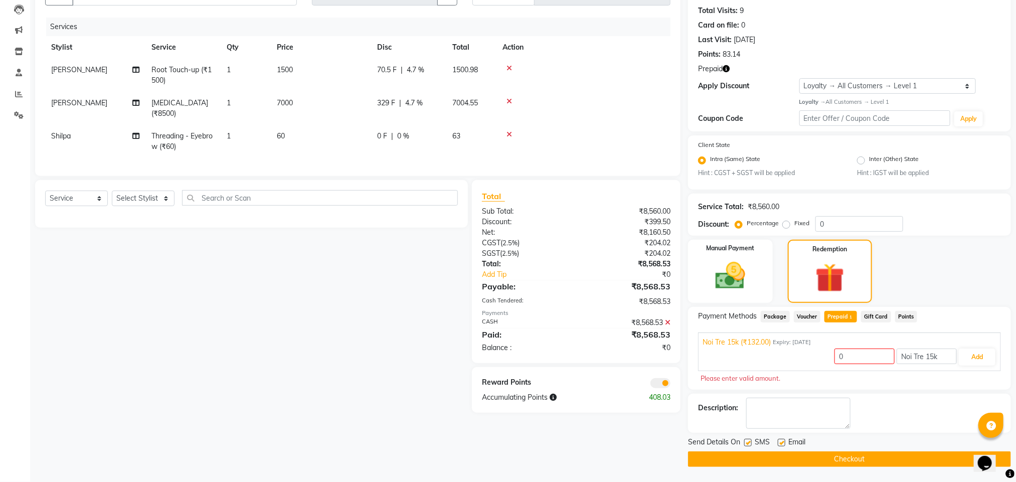
click at [749, 440] on label at bounding box center [748, 443] width 8 height 8
click at [749, 440] on input "checkbox" at bounding box center [747, 443] width 7 height 7
checkbox input "false"
click at [808, 455] on button "Checkout" at bounding box center [849, 459] width 323 height 16
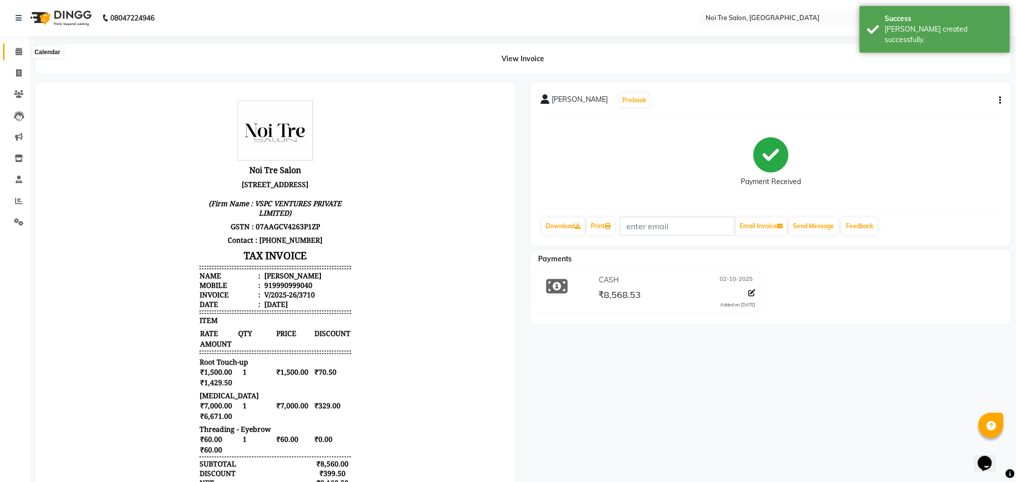
click at [23, 52] on span at bounding box center [19, 52] width 18 height 12
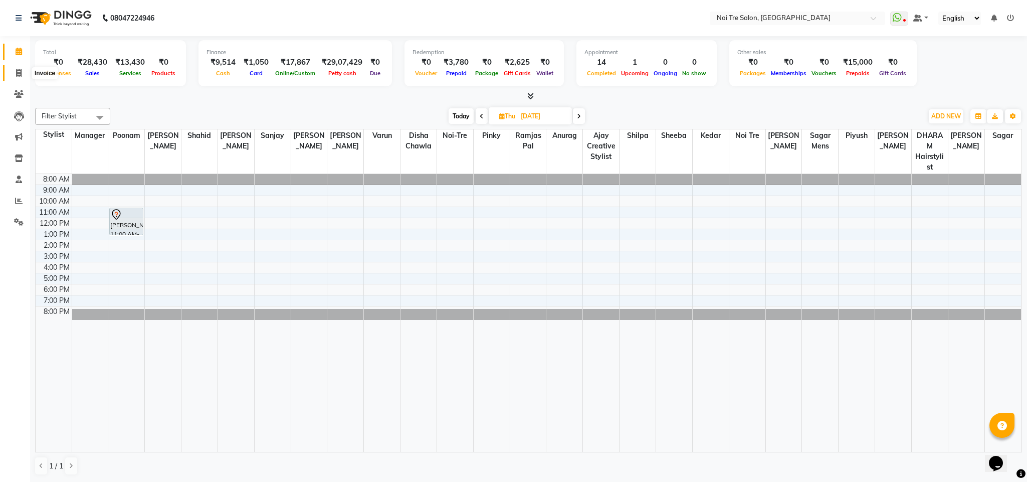
click at [19, 71] on icon at bounding box center [19, 73] width 6 height 8
select select "service"
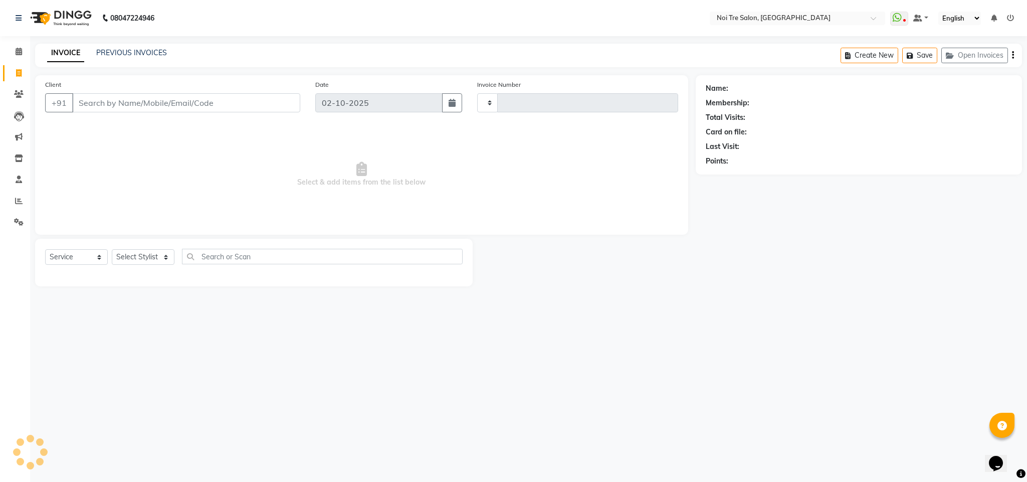
type input "3711"
select select "4307"
click at [988, 57] on button "Open Invoices" at bounding box center [975, 56] width 67 height 16
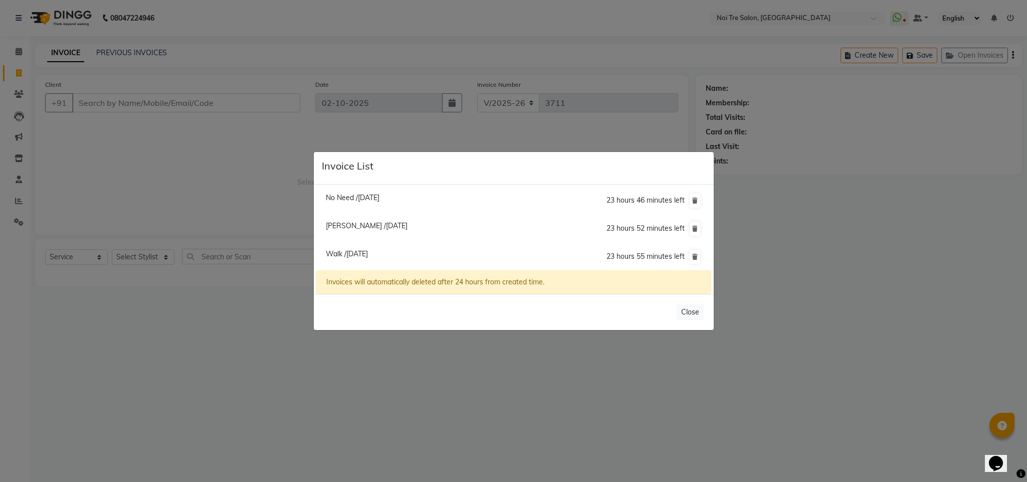
click at [392, 222] on span "[PERSON_NAME] /[DATE]" at bounding box center [367, 225] width 82 height 9
type input "9810145560"
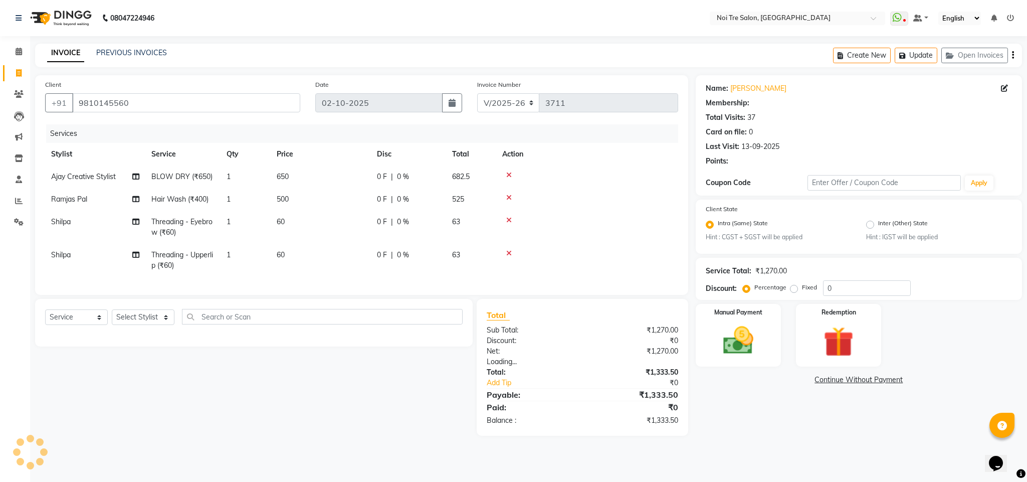
select select "1: Object"
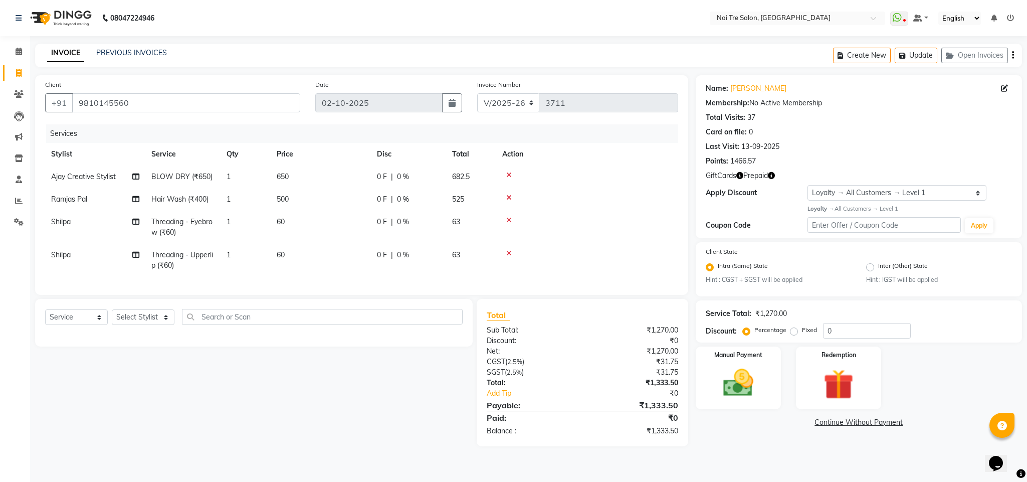
click at [69, 206] on td "Ramjas Pal" at bounding box center [95, 199] width 100 height 23
select select "24510"
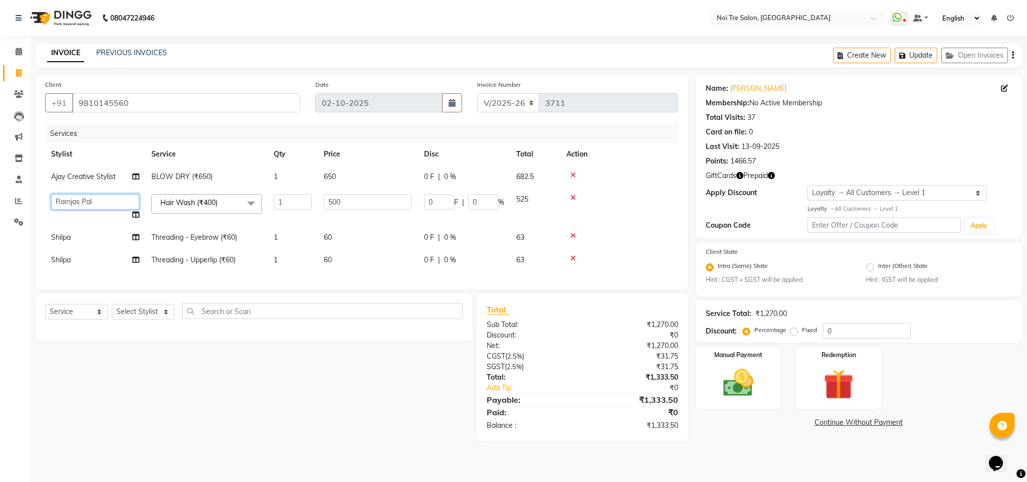
click at [69, 206] on select "Ajay Creative Stylist Anurag [PERSON_NAME] [PERSON_NAME] [PERSON_NAME] hairstyl…" at bounding box center [95, 202] width 88 height 16
select select "24528"
click at [572, 259] on icon at bounding box center [574, 258] width 6 height 7
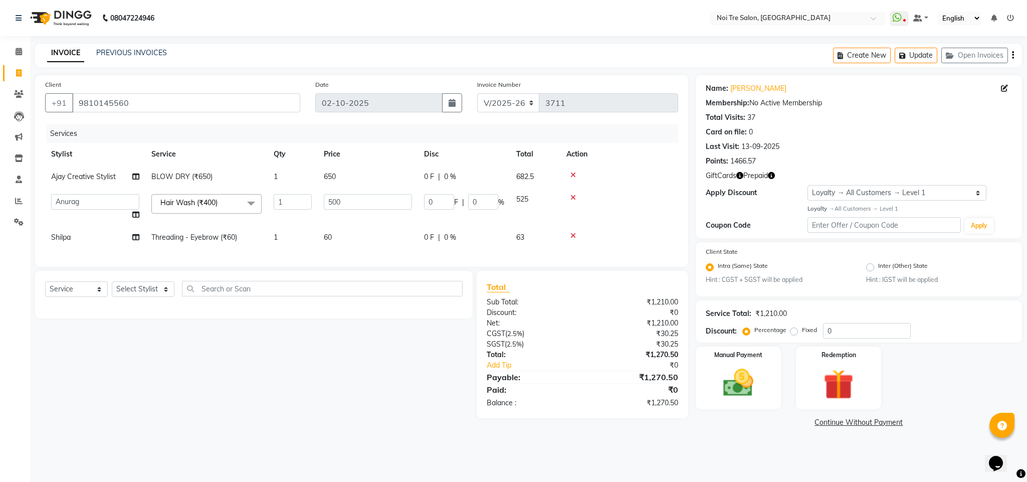
click at [617, 134] on div "Services" at bounding box center [366, 133] width 640 height 19
click at [620, 125] on div "Services" at bounding box center [366, 133] width 640 height 19
click at [604, 125] on div "Services" at bounding box center [366, 133] width 640 height 19
click at [331, 238] on span "60" at bounding box center [328, 237] width 8 height 9
select select "24614"
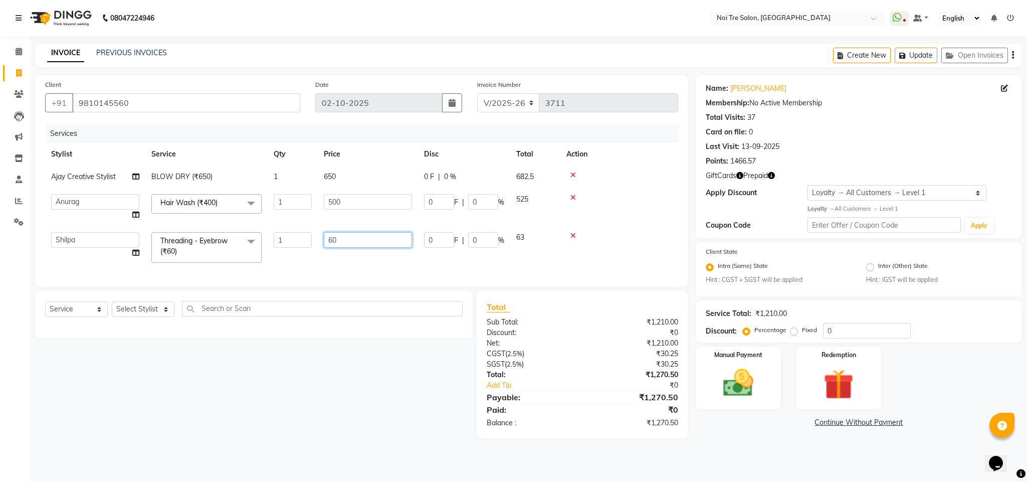
click at [347, 244] on input "60" at bounding box center [368, 240] width 88 height 16
type input "61"
click at [634, 240] on td at bounding box center [620, 247] width 118 height 43
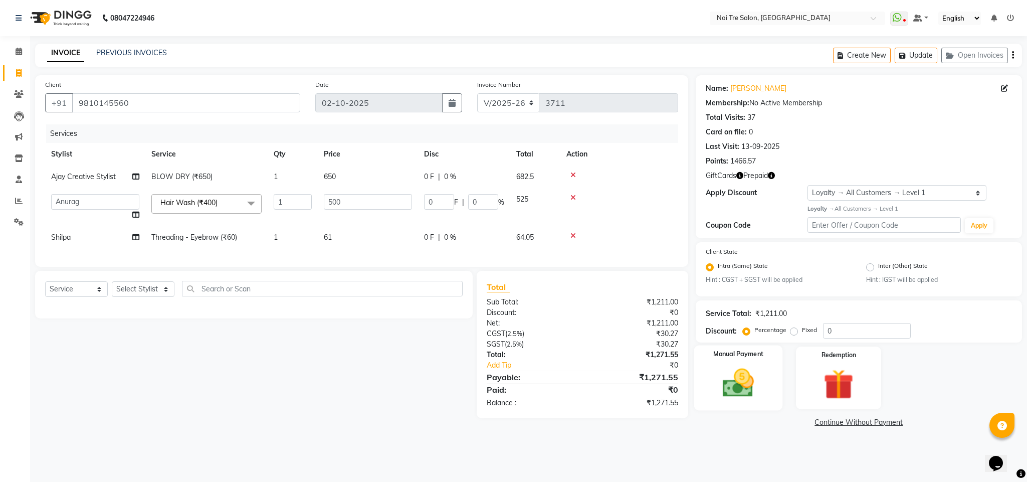
click at [750, 390] on img at bounding box center [738, 383] width 51 height 36
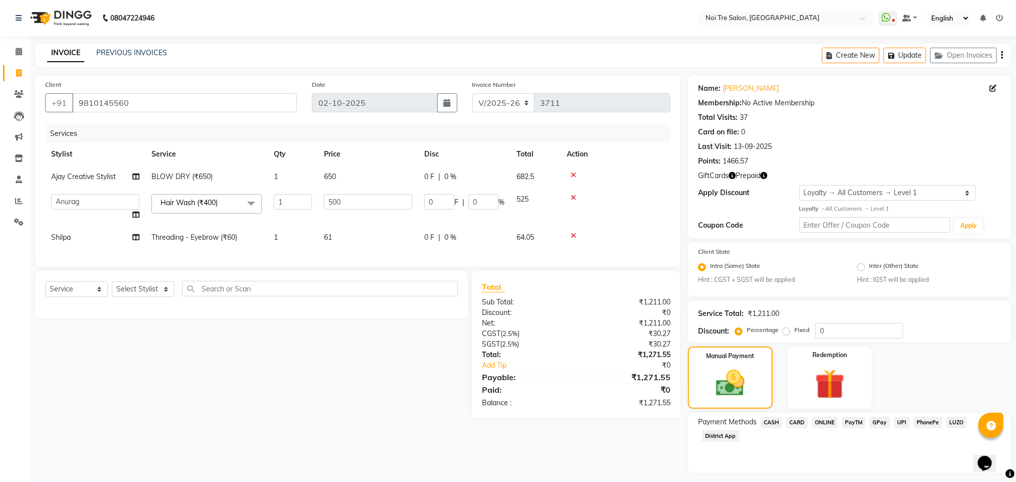
click at [817, 423] on span "ONLINE" at bounding box center [825, 423] width 26 height 12
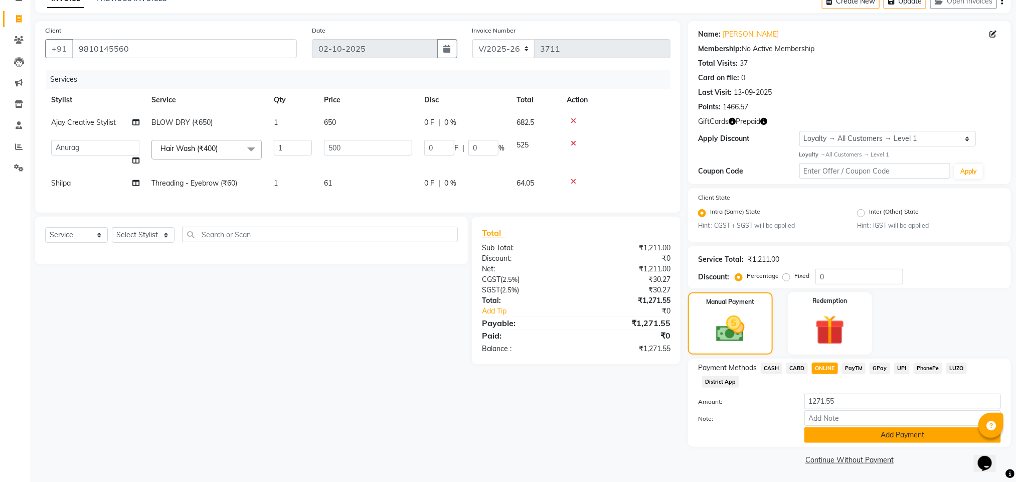
click at [896, 432] on button "Add Payment" at bounding box center [902, 435] width 197 height 16
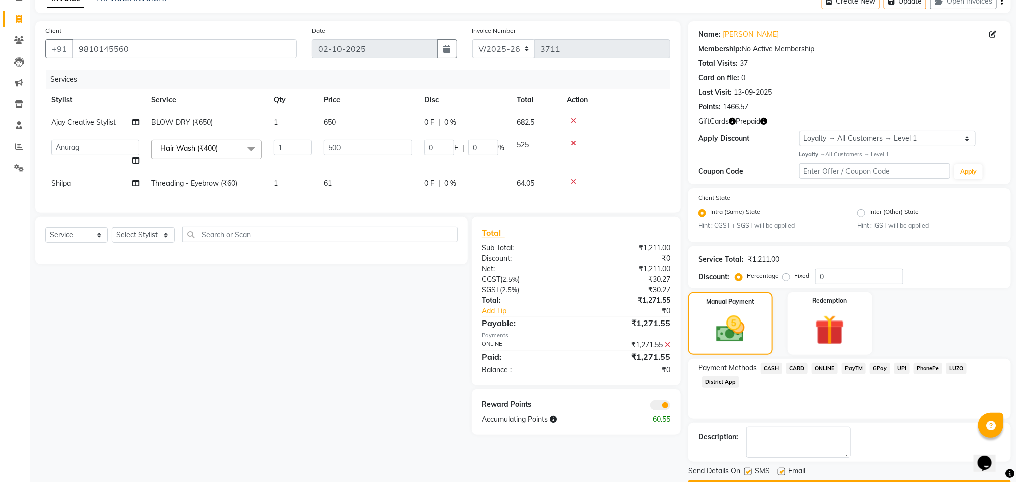
scroll to position [83, 0]
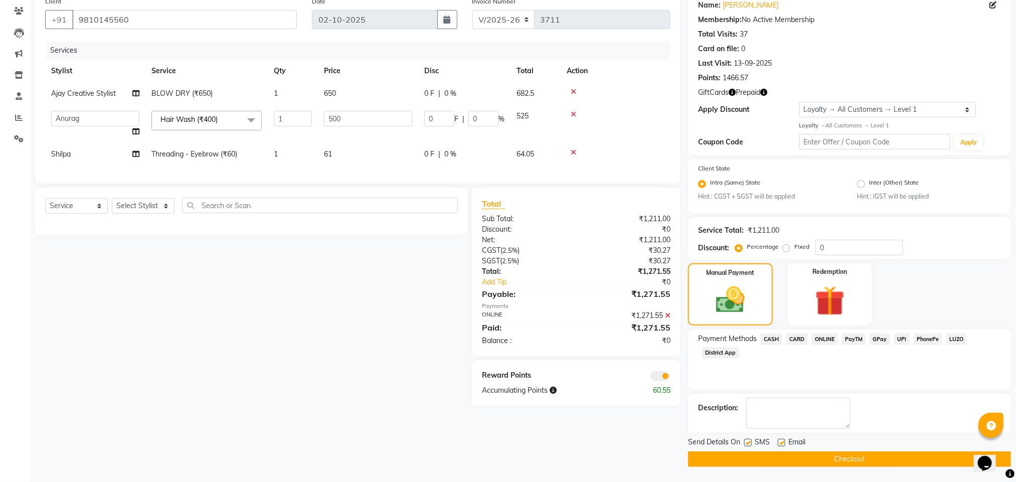
click at [753, 459] on button "Checkout" at bounding box center [849, 459] width 323 height 16
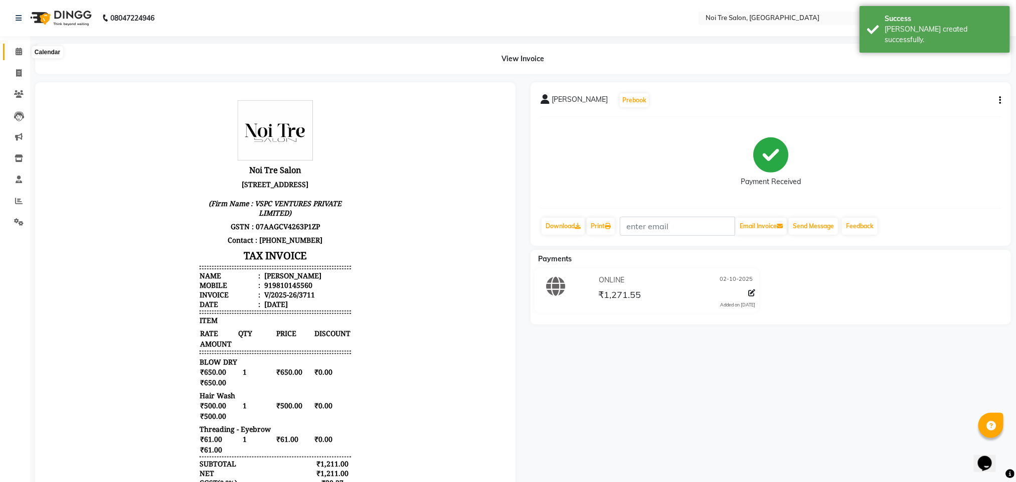
click at [19, 53] on icon at bounding box center [19, 52] width 7 height 8
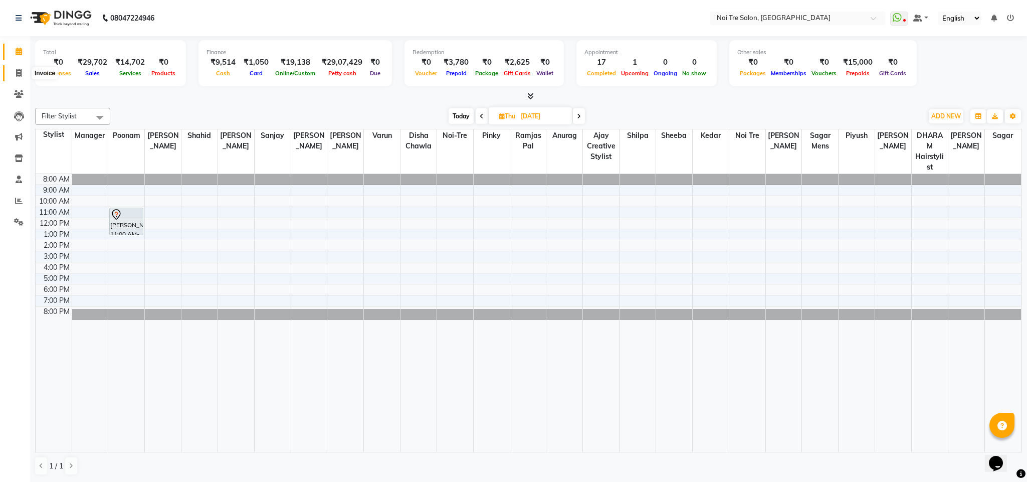
click at [19, 70] on icon at bounding box center [19, 73] width 6 height 8
select select "service"
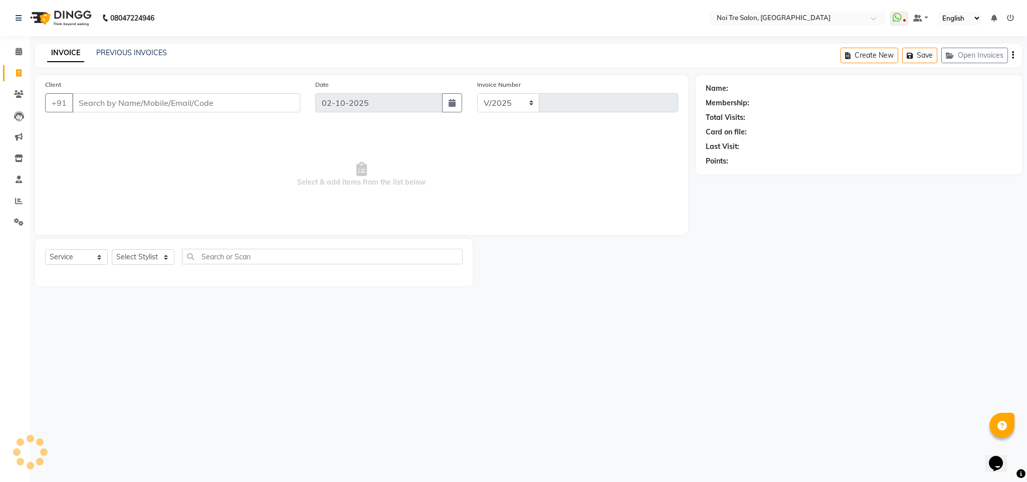
select select "4307"
type input "3712"
click at [150, 48] on link "PREVIOUS INVOICES" at bounding box center [131, 52] width 71 height 9
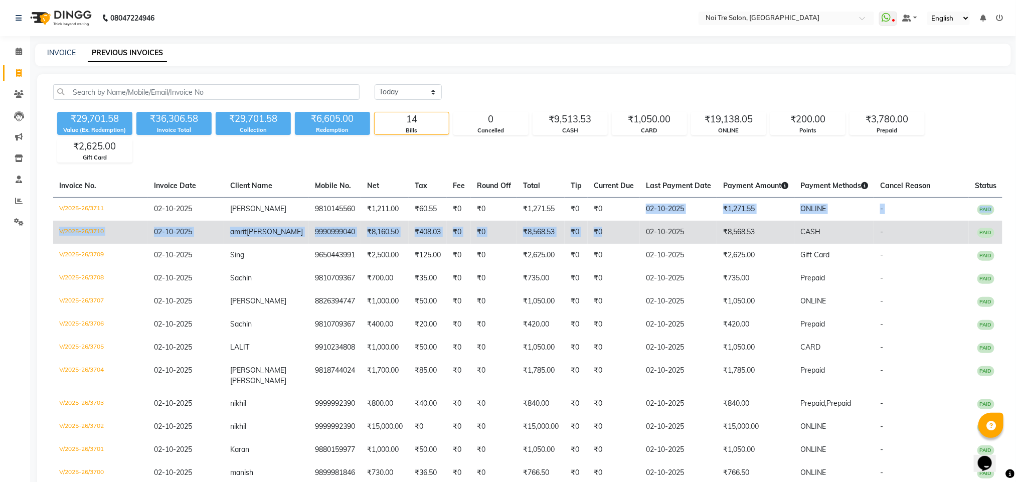
drag, startPoint x: 605, startPoint y: 220, endPoint x: 605, endPoint y: 232, distance: 11.5
click at [605, 232] on tbody "V/2025-26/3711 [DATE] [PERSON_NAME] 9810145560 ₹1,211.00 ₹60.55 ₹0 ₹0 ₹1,271.55…" at bounding box center [527, 363] width 949 height 333
click at [605, 232] on td "₹0" at bounding box center [614, 232] width 52 height 23
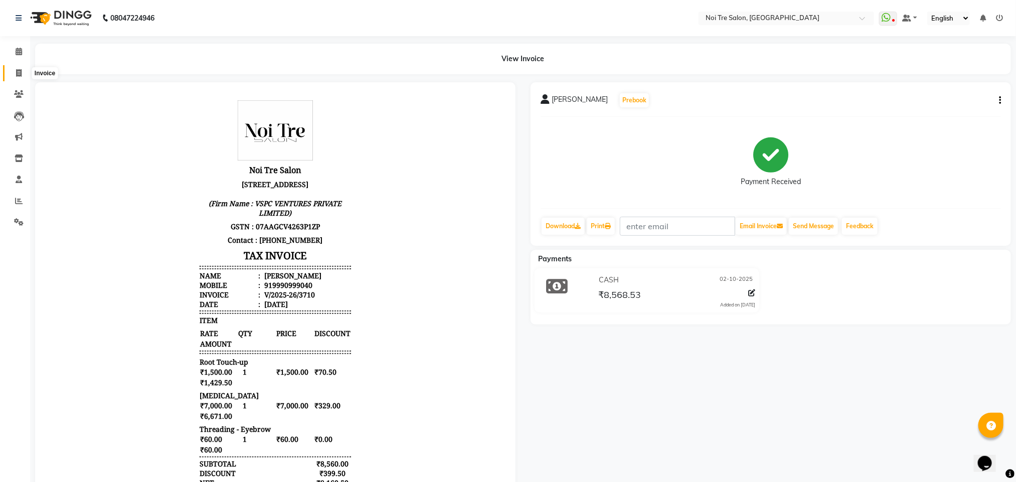
click at [19, 72] on icon at bounding box center [19, 73] width 6 height 8
select select "service"
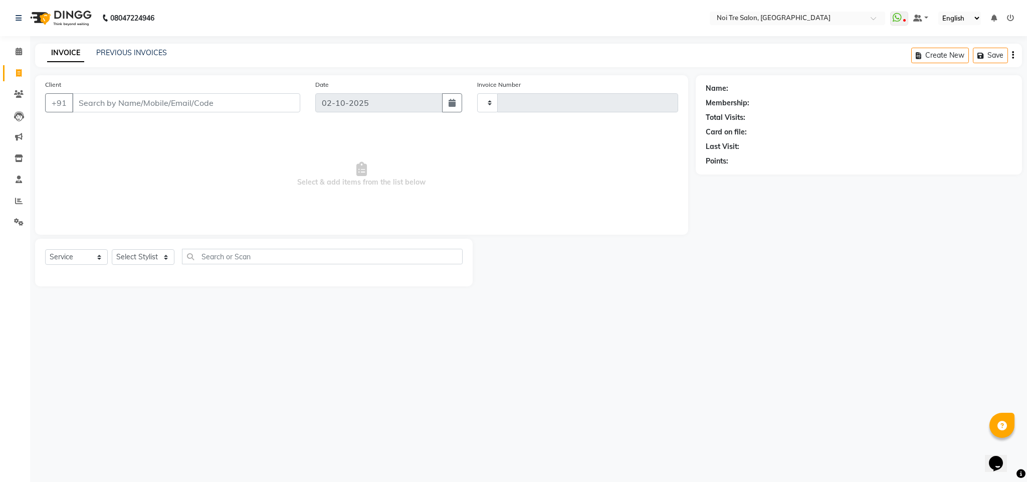
type input "3712"
select select "4307"
click at [957, 55] on icon "button" at bounding box center [952, 55] width 12 height 7
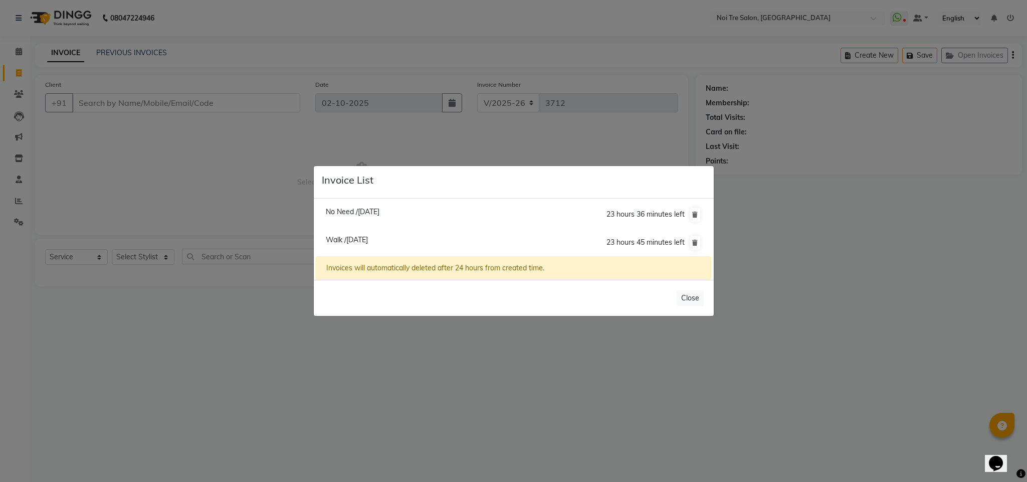
click at [156, 105] on ngb-modal-window "Invoice List No Need /02 October 2025 23 hours 36 minutes left Walk /02 October…" at bounding box center [513, 241] width 1027 height 482
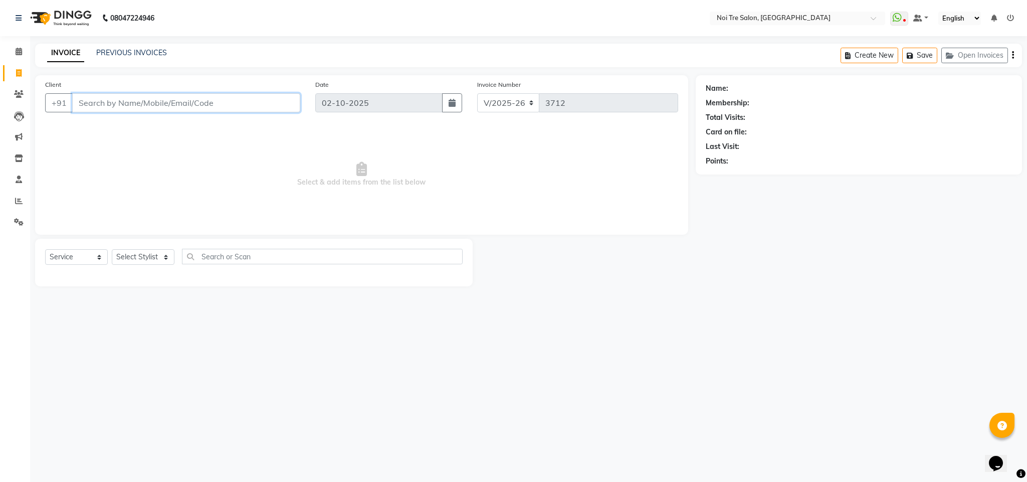
click at [156, 105] on input "Client" at bounding box center [186, 102] width 228 height 19
click at [131, 134] on ngb-typeahead-window "walk 892045 8900" at bounding box center [121, 126] width 99 height 25
click at [131, 131] on span "892045" at bounding box center [123, 126] width 30 height 10
type input "8920458900"
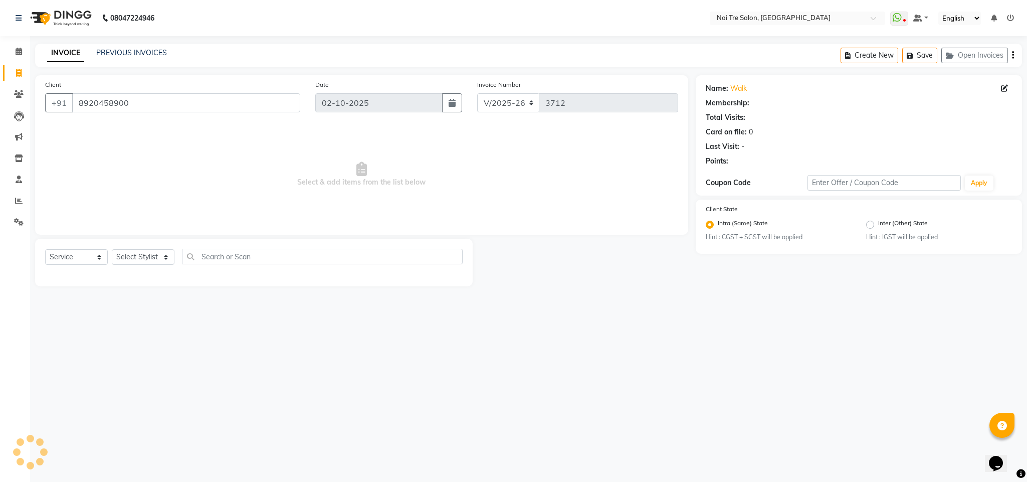
select select "1: Object"
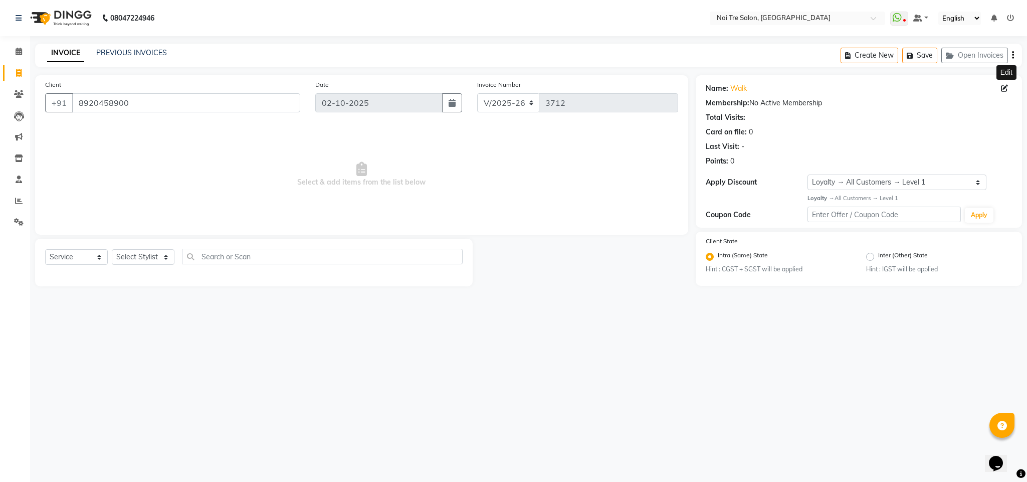
click at [1001, 89] on icon at bounding box center [1004, 88] width 7 height 7
select select "[DEMOGRAPHIC_DATA]"
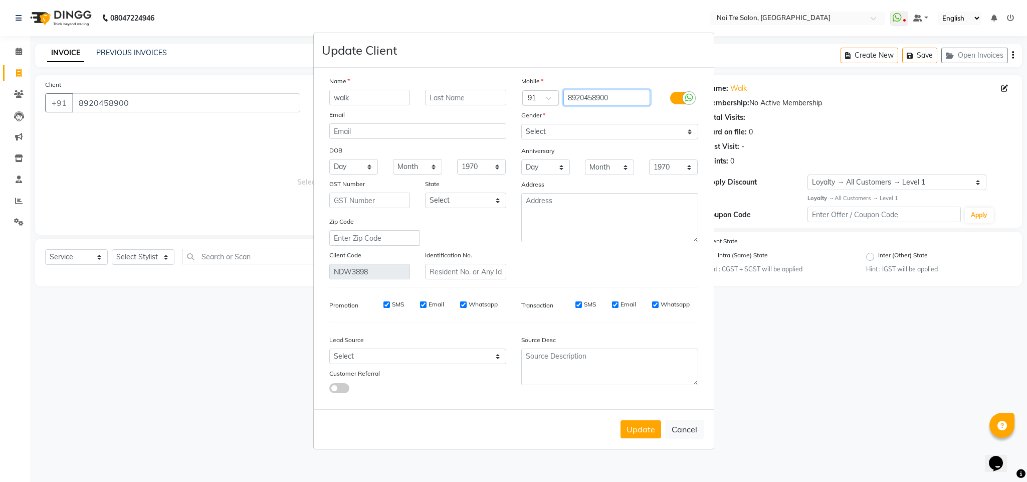
click at [624, 97] on input "8920458900" at bounding box center [607, 98] width 87 height 16
type input "8920458922"
drag, startPoint x: 369, startPoint y: 93, endPoint x: 313, endPoint y: 99, distance: 56.0
click at [313, 99] on div "Update Client Name walk Email DOB Day 01 02 03 04 05 06 07 08 09 10 11 12 13 14…" at bounding box center [513, 241] width 401 height 417
type input "pratibha"
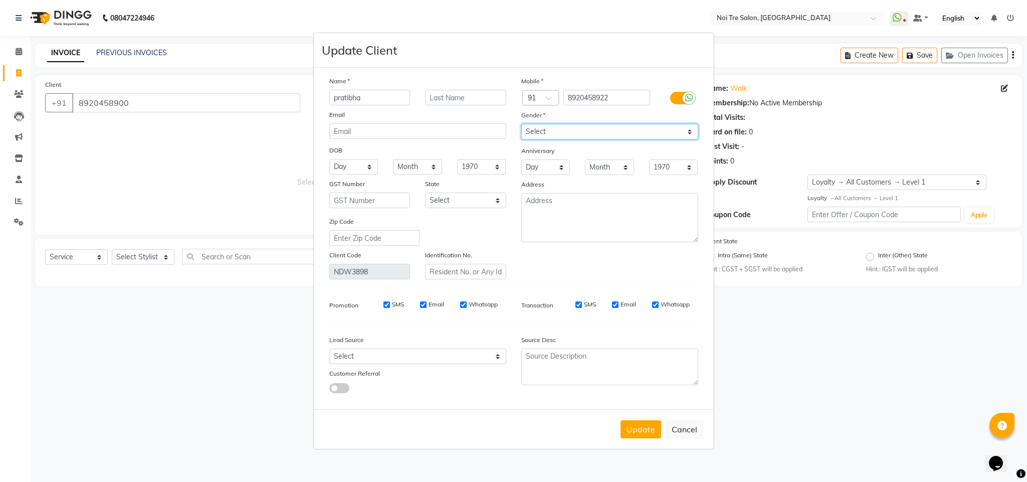
click at [582, 132] on select "Select [DEMOGRAPHIC_DATA] [DEMOGRAPHIC_DATA] Other Prefer Not To Say" at bounding box center [610, 132] width 177 height 16
click at [522, 124] on select "Select [DEMOGRAPHIC_DATA] [DEMOGRAPHIC_DATA] Other Prefer Not To Say" at bounding box center [610, 132] width 177 height 16
click at [633, 432] on button "Update" at bounding box center [641, 429] width 41 height 18
type input "8920458922"
select select
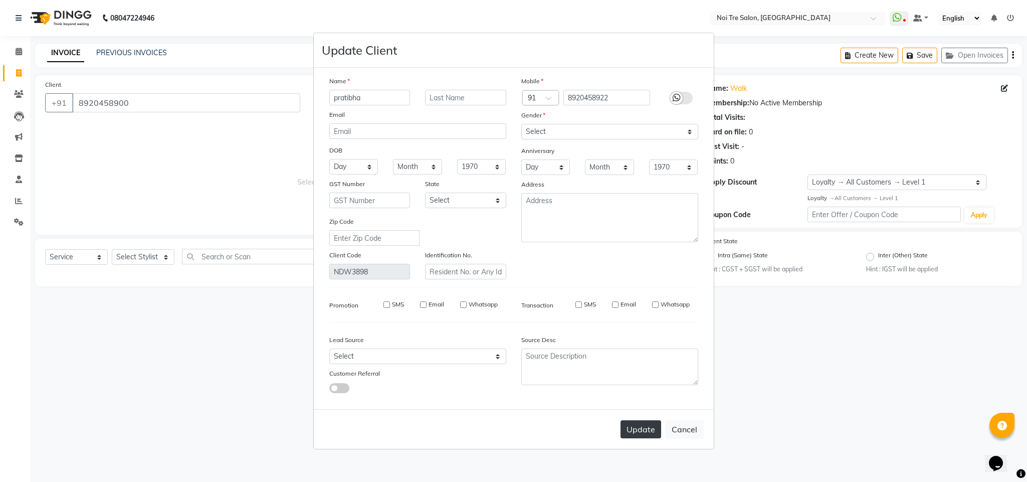
select select
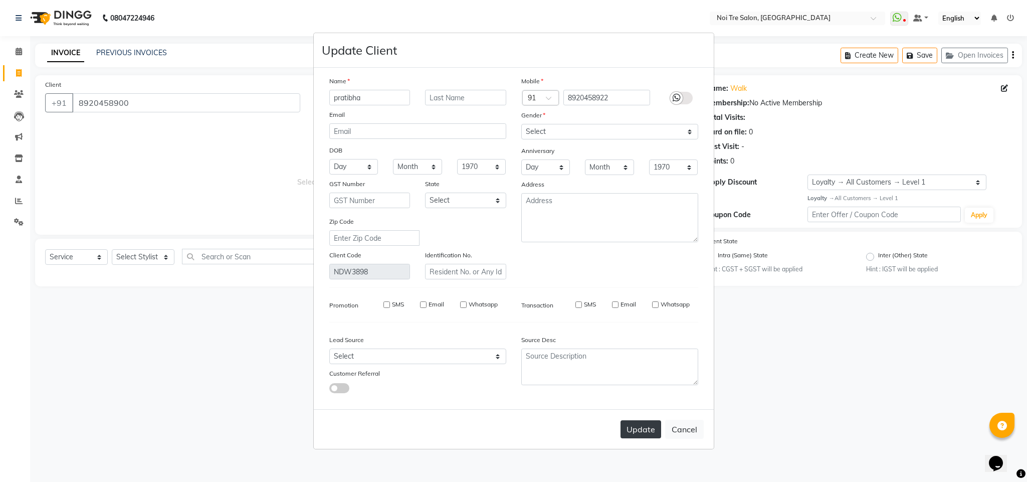
select select
checkbox input "false"
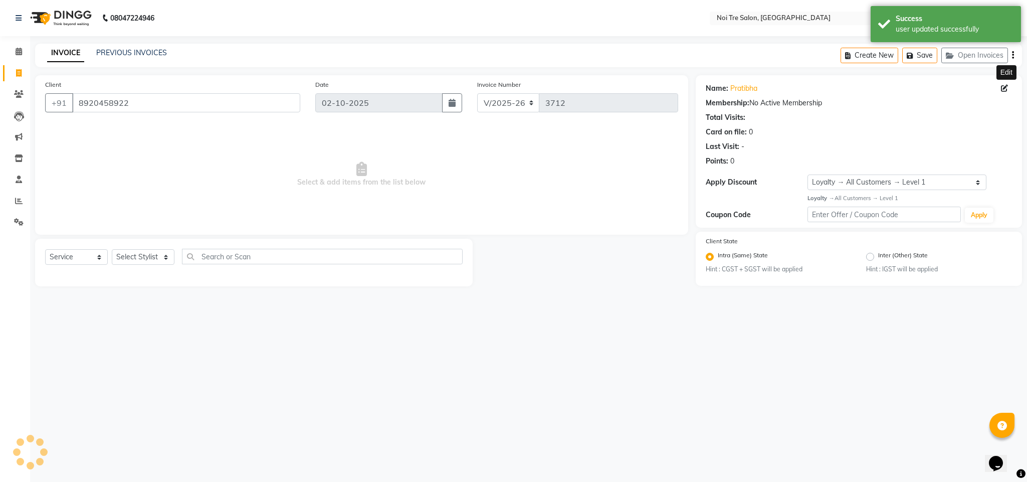
select select "1: Object"
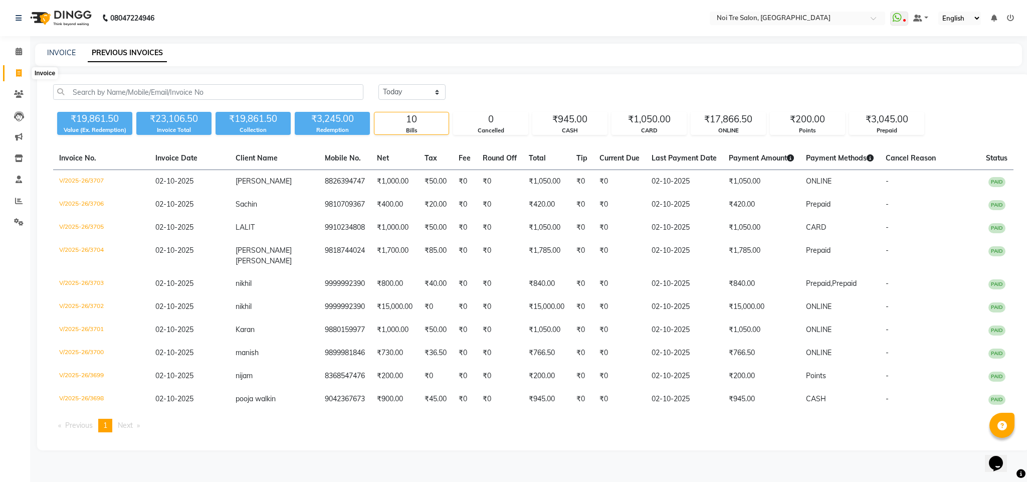
click at [17, 71] on icon at bounding box center [19, 73] width 6 height 8
select select "service"
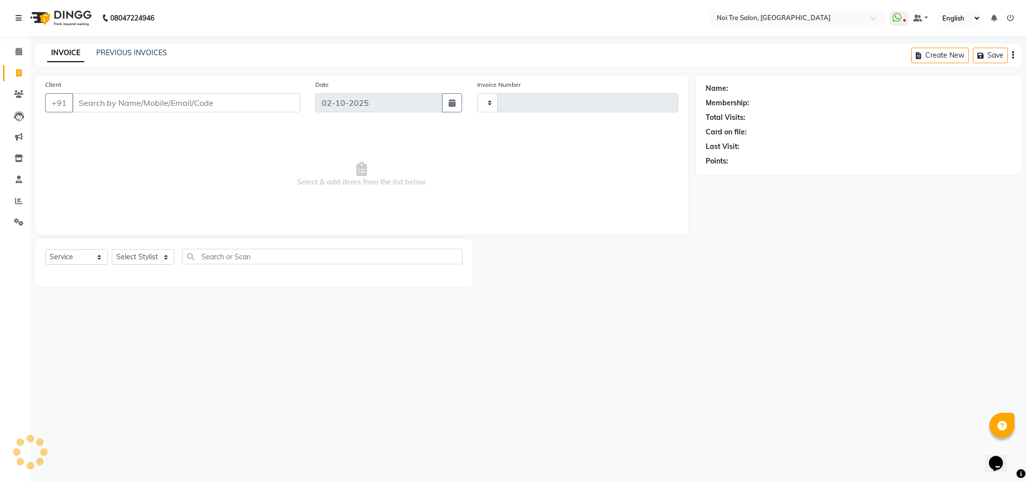
type input "3712"
select select "4307"
click at [149, 255] on select "Select Stylist Ajay Creative Stylist Anurag [PERSON_NAME] [PERSON_NAME] [PERSON…" at bounding box center [143, 257] width 63 height 16
select select "24877"
click at [112, 250] on select "Select Stylist Ajay Creative Stylist Anurag [PERSON_NAME] [PERSON_NAME] [PERSON…" at bounding box center [143, 257] width 63 height 16
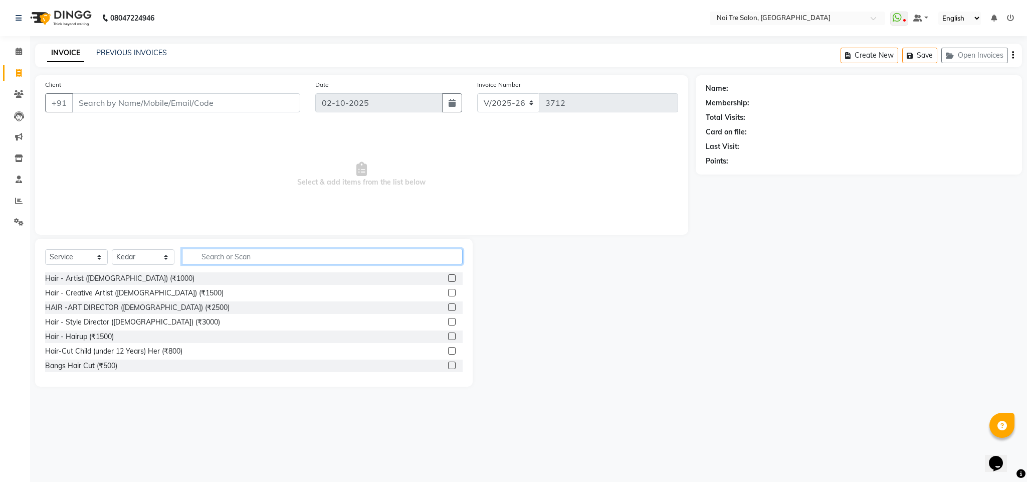
click at [250, 253] on input "text" at bounding box center [322, 257] width 281 height 16
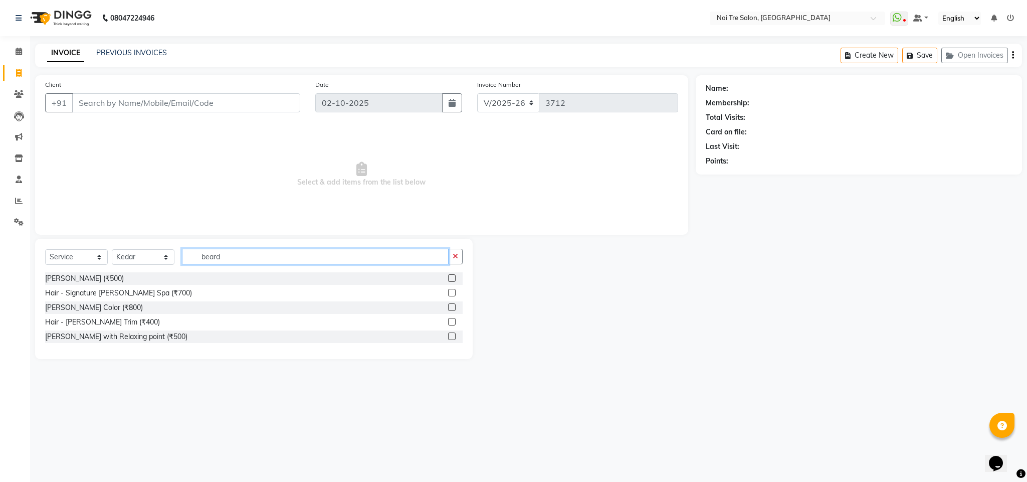
type input "beard"
click at [98, 328] on div "Hair - [PERSON_NAME] Trim (₹400)" at bounding box center [254, 322] width 418 height 13
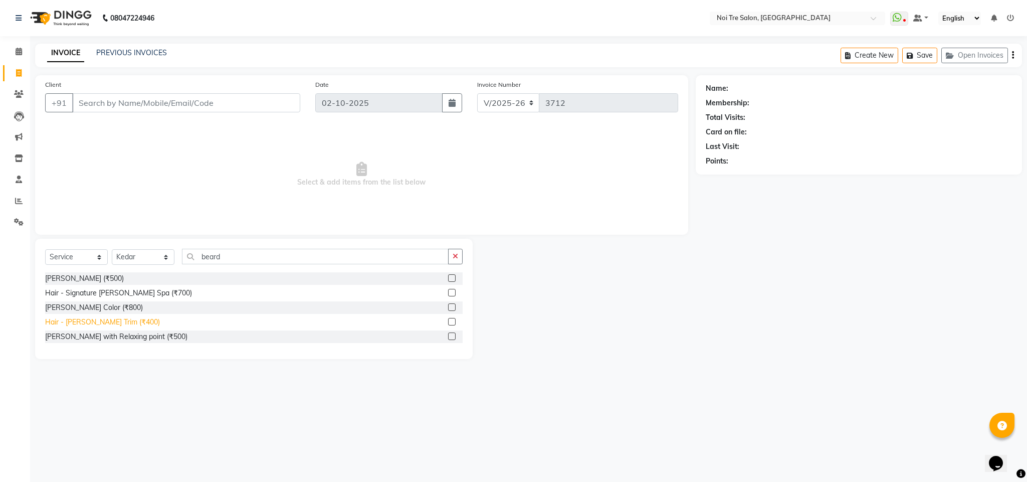
click at [98, 325] on div "Hair - [PERSON_NAME] Trim (₹400)" at bounding box center [102, 322] width 115 height 11
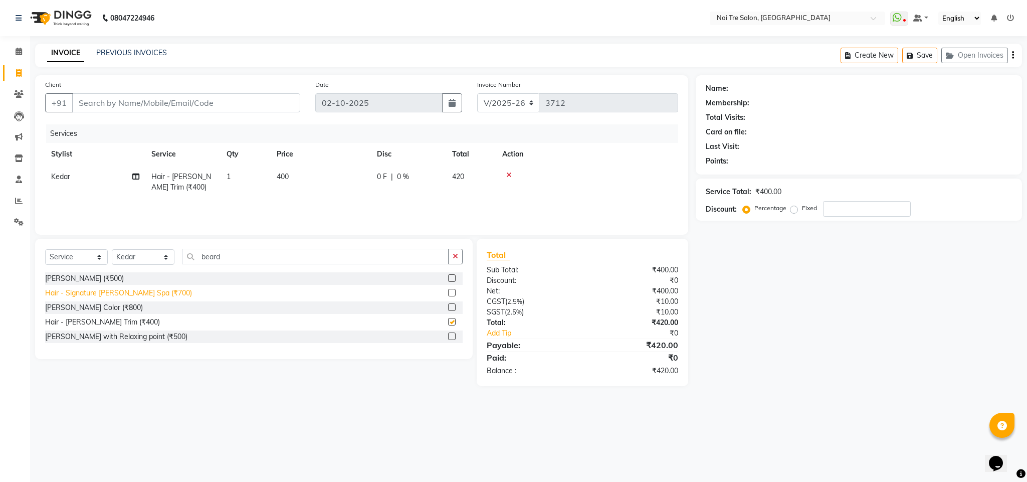
checkbox input "false"
click at [141, 258] on select "Select Stylist Ajay Creative Stylist Anurag [PERSON_NAME] [PERSON_NAME] [PERSON…" at bounding box center [143, 257] width 63 height 16
select select "24510"
click at [112, 250] on select "Select Stylist Ajay Creative Stylist Anurag [PERSON_NAME] [PERSON_NAME] [PERSON…" at bounding box center [143, 257] width 63 height 16
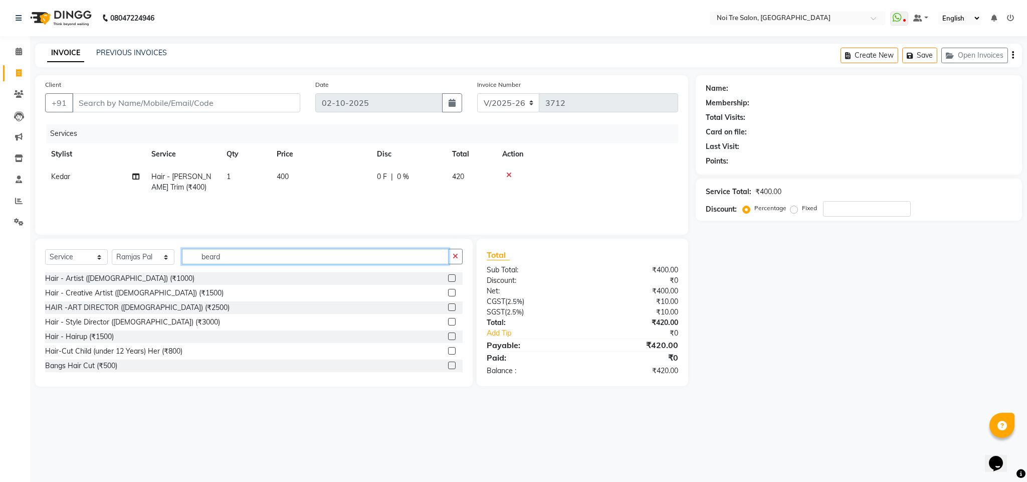
click at [211, 254] on input "beard" at bounding box center [315, 257] width 267 height 16
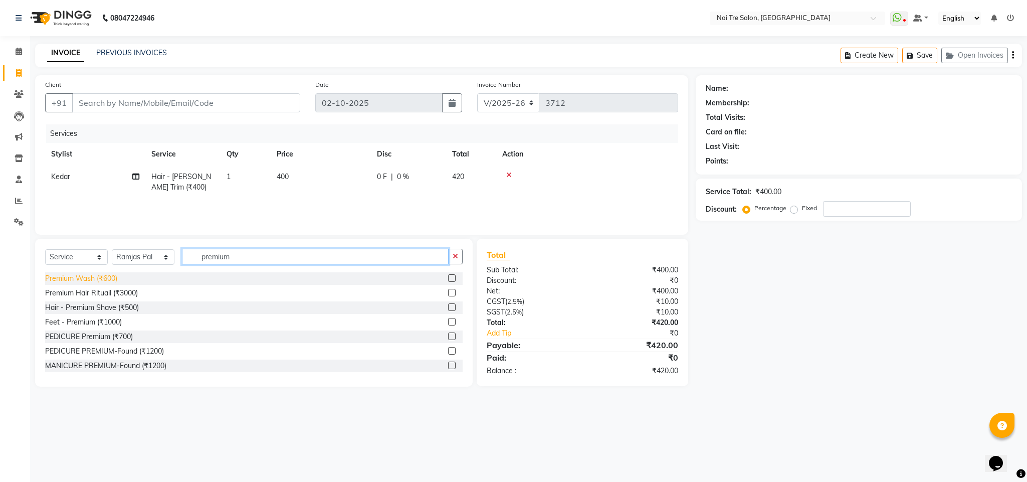
type input "premium"
click at [101, 283] on div "Premium Wash (₹600)" at bounding box center [81, 278] width 72 height 11
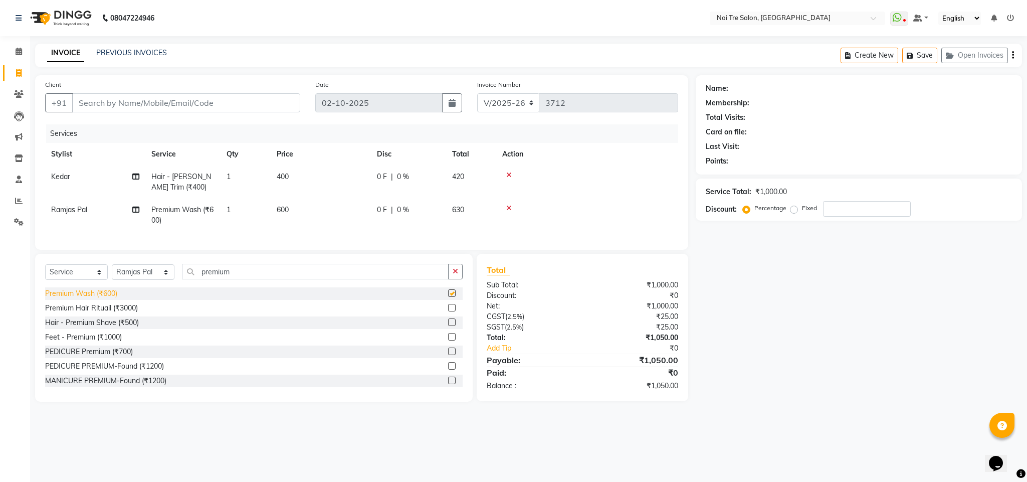
checkbox input "false"
click at [115, 100] on input "Client" at bounding box center [186, 102] width 228 height 19
type input "m"
type input "0"
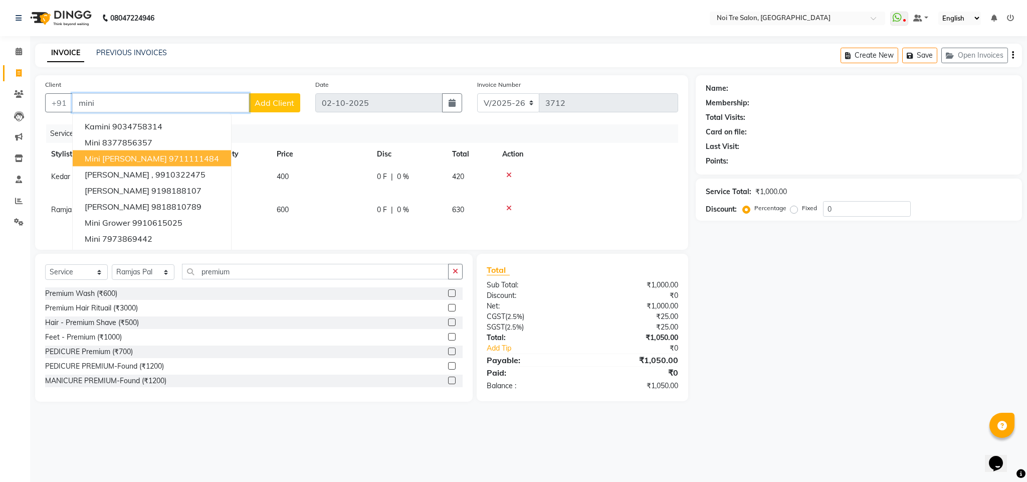
click at [125, 161] on span "Mini Oberoi" at bounding box center [126, 158] width 82 height 10
type input "9711111484"
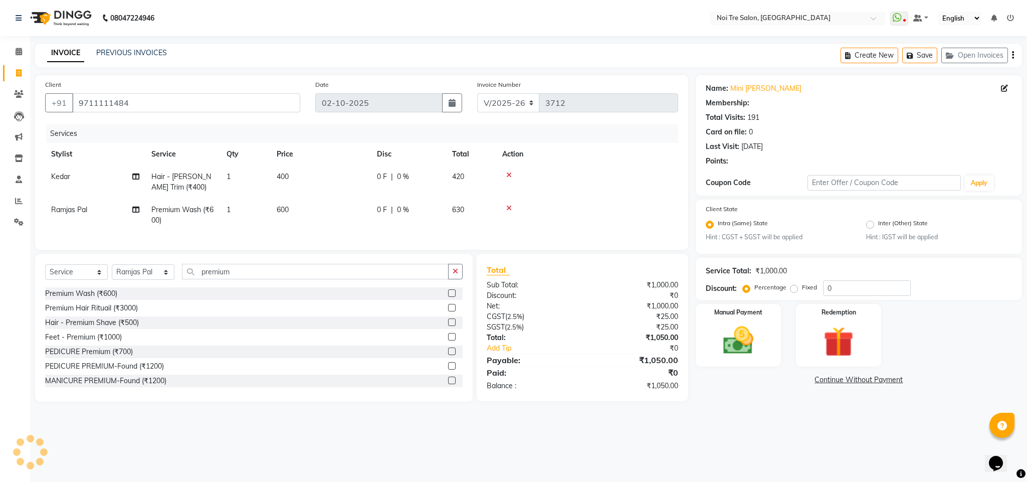
select select "1: Object"
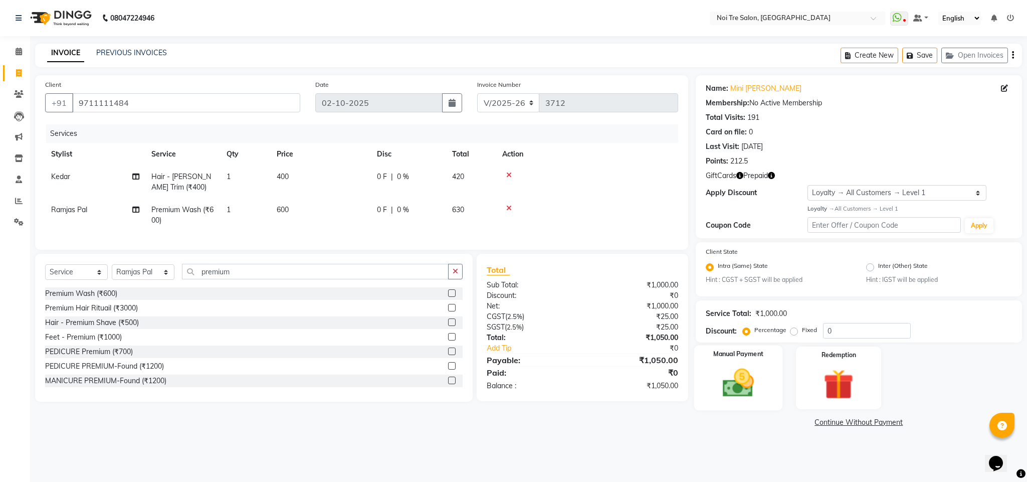
click at [759, 402] on div "Manual Payment" at bounding box center [738, 378] width 89 height 65
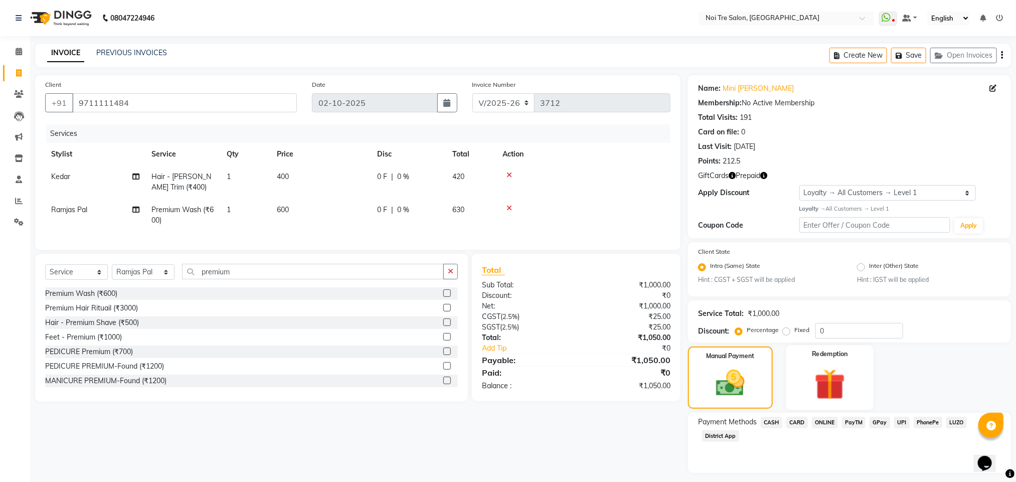
click at [817, 382] on img at bounding box center [830, 384] width 50 height 39
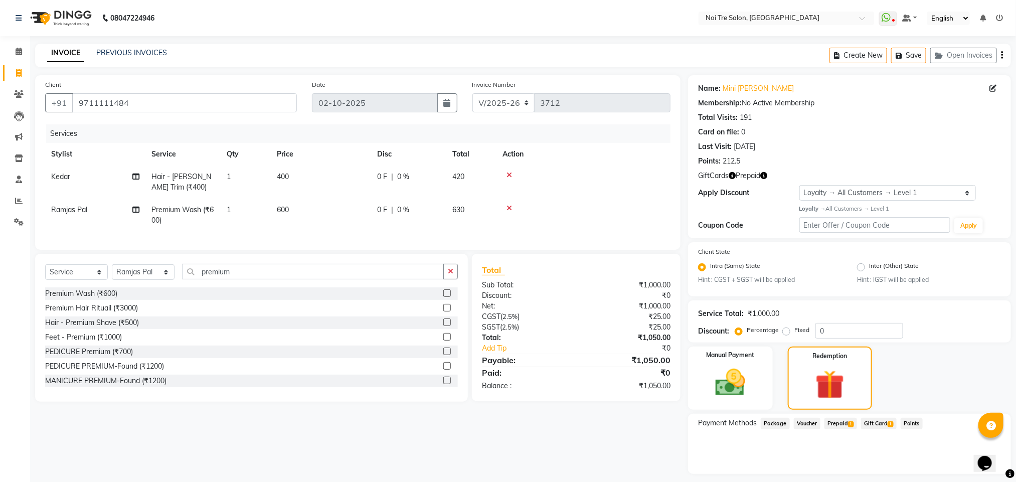
click at [883, 423] on span "Gift Card 1" at bounding box center [879, 424] width 36 height 12
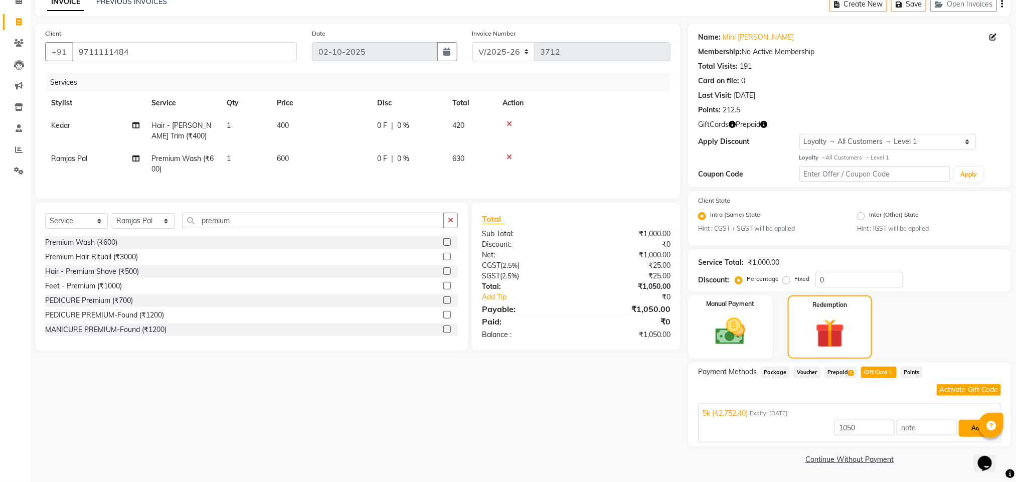
click at [972, 430] on button "Add" at bounding box center [977, 428] width 37 height 17
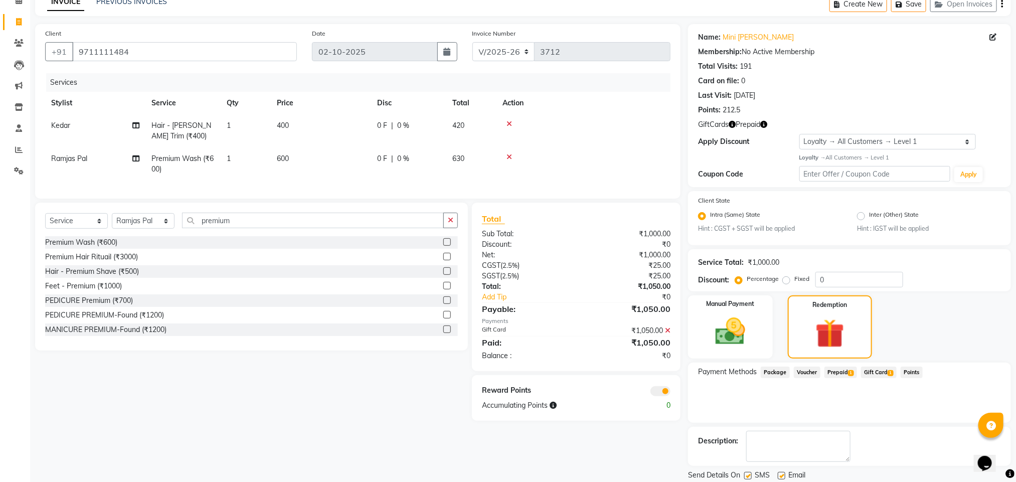
scroll to position [84, 0]
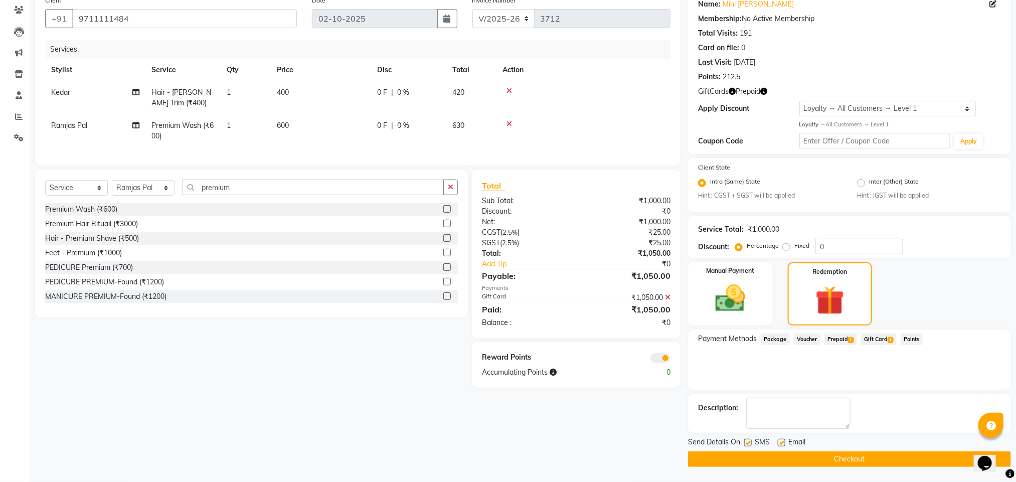
click at [827, 459] on button "Checkout" at bounding box center [849, 459] width 323 height 16
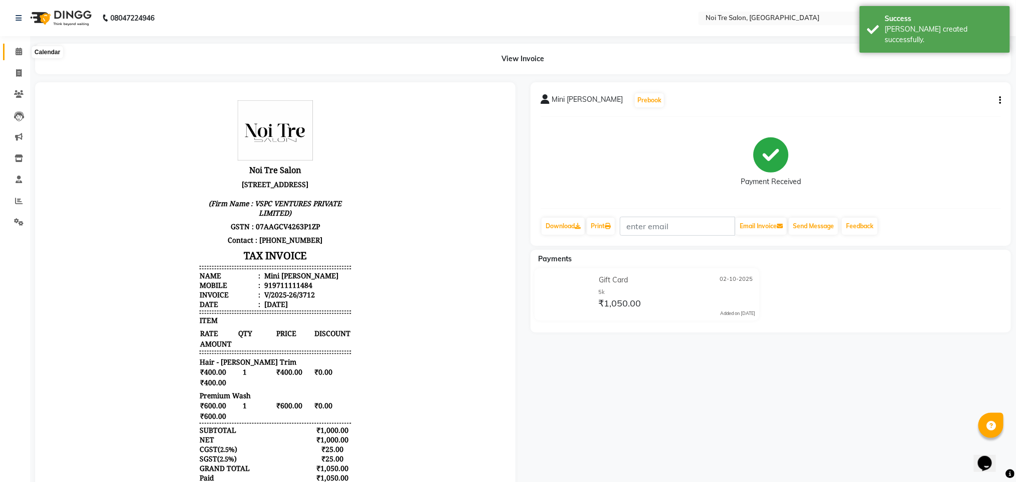
click at [20, 48] on icon at bounding box center [19, 52] width 7 height 8
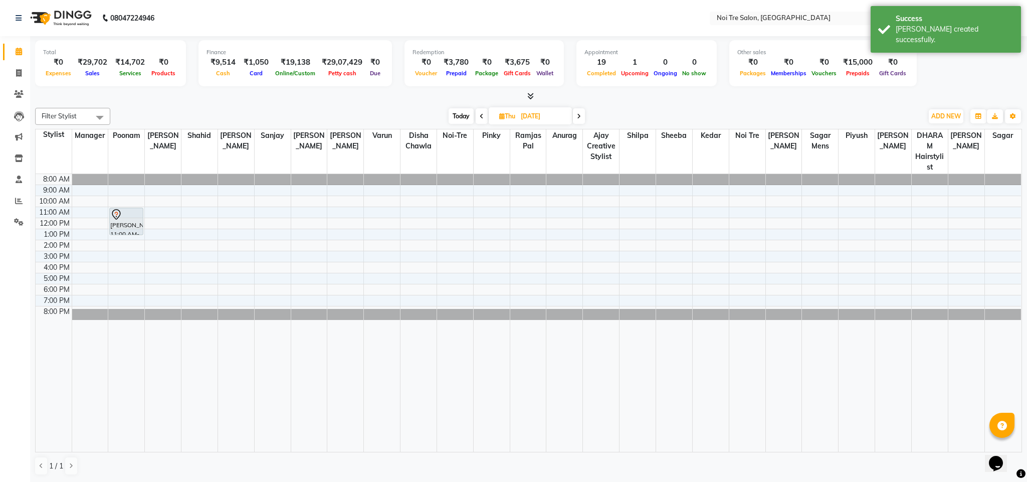
click at [241, 104] on div "Filter Stylist Select All Ajay Creative Stylist Anurag BOBBY Damini DHARAM hair…" at bounding box center [528, 292] width 987 height 376
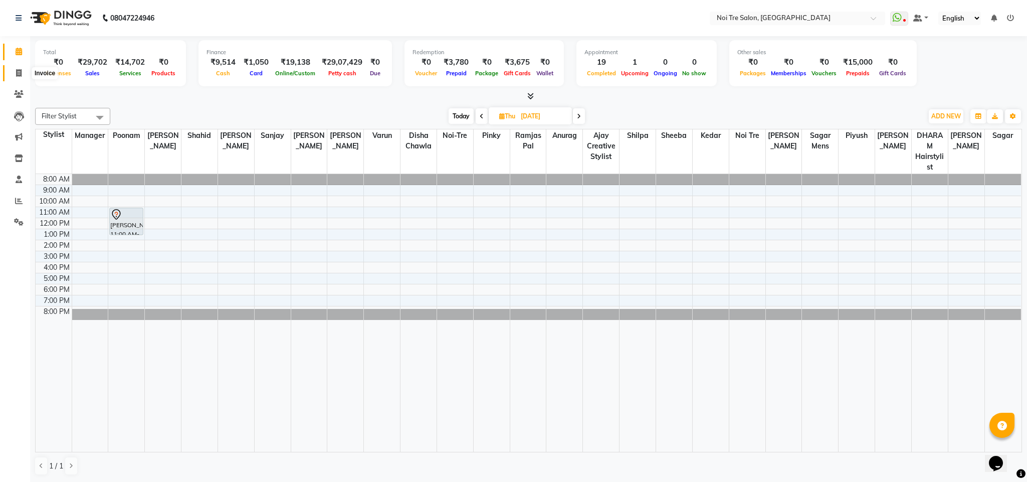
click at [19, 73] on icon at bounding box center [19, 73] width 6 height 8
select select "4307"
select select "service"
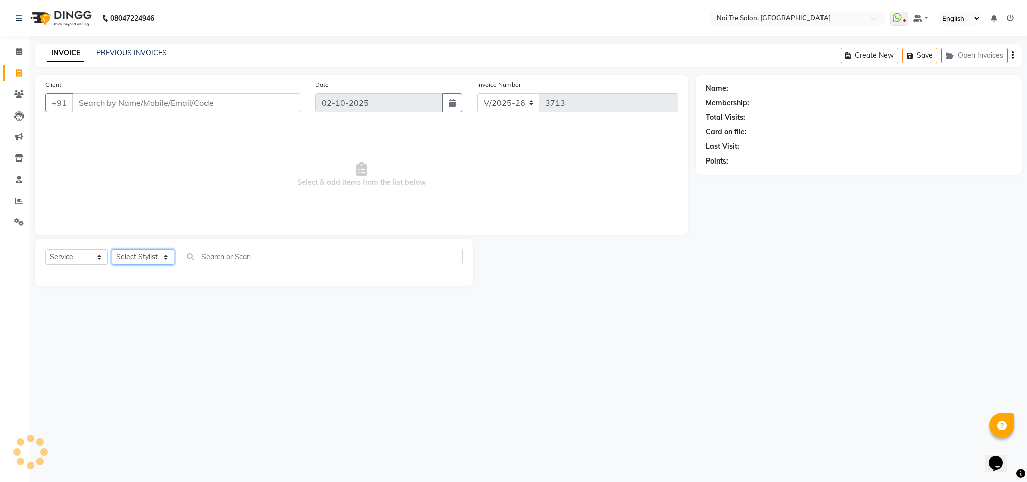
click at [152, 258] on select "Select Stylist" at bounding box center [143, 257] width 63 height 16
select select "24510"
click at [112, 250] on select "Select Stylist Ajay Creative Stylist Anurag [PERSON_NAME] [PERSON_NAME] [PERSON…" at bounding box center [143, 257] width 63 height 16
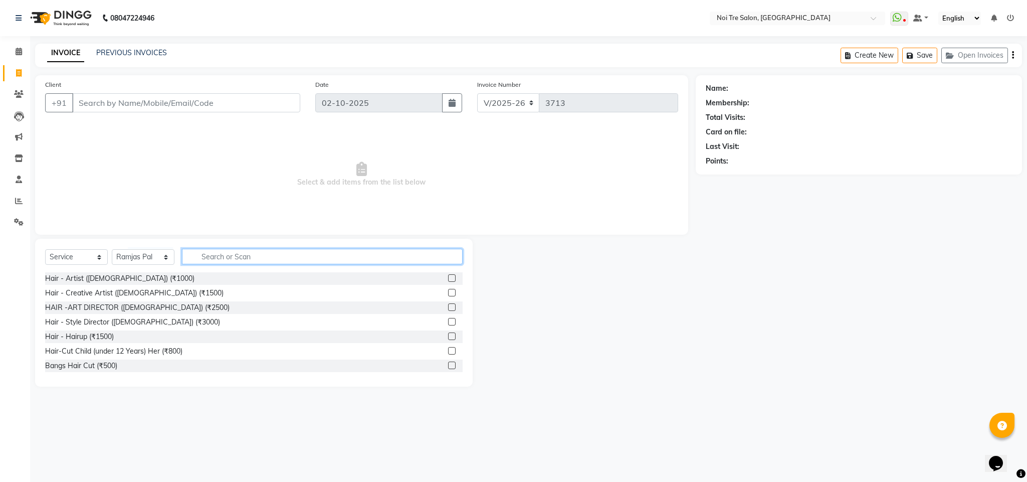
click at [234, 259] on input "text" at bounding box center [322, 257] width 281 height 16
type input "head"
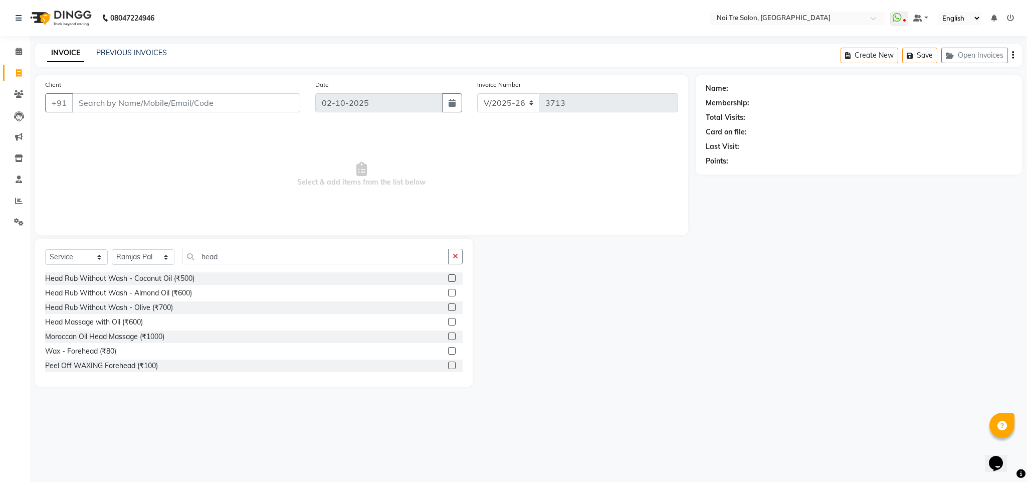
click at [160, 314] on div "Head Rub Without Wash - Olive (₹700)" at bounding box center [254, 307] width 418 height 13
click at [158, 307] on div "Head Rub Without Wash - Olive (₹700)" at bounding box center [109, 307] width 128 height 11
checkbox input "false"
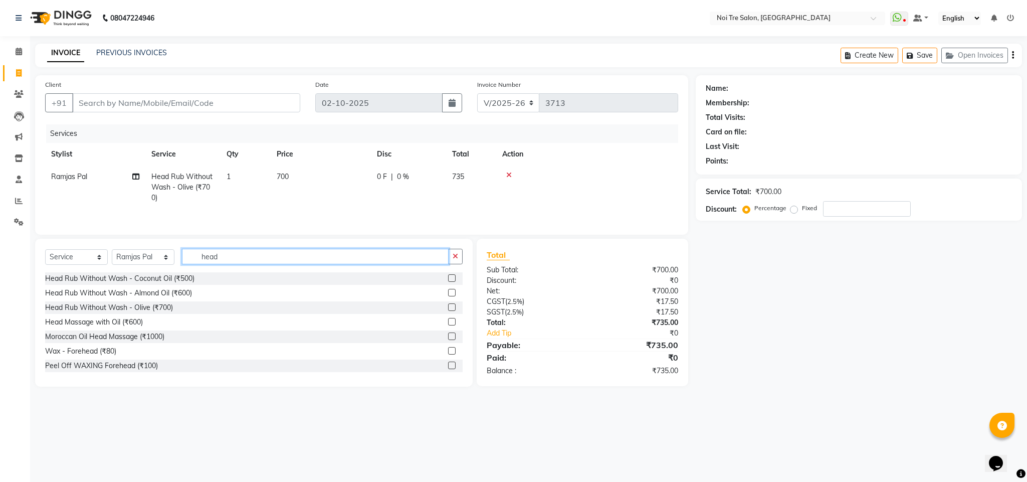
click at [209, 262] on input "head" at bounding box center [315, 257] width 267 height 16
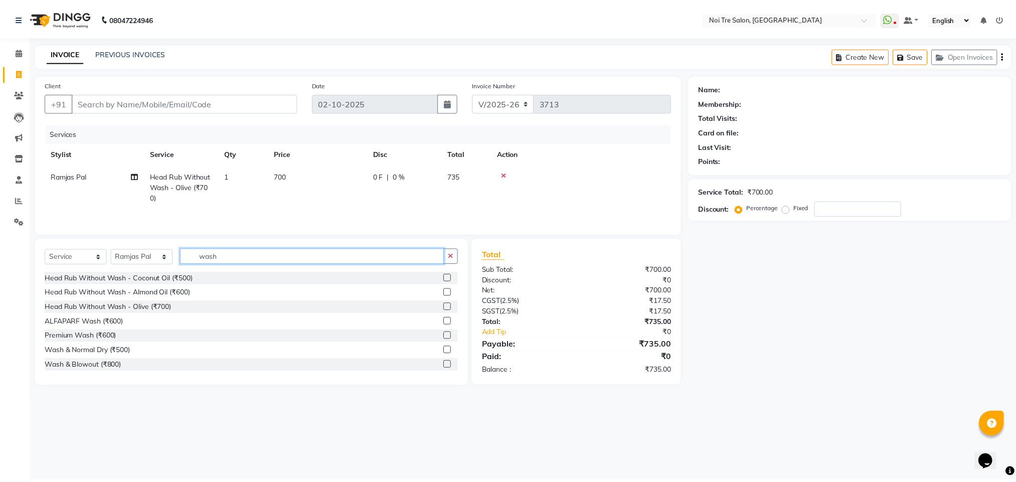
scroll to position [59, 0]
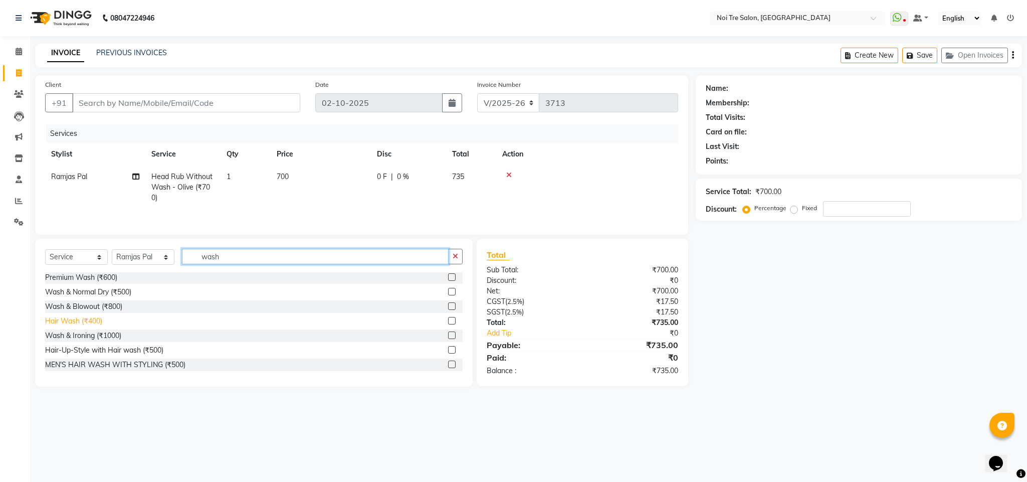
type input "wash"
click at [83, 325] on div "Hair Wash (₹400)" at bounding box center [73, 321] width 57 height 11
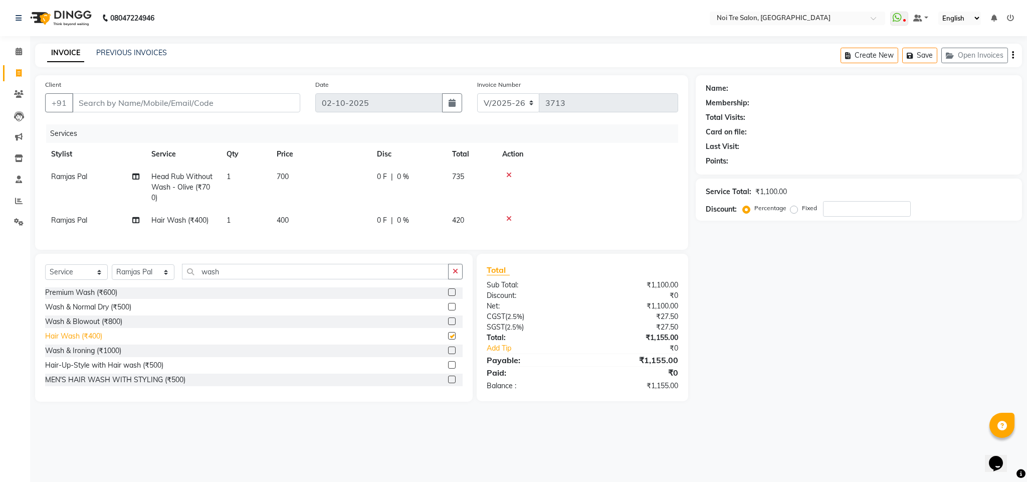
checkbox input "false"
click at [283, 220] on span "400" at bounding box center [283, 220] width 12 height 9
select select "24510"
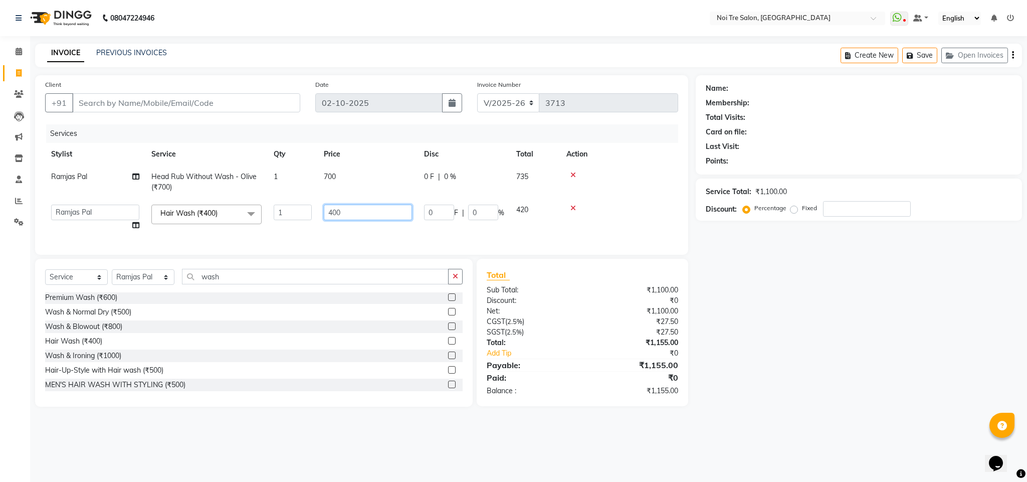
click at [331, 215] on input "400" at bounding box center [368, 213] width 88 height 16
type input "500"
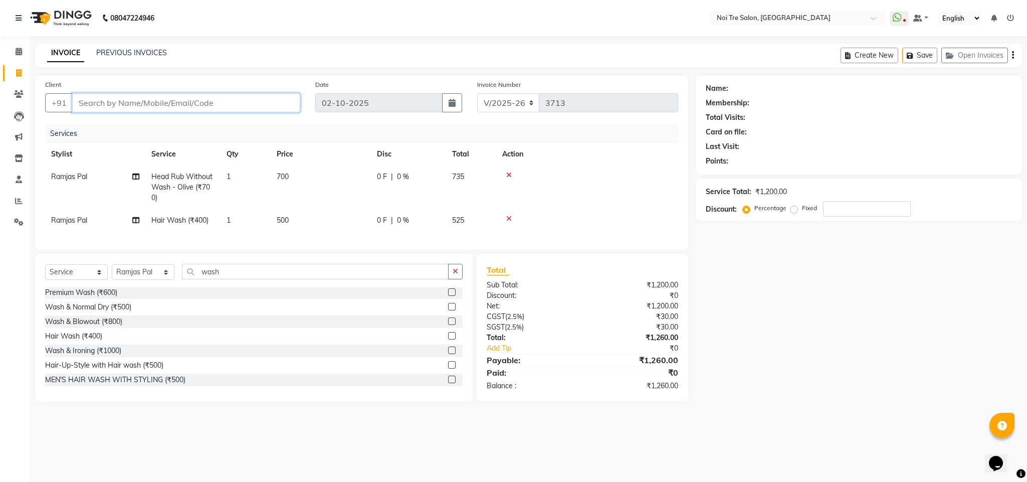
click at [181, 109] on input "Client" at bounding box center [186, 102] width 228 height 19
type input "t"
type input "0"
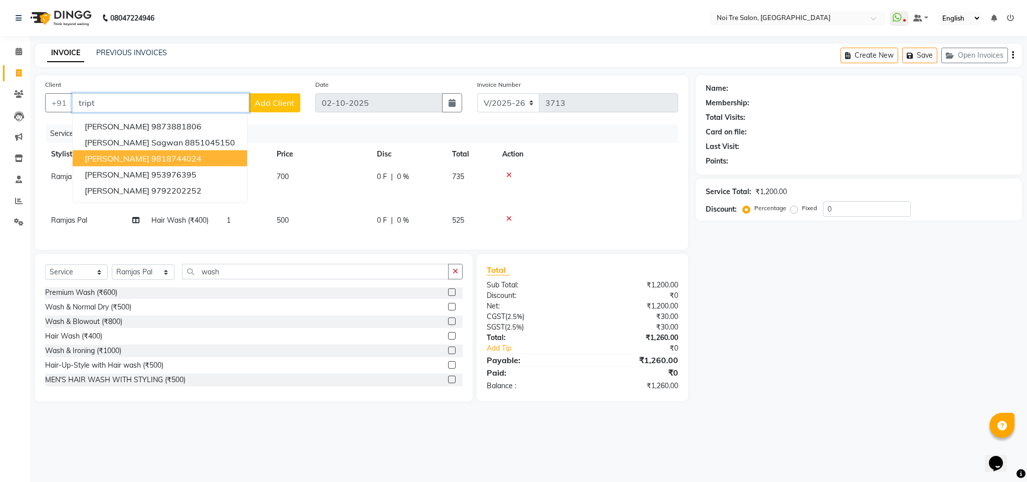
click at [185, 158] on ngb-highlight "9818744024" at bounding box center [176, 158] width 50 height 10
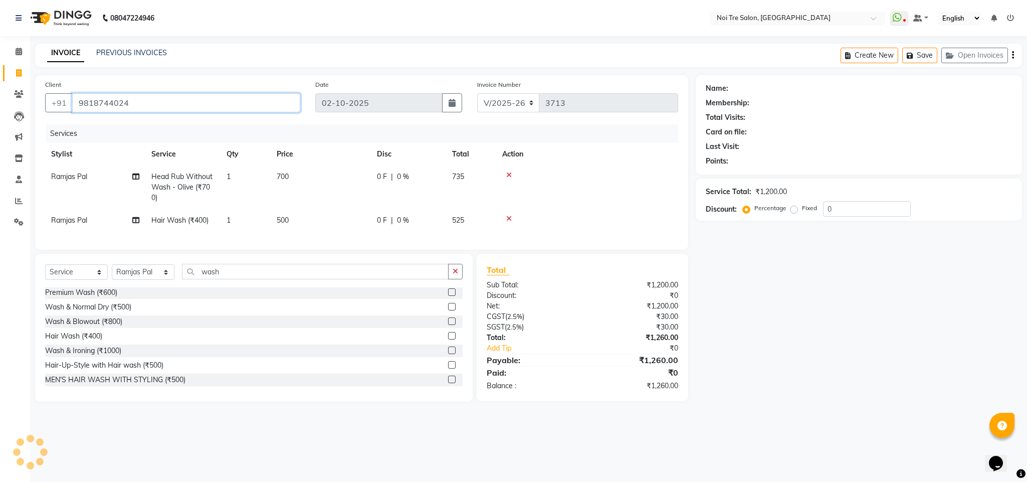
type input "9818744024"
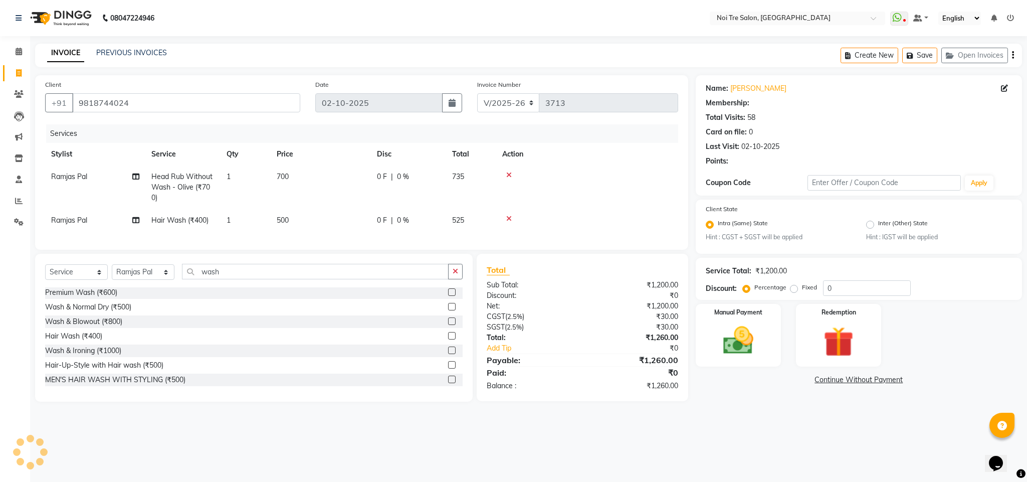
select select "1: Object"
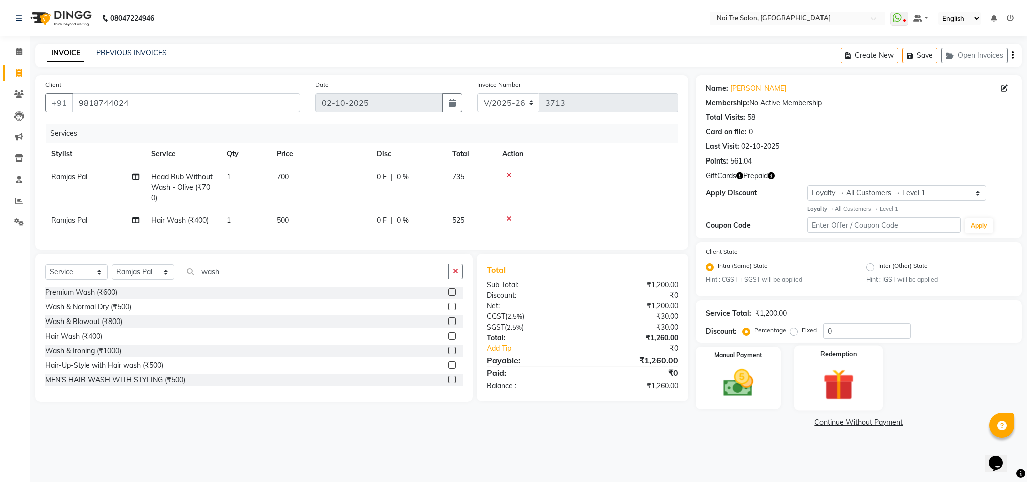
click at [826, 351] on label "Redemption" at bounding box center [839, 355] width 36 height 10
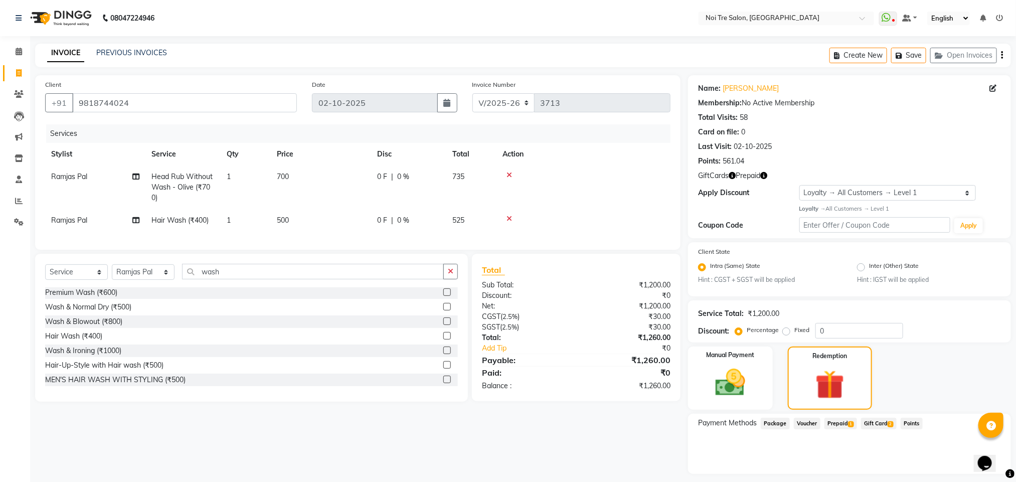
click at [841, 422] on span "Prepaid 1" at bounding box center [840, 424] width 33 height 12
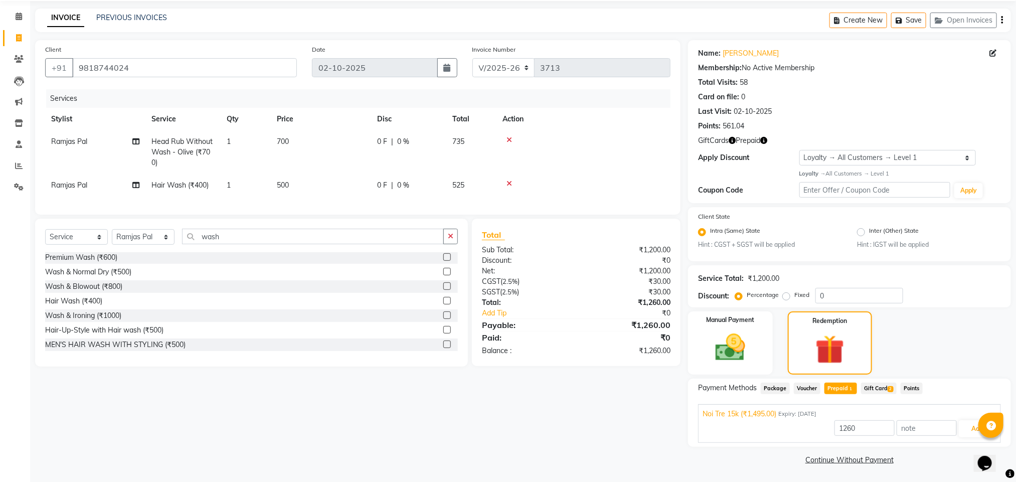
click at [965, 419] on div "1260 Add" at bounding box center [850, 428] width 294 height 19
click at [965, 425] on button "Add" at bounding box center [977, 428] width 37 height 17
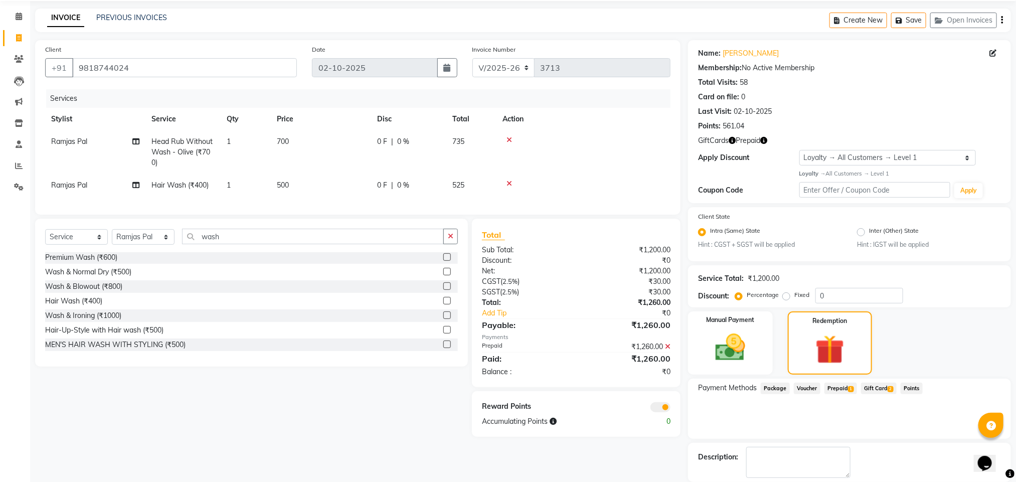
scroll to position [84, 0]
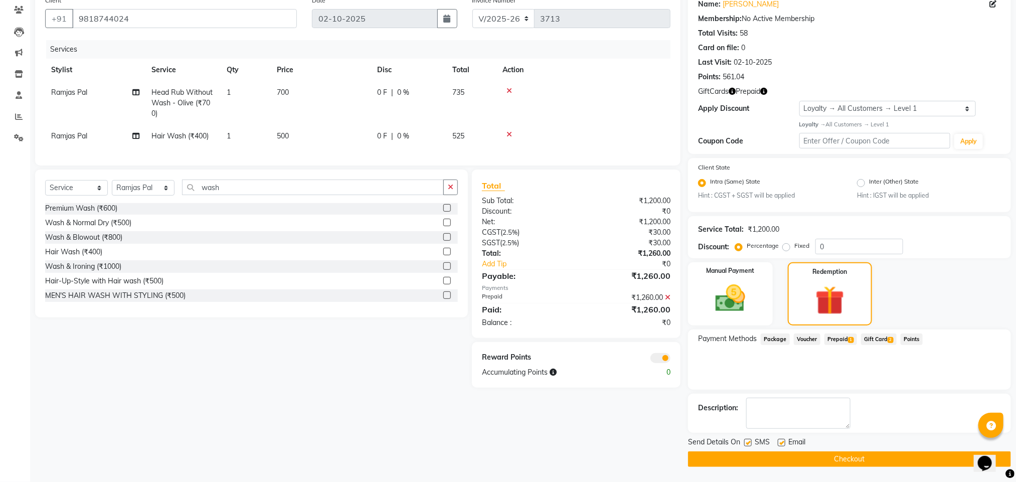
click at [850, 457] on button "Checkout" at bounding box center [849, 459] width 323 height 16
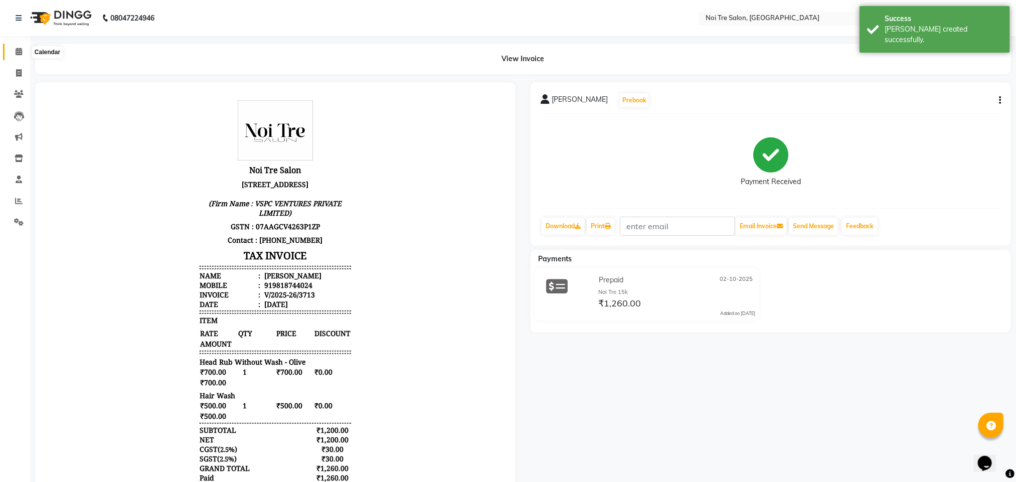
click at [22, 56] on span at bounding box center [19, 52] width 18 height 12
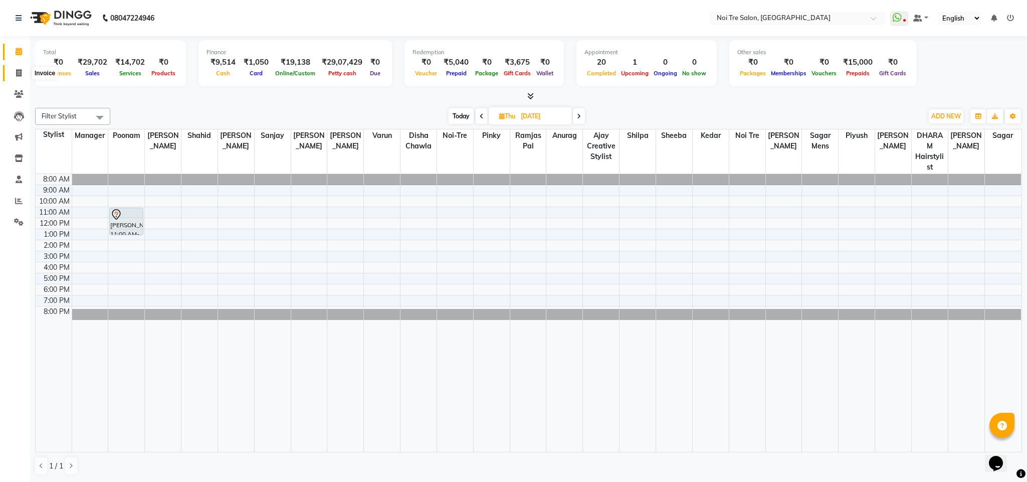
click at [20, 77] on span at bounding box center [19, 74] width 18 height 12
select select "service"
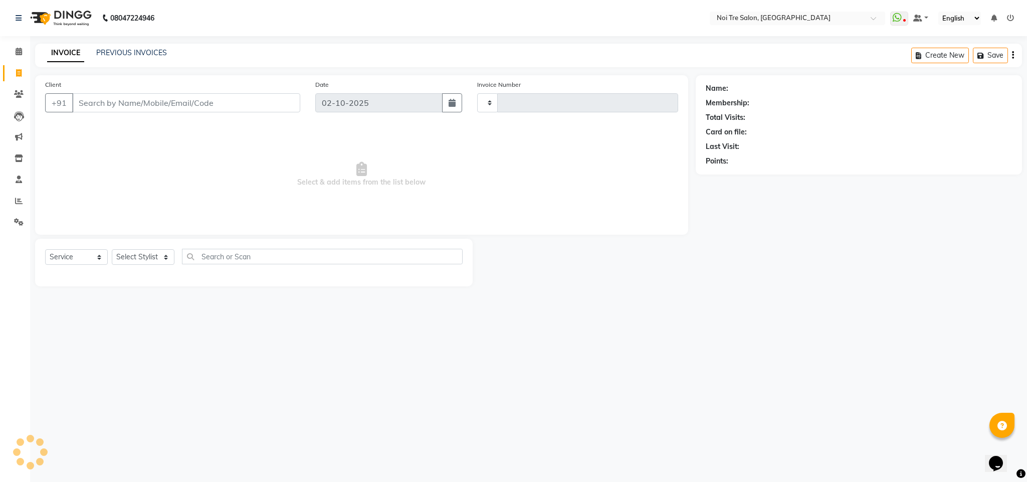
type input "3714"
select select "4307"
click at [102, 104] on input "Client" at bounding box center [186, 102] width 228 height 19
type input "s"
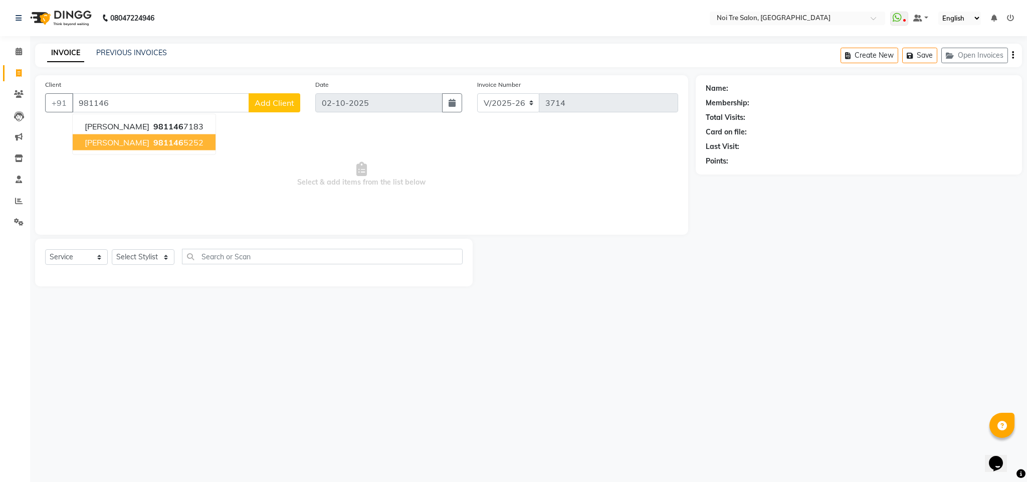
click at [113, 134] on button "Shally 981146 5252" at bounding box center [144, 142] width 143 height 16
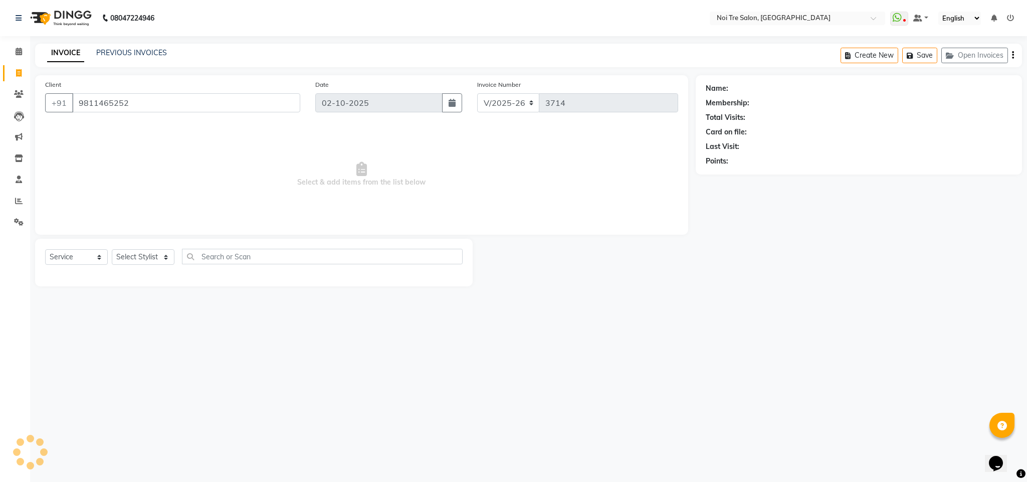
type input "9811465252"
select select "1: Object"
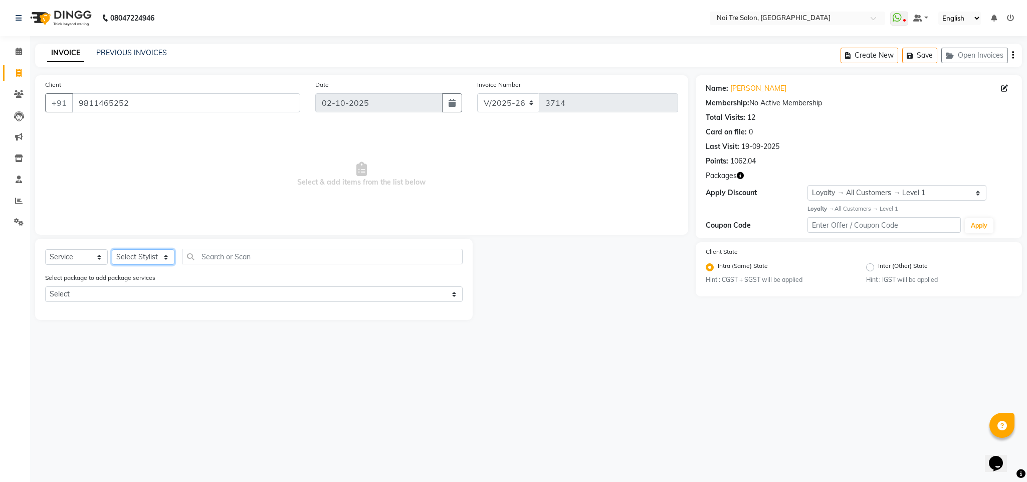
click at [147, 262] on select "Select Stylist Ajay Creative Stylist Anurag [PERSON_NAME] [PERSON_NAME] [PERSON…" at bounding box center [143, 257] width 63 height 16
select select "24530"
click at [112, 250] on select "Select Stylist Ajay Creative Stylist Anurag [PERSON_NAME] [PERSON_NAME] [PERSON…" at bounding box center [143, 257] width 63 height 16
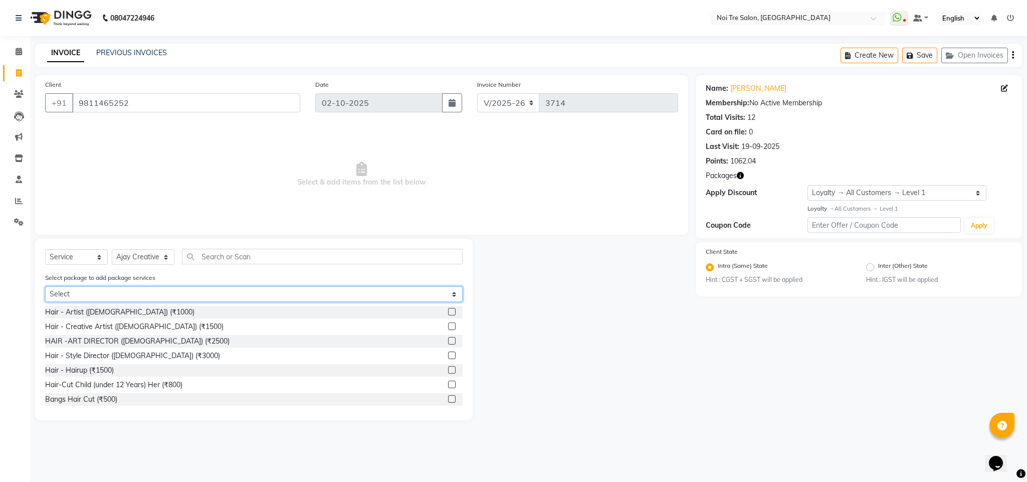
click at [125, 290] on select "Select Root Touch-up (4+1)" at bounding box center [254, 294] width 418 height 16
select select "1: Object"
click at [45, 286] on select "Select Root Touch-up (4+1)" at bounding box center [254, 294] width 418 height 16
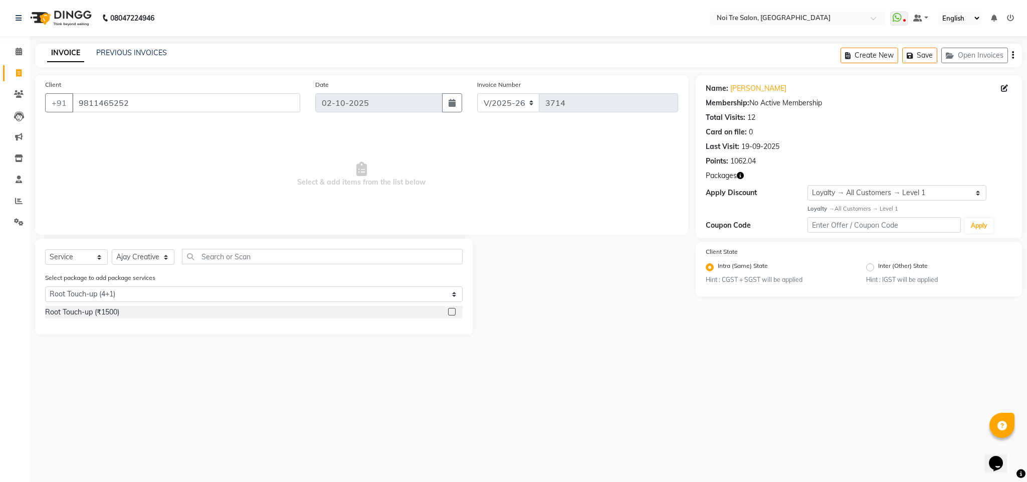
click at [456, 312] on label at bounding box center [452, 312] width 8 height 8
click at [455, 312] on input "checkbox" at bounding box center [451, 312] width 7 height 7
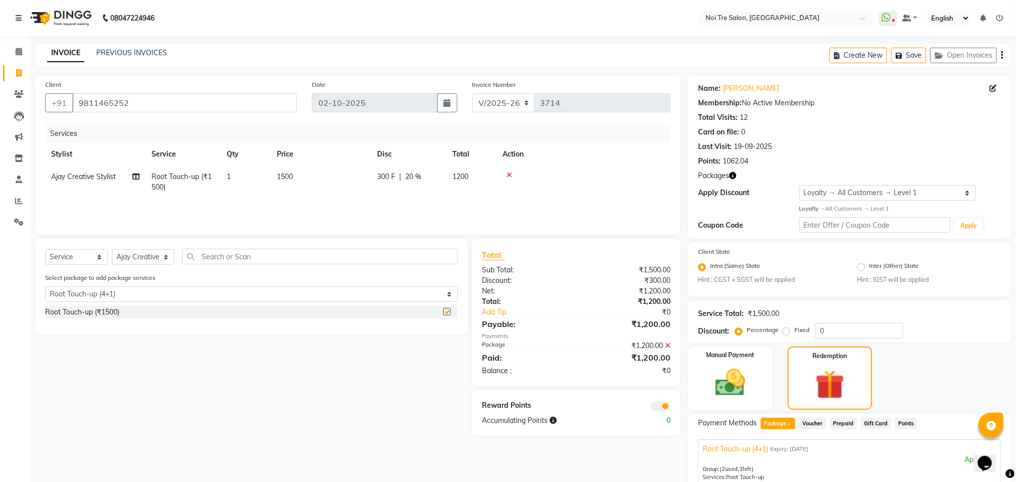
checkbox input "false"
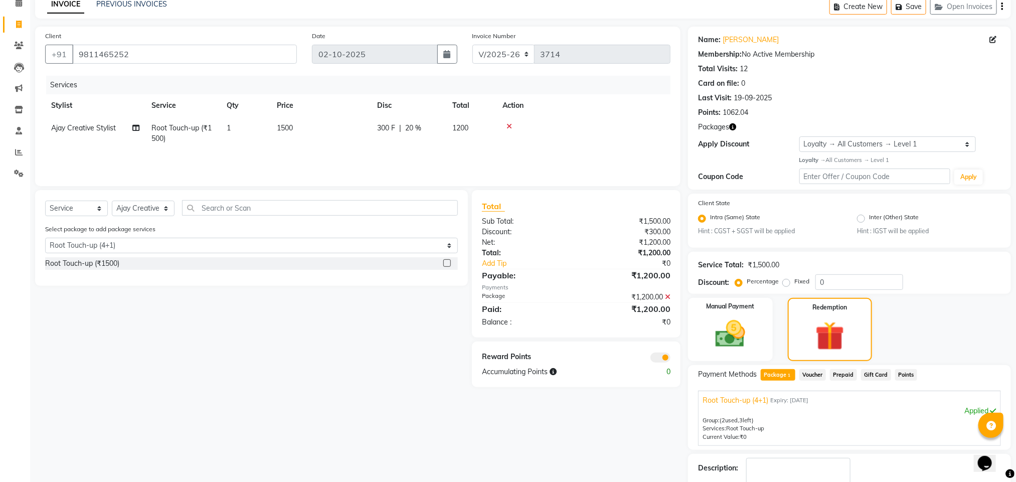
scroll to position [53, 0]
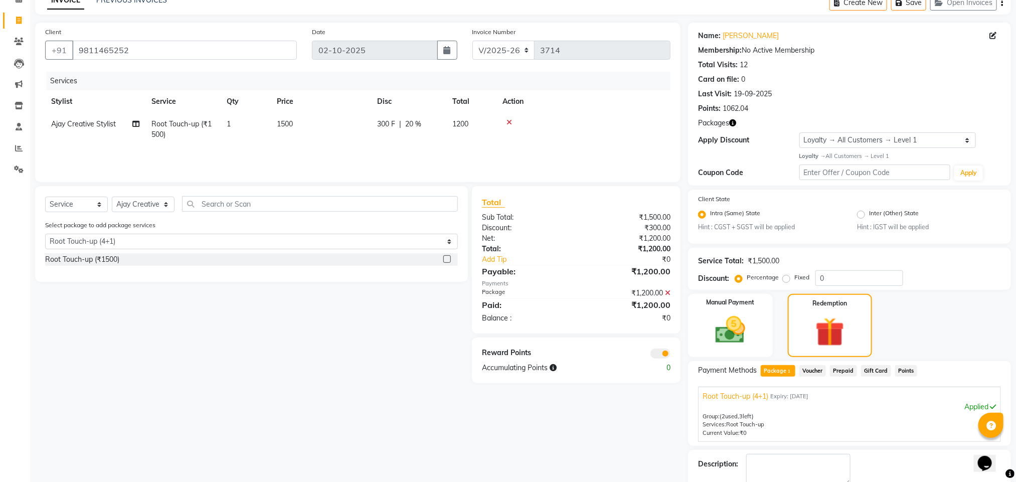
click at [566, 82] on div "Services" at bounding box center [362, 81] width 632 height 19
click at [569, 83] on div "Services" at bounding box center [362, 81] width 632 height 19
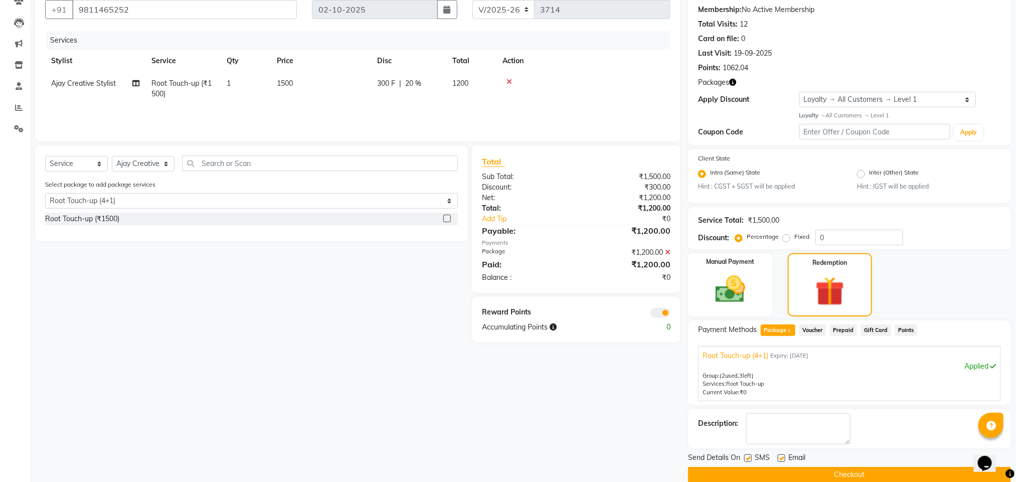
scroll to position [109, 0]
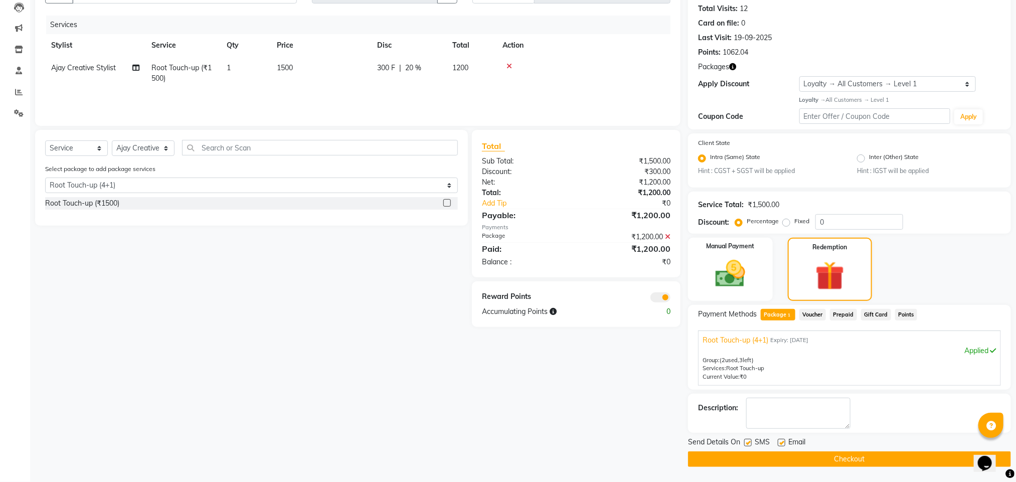
click at [829, 453] on button "Checkout" at bounding box center [849, 459] width 323 height 16
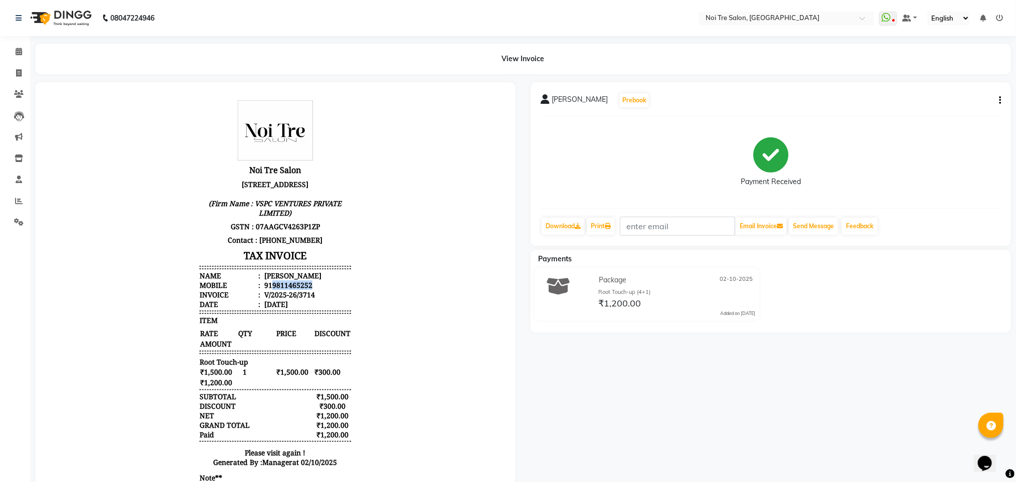
drag, startPoint x: 260, startPoint y: 296, endPoint x: 321, endPoint y: 299, distance: 61.3
click at [321, 289] on li "Mobile : 919811465252" at bounding box center [274, 285] width 151 height 10
copy div "9811465252"
click at [14, 69] on span at bounding box center [19, 74] width 18 height 12
select select "service"
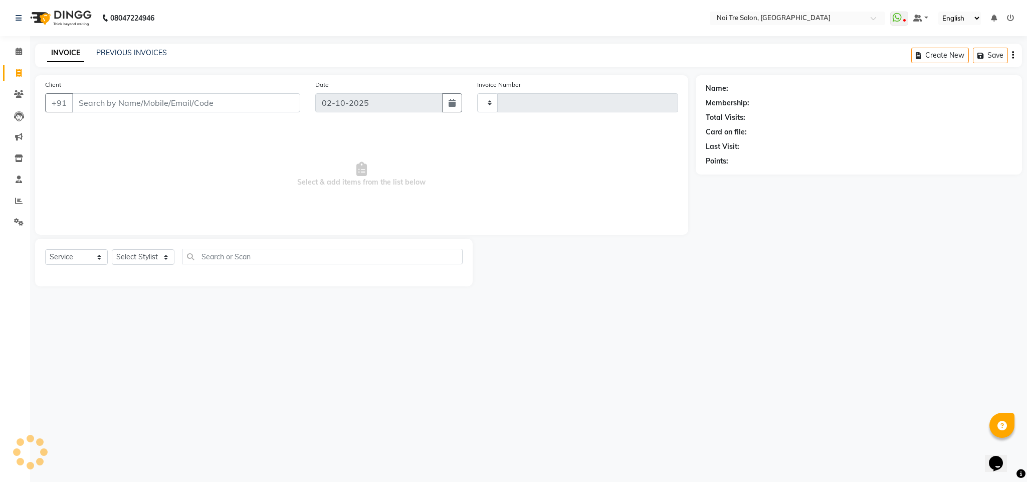
type input "3715"
select select "4307"
click at [97, 105] on input "Client" at bounding box center [186, 102] width 228 height 19
type input "9811465252"
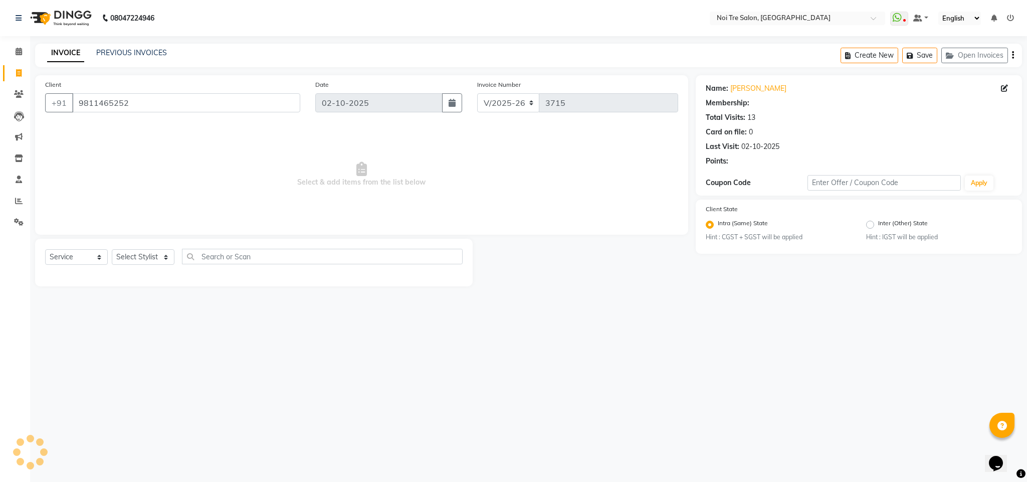
select select "1: Object"
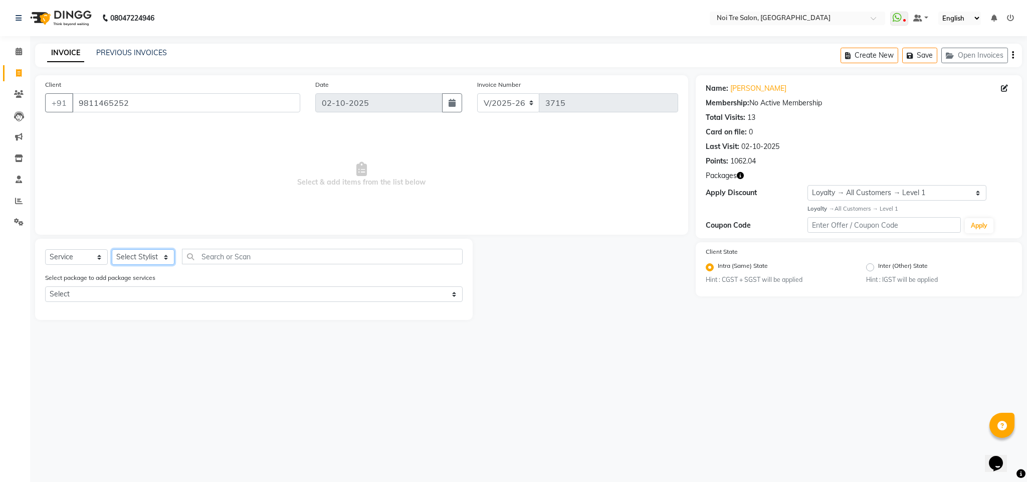
click at [148, 257] on select "Select Stylist Ajay Creative Stylist Anurag [PERSON_NAME] [PERSON_NAME] [PERSON…" at bounding box center [143, 257] width 63 height 16
select select "24528"
click at [112, 250] on select "Select Stylist Ajay Creative Stylist Anurag [PERSON_NAME] [PERSON_NAME] [PERSON…" at bounding box center [143, 257] width 63 height 16
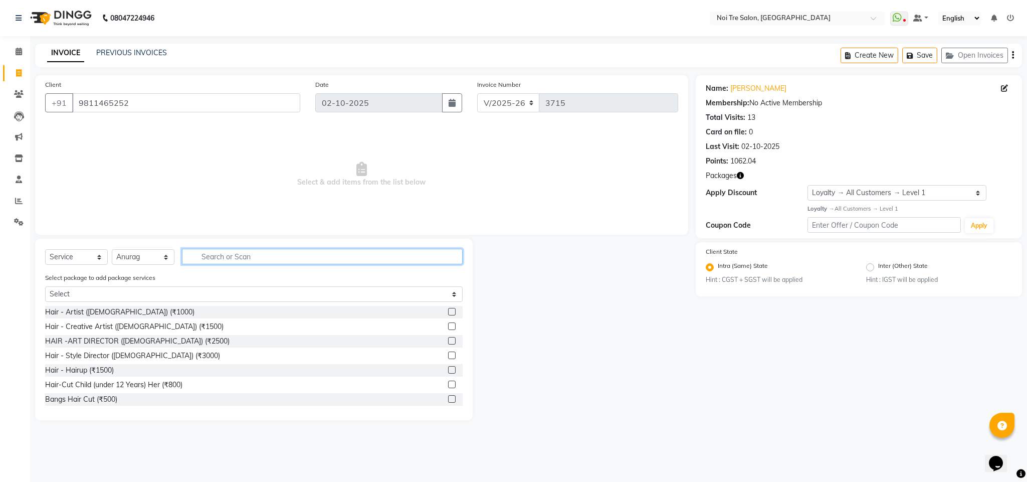
click at [220, 255] on input "text" at bounding box center [322, 257] width 281 height 16
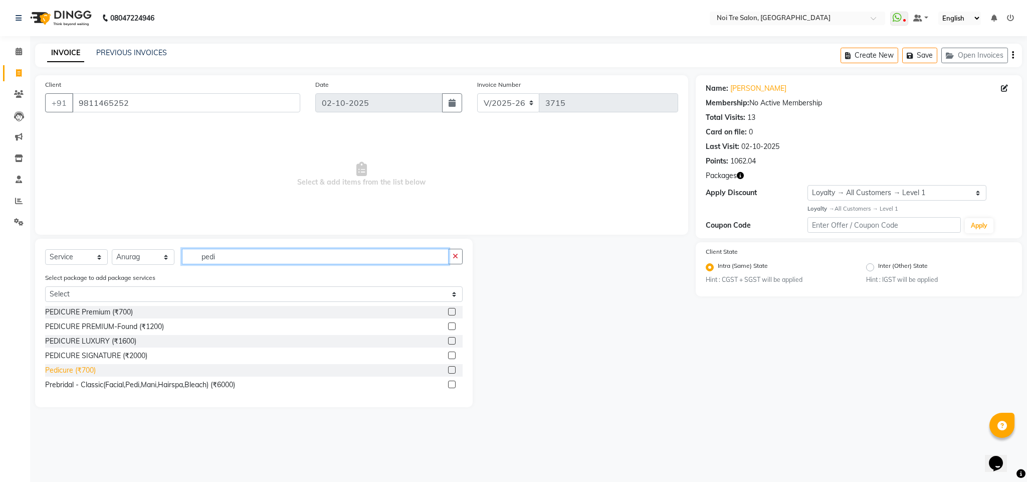
type input "pedi"
click at [89, 372] on div "Pedicure (₹700)" at bounding box center [70, 370] width 51 height 11
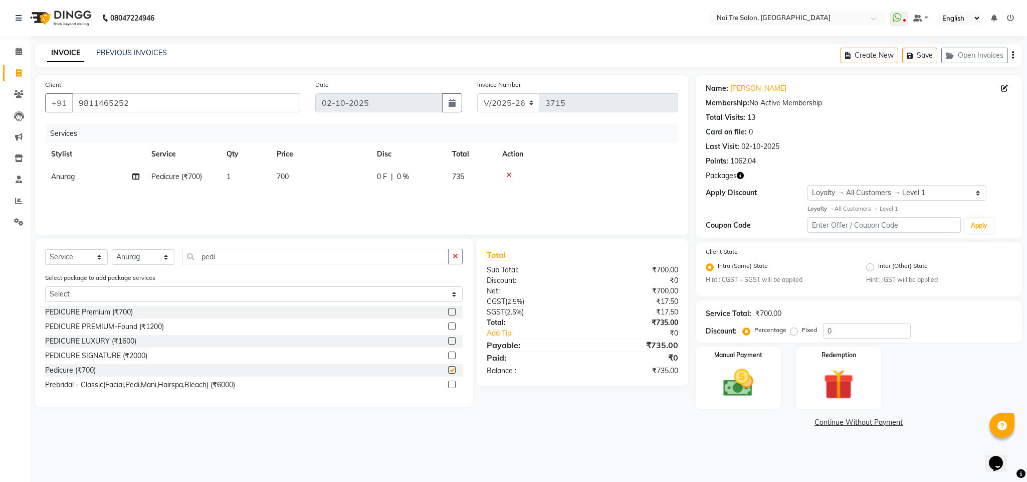
checkbox input "false"
click at [158, 259] on select "Select Stylist Ajay Creative Stylist Anurag [PERSON_NAME] [PERSON_NAME] [PERSON…" at bounding box center [143, 257] width 63 height 16
select select "24614"
click at [112, 250] on select "Select Stylist Ajay Creative Stylist Anurag [PERSON_NAME] [PERSON_NAME] [PERSON…" at bounding box center [143, 257] width 63 height 16
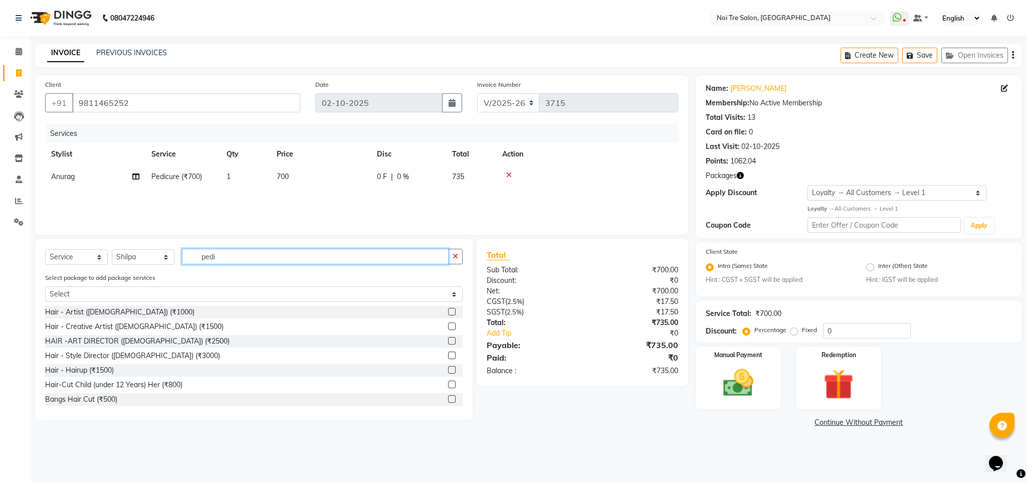
click at [209, 260] on input "pedi" at bounding box center [315, 257] width 267 height 16
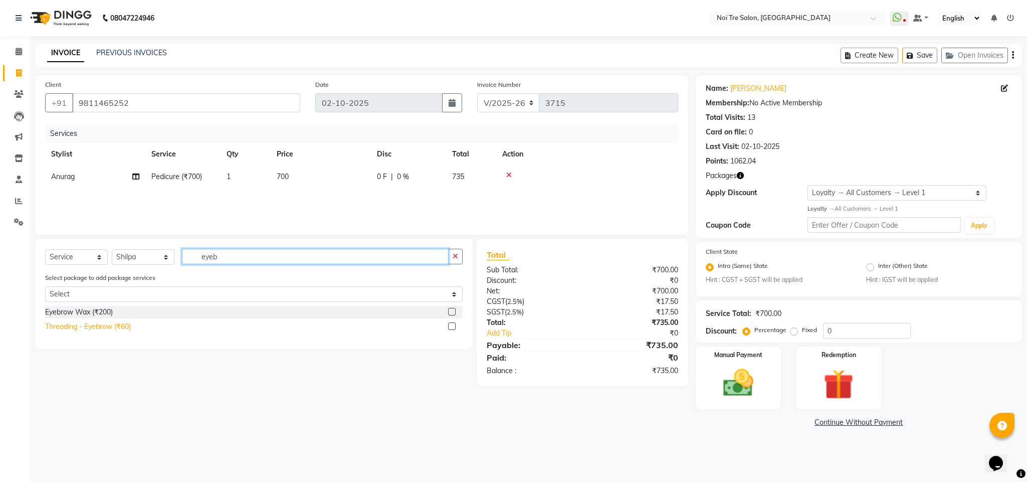
type input "eyeb"
click at [125, 327] on div "Threading - Eyebrow (₹60)" at bounding box center [88, 326] width 86 height 11
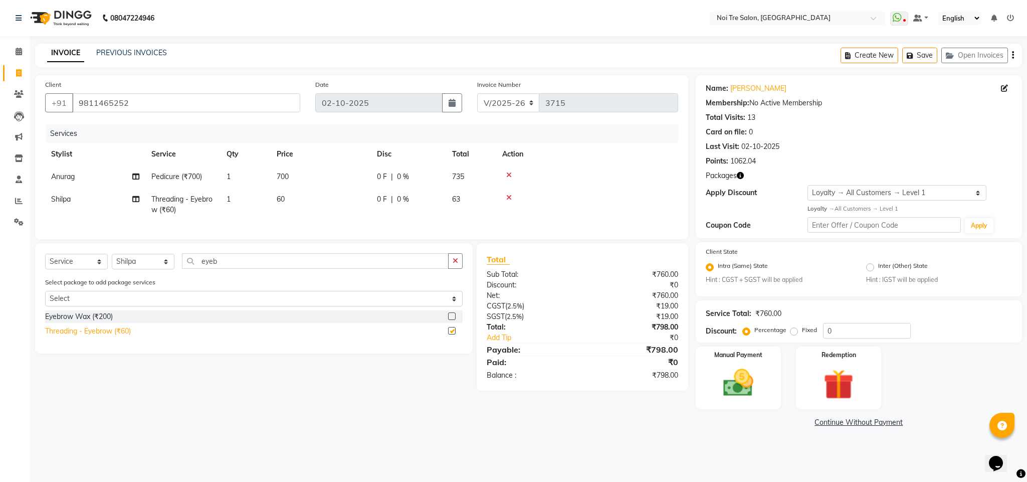
checkbox input "false"
click at [917, 59] on button "Save" at bounding box center [920, 56] width 35 height 16
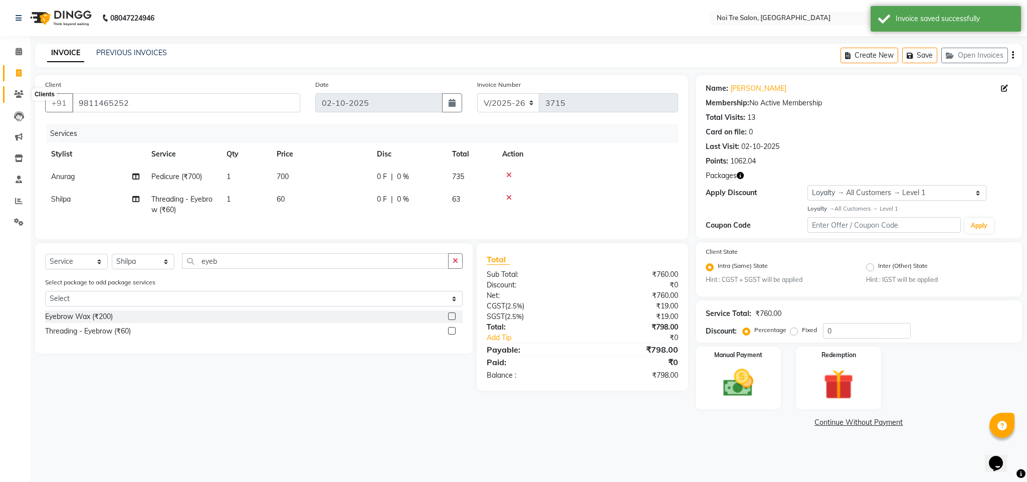
click at [15, 93] on icon at bounding box center [19, 94] width 10 height 8
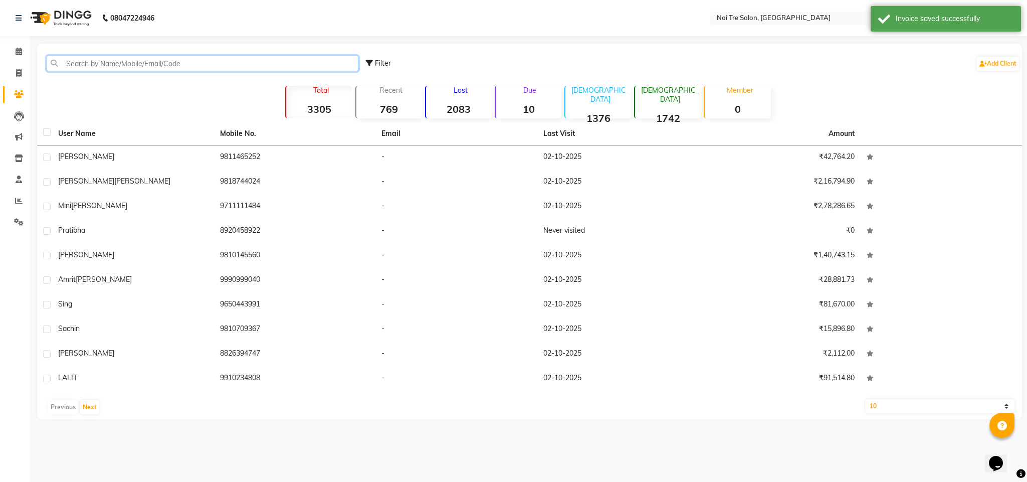
click at [157, 60] on input "text" at bounding box center [203, 64] width 312 height 16
paste input "9811465252"
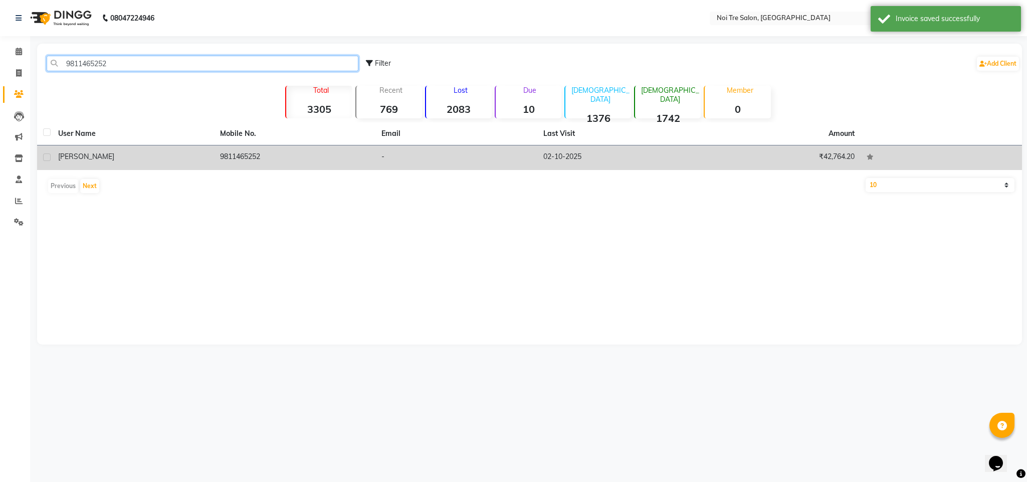
type input "9811465252"
click at [230, 164] on td "9811465252" at bounding box center [295, 157] width 162 height 25
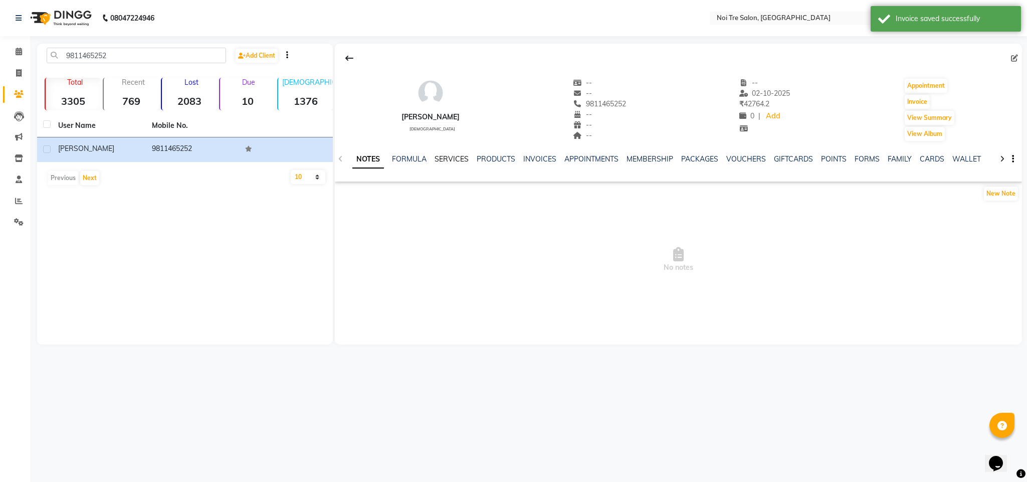
click at [452, 158] on link "SERVICES" at bounding box center [452, 158] width 34 height 9
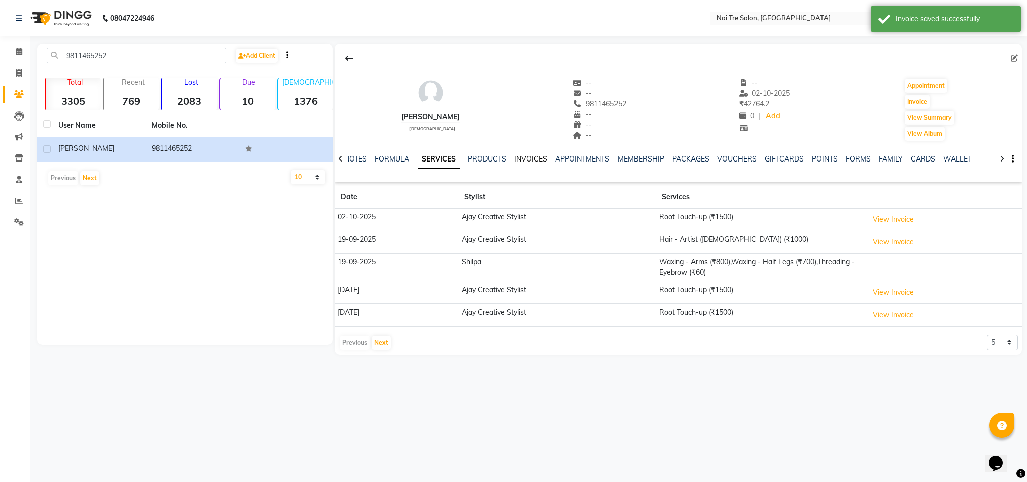
click at [537, 159] on link "INVOICES" at bounding box center [530, 158] width 33 height 9
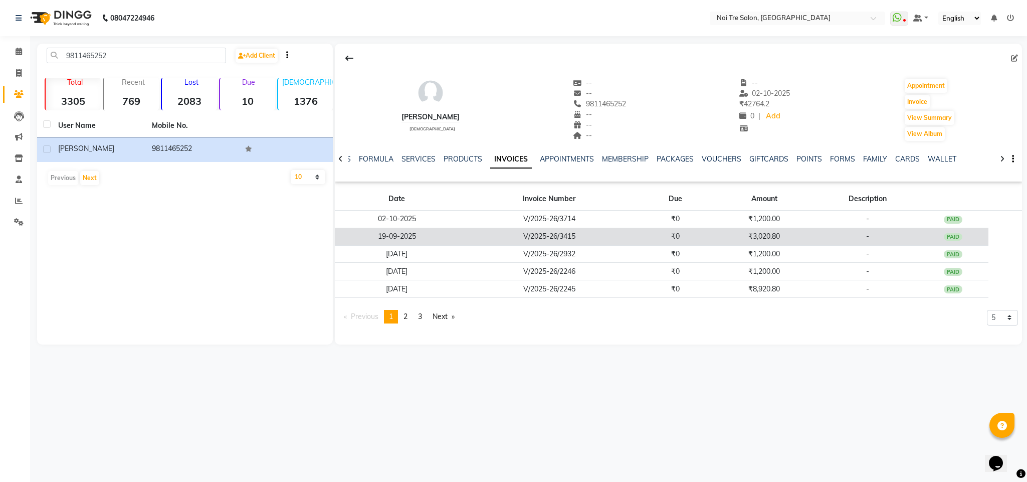
click at [403, 236] on td "19-09-2025" at bounding box center [397, 237] width 124 height 18
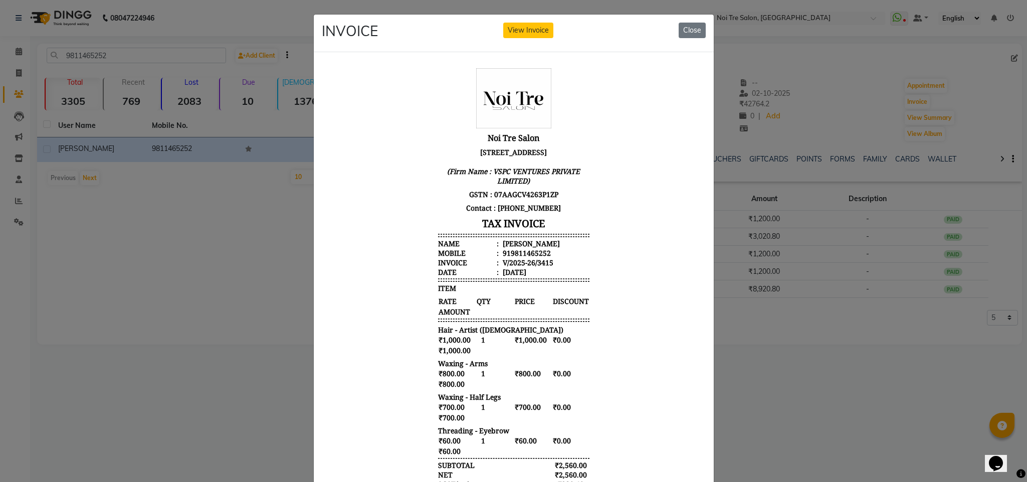
scroll to position [161, 0]
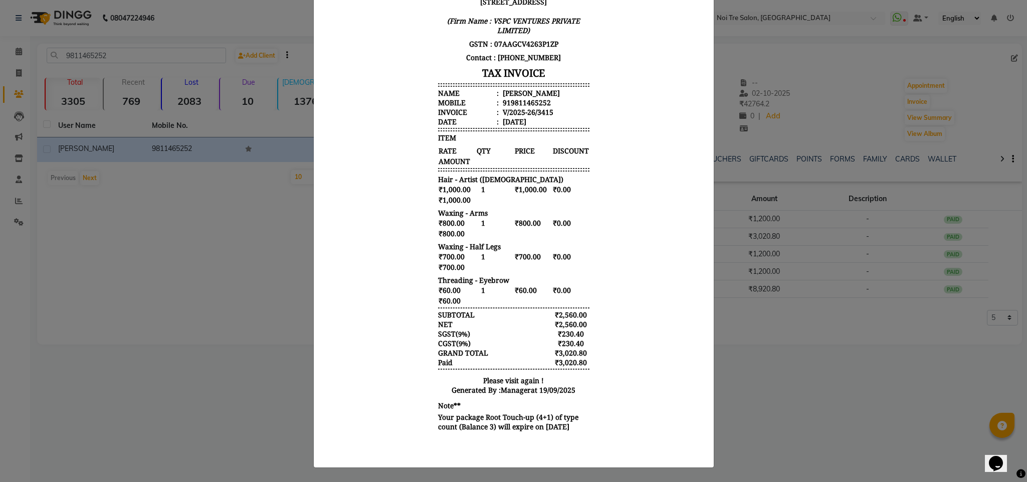
click at [897, 319] on ngb-modal-window "INVOICE View Invoice Close" at bounding box center [513, 241] width 1027 height 482
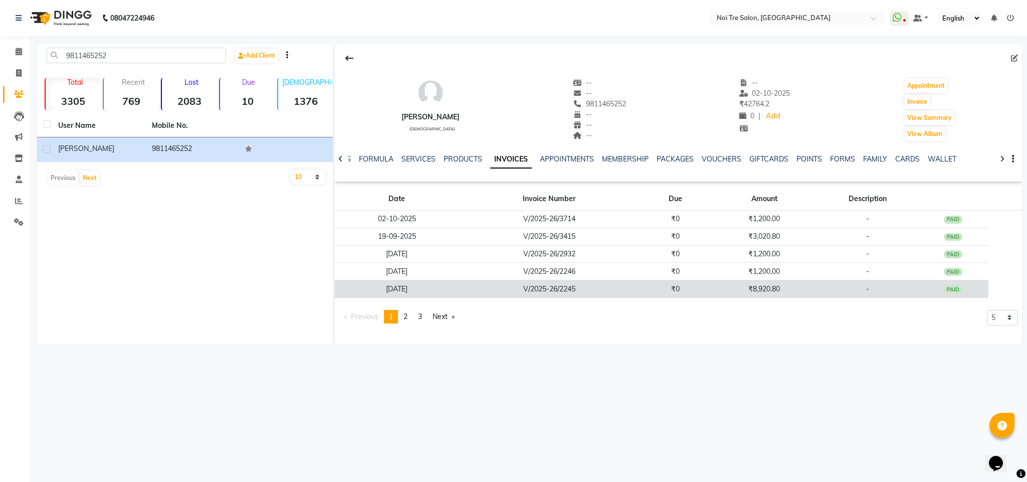
click at [528, 292] on td "V/2025-26/2245" at bounding box center [549, 289] width 181 height 18
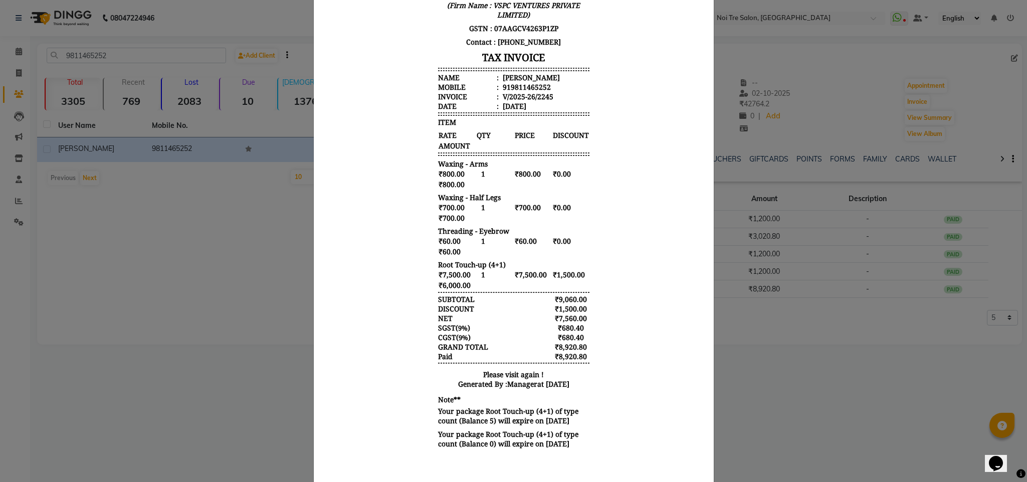
scroll to position [168, 0]
click at [773, 329] on ngb-modal-window "INVOICE View Invoice Close" at bounding box center [513, 241] width 1027 height 482
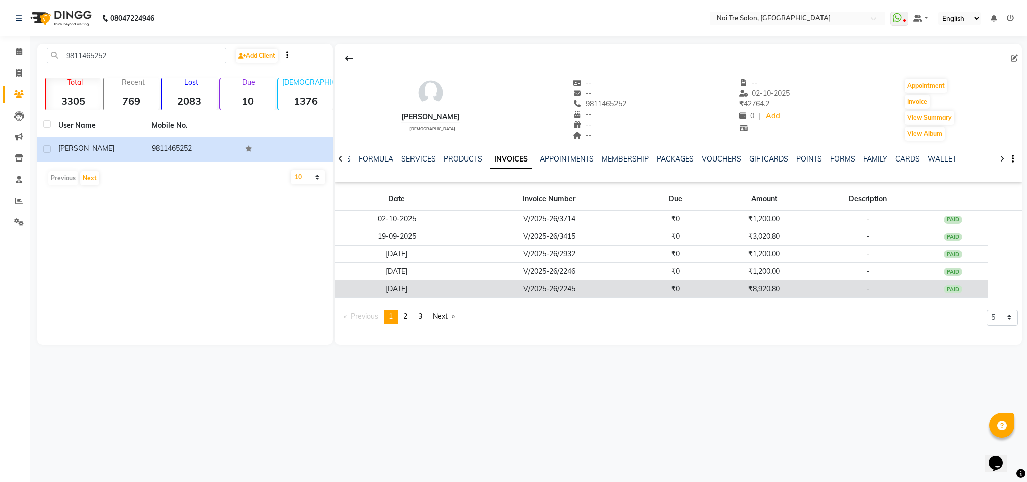
click at [561, 290] on td "V/2025-26/2245" at bounding box center [549, 289] width 181 height 18
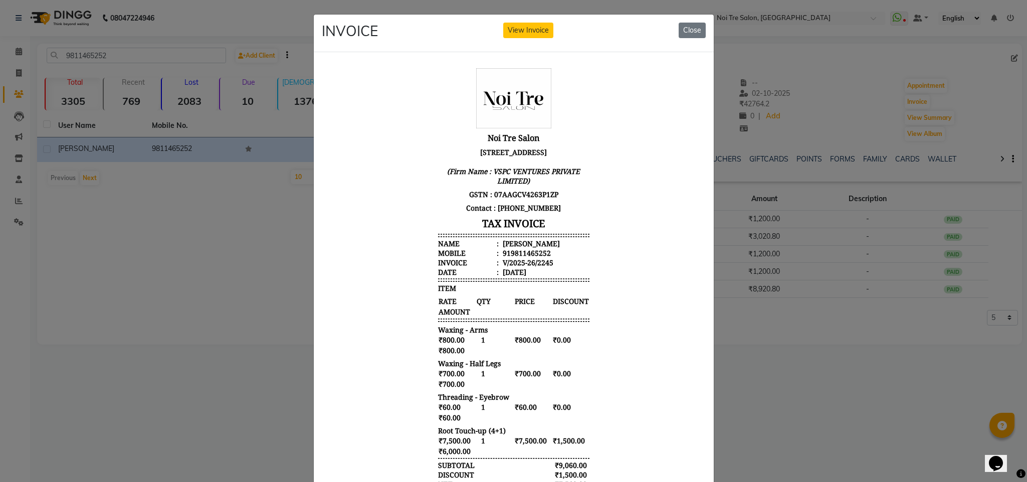
scroll to position [196, 0]
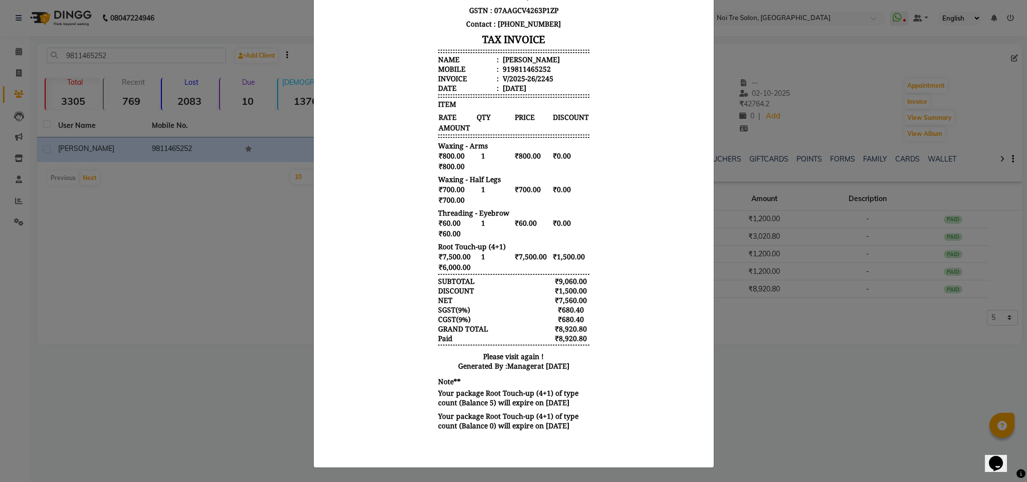
click at [766, 421] on ngb-modal-window "INVOICE View Invoice Close" at bounding box center [513, 241] width 1027 height 482
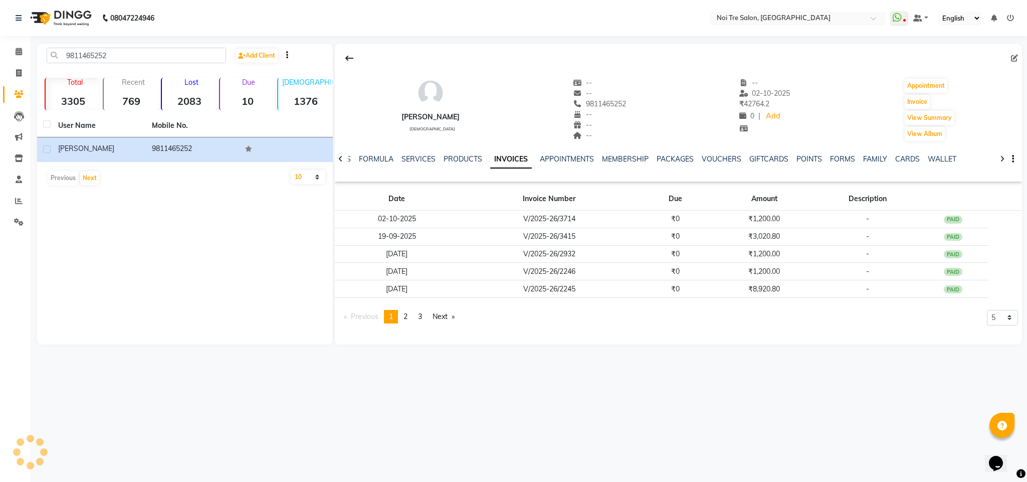
drag, startPoint x: 766, startPoint y: 421, endPoint x: 591, endPoint y: 432, distance: 175.3
click at [591, 432] on div "08047224946 Select Location × Noi Tre Salon, Dwarka WhatsApp Status ✕ Status: D…" at bounding box center [513, 241] width 1027 height 482
click at [1026, 265] on main "9811465252 Add Client Total 3305 Recent 769 Lost 2083 Due 10 Male 1376 Female 1…" at bounding box center [528, 202] width 997 height 316
click at [599, 35] on nav "08047224946 Select Location × Noi Tre Salon, Dwarka WhatsApp Status ✕ Status: D…" at bounding box center [513, 18] width 1027 height 36
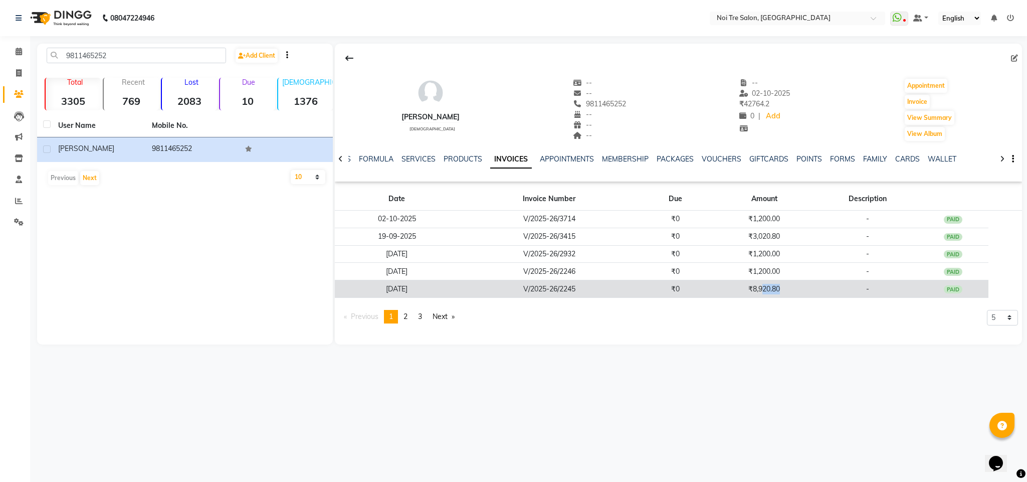
drag, startPoint x: 784, startPoint y: 284, endPoint x: 763, endPoint y: 288, distance: 20.9
click at [763, 288] on td "₹8,920.80" at bounding box center [765, 289] width 106 height 18
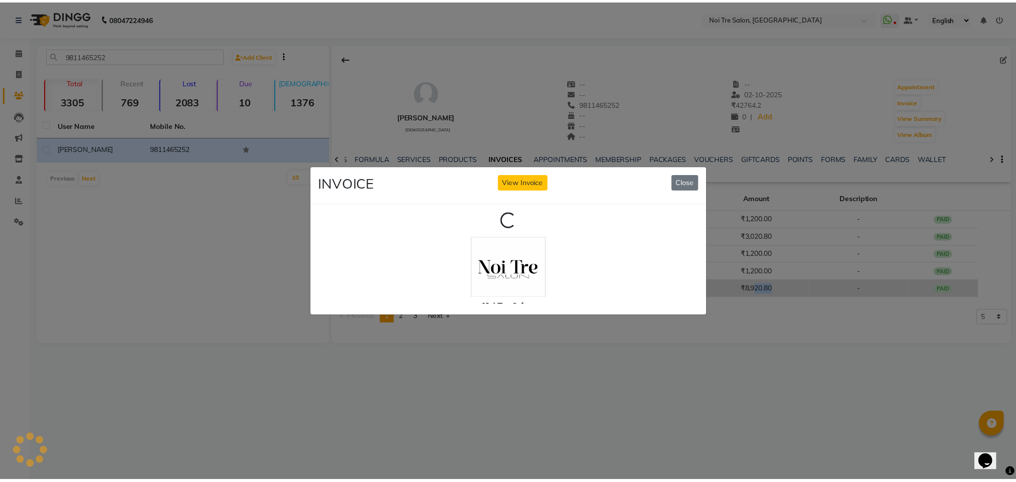
scroll to position [0, 0]
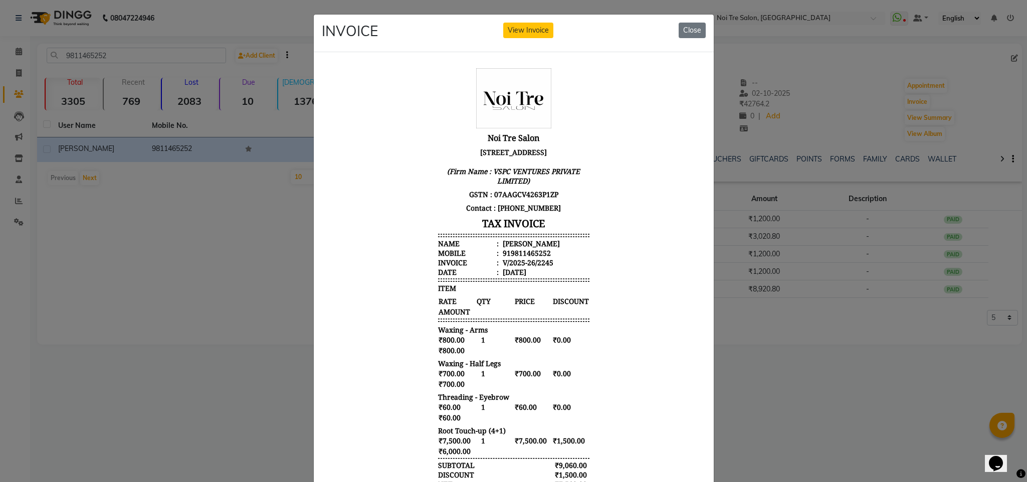
click at [685, 20] on div "INVOICE View Invoice Close" at bounding box center [514, 34] width 400 height 38
click at [686, 41] on div "INVOICE View Invoice Close" at bounding box center [514, 34] width 400 height 38
click at [686, 30] on button "Close" at bounding box center [692, 31] width 27 height 16
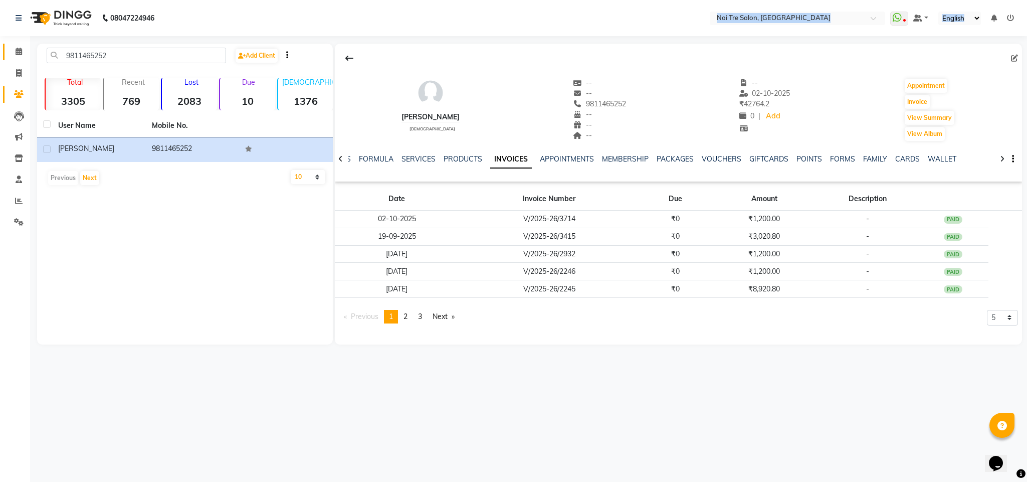
drag, startPoint x: 458, startPoint y: 33, endPoint x: 19, endPoint y: 57, distance: 439.9
click at [19, 57] on app-home "08047224946 Select Location × Noi Tre Salon, Dwarka WhatsApp Status ✕ Status: D…" at bounding box center [513, 180] width 1027 height 360
click at [19, 57] on span at bounding box center [19, 52] width 18 height 12
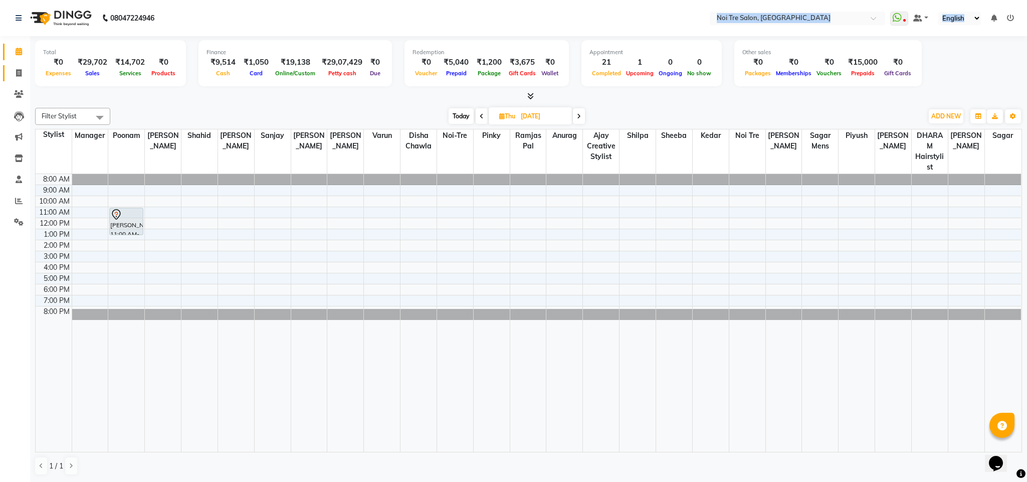
click at [20, 80] on link "Invoice" at bounding box center [15, 73] width 24 height 17
select select "4307"
select select "service"
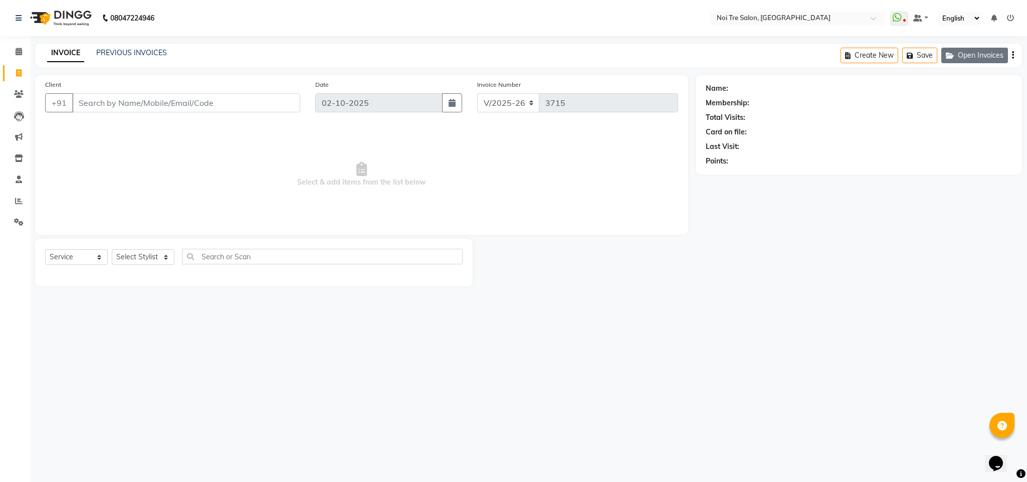
click at [999, 58] on button "Open Invoices" at bounding box center [975, 56] width 67 height 16
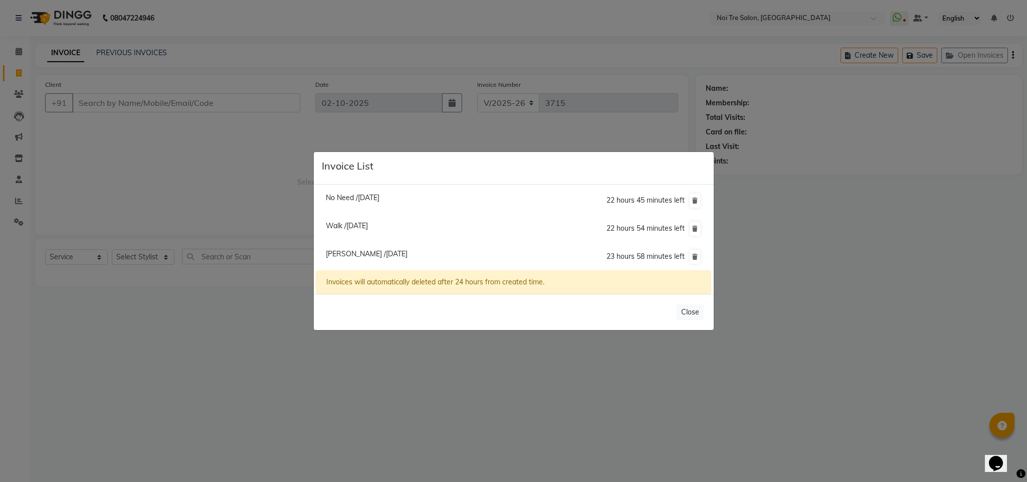
click at [360, 255] on span "Shally /02 October 2025" at bounding box center [367, 253] width 82 height 9
type input "9811465252"
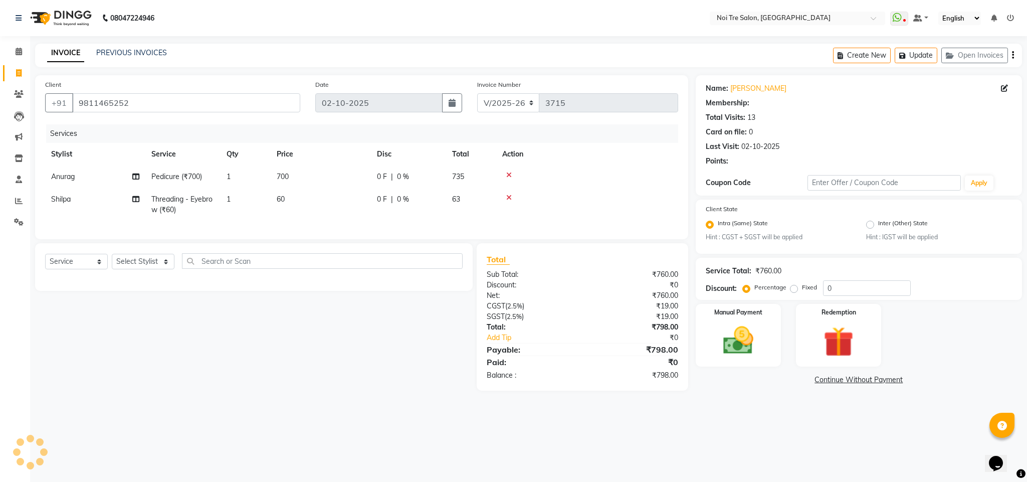
select select "1: Object"
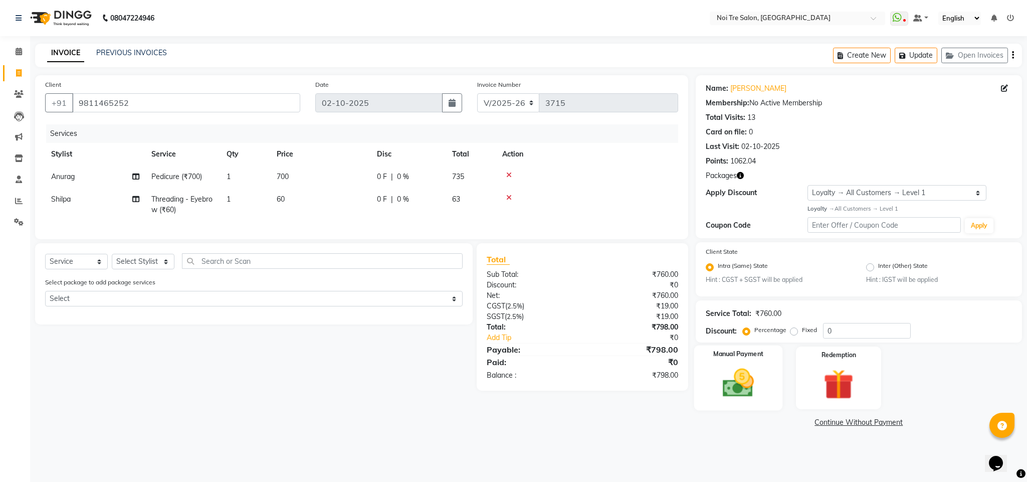
click at [746, 368] on img at bounding box center [738, 383] width 51 height 36
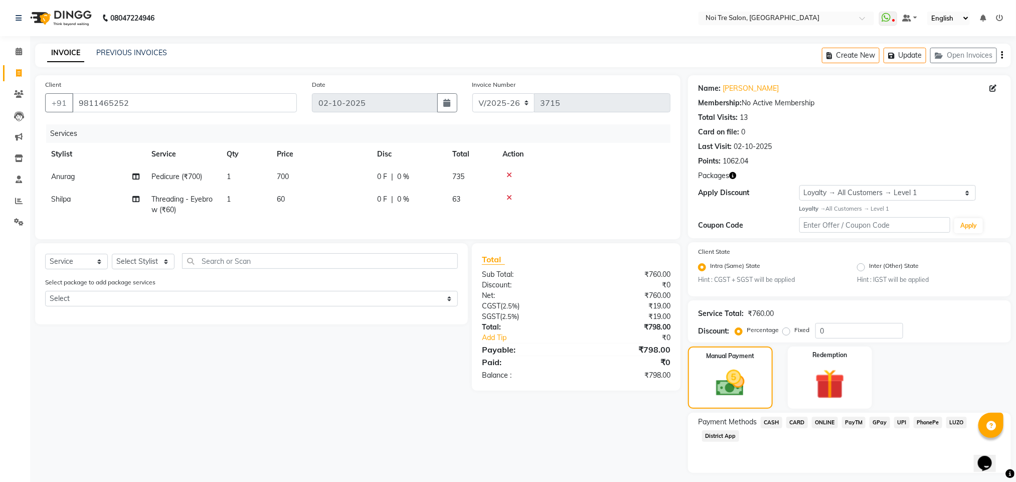
click at [818, 422] on span "ONLINE" at bounding box center [825, 423] width 26 height 12
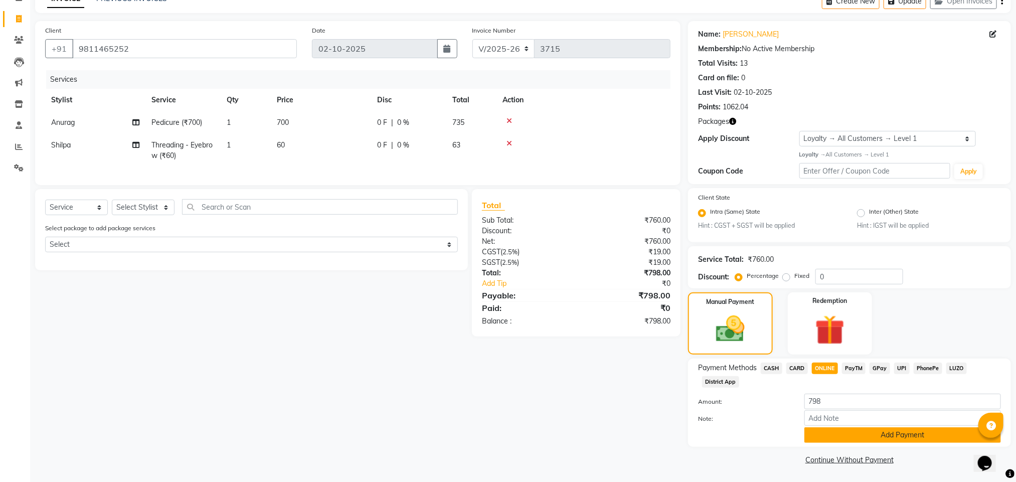
click at [879, 437] on button "Add Payment" at bounding box center [902, 435] width 197 height 16
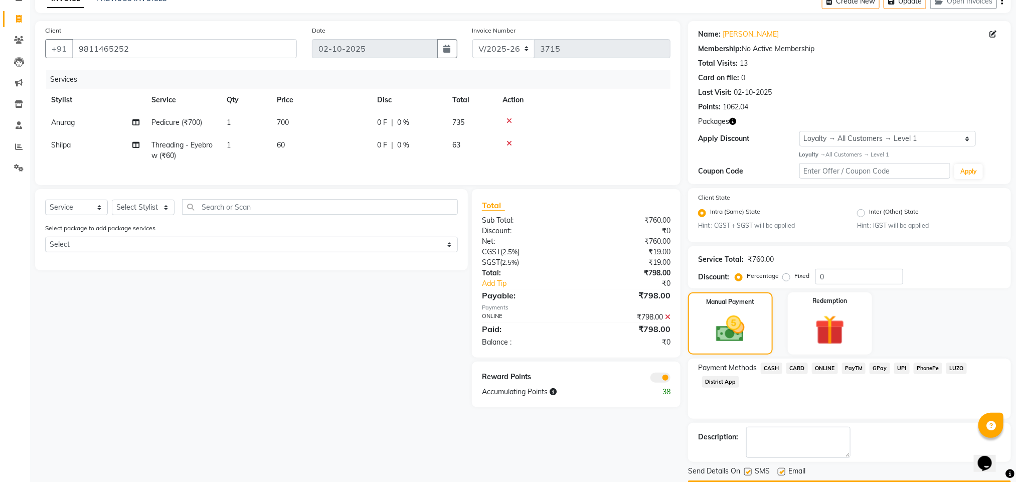
scroll to position [83, 0]
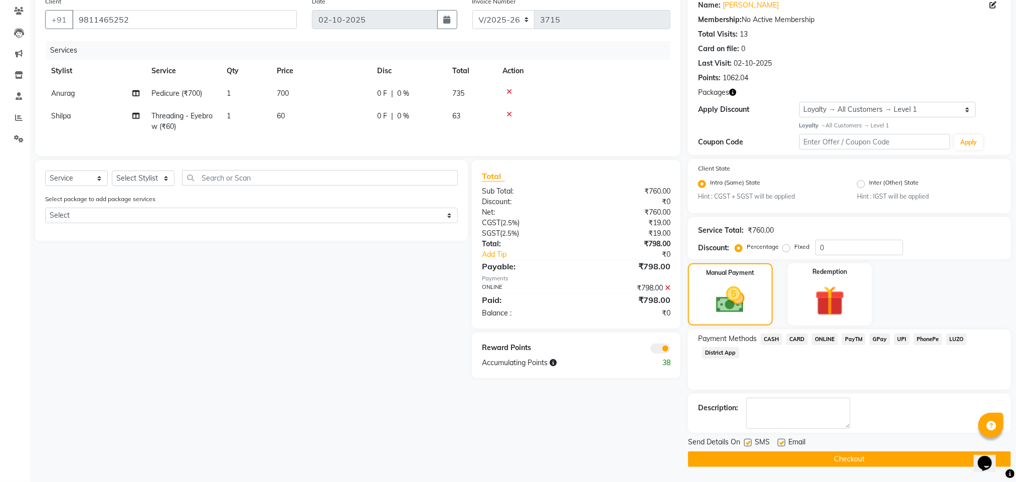
click at [751, 458] on button "Checkout" at bounding box center [849, 459] width 323 height 16
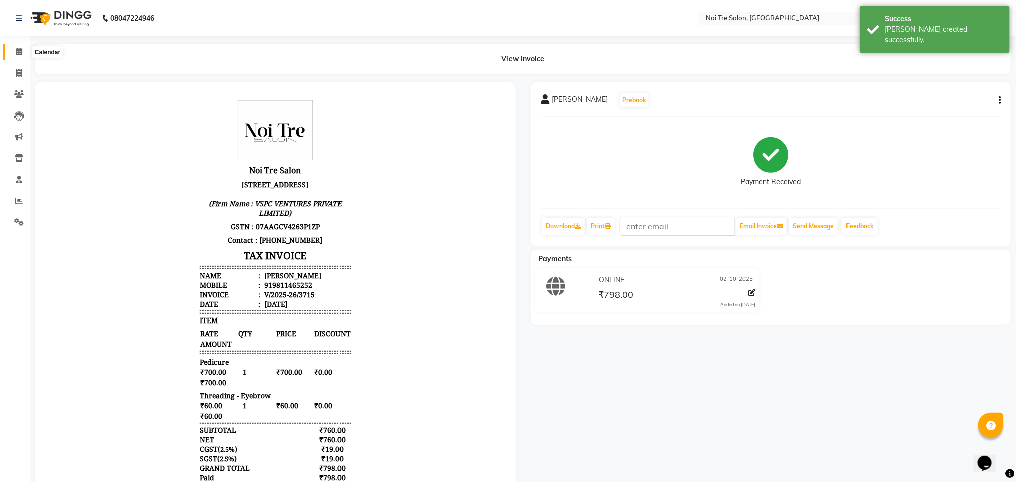
click at [14, 50] on span at bounding box center [19, 52] width 18 height 12
